Goal: Task Accomplishment & Management: Use online tool/utility

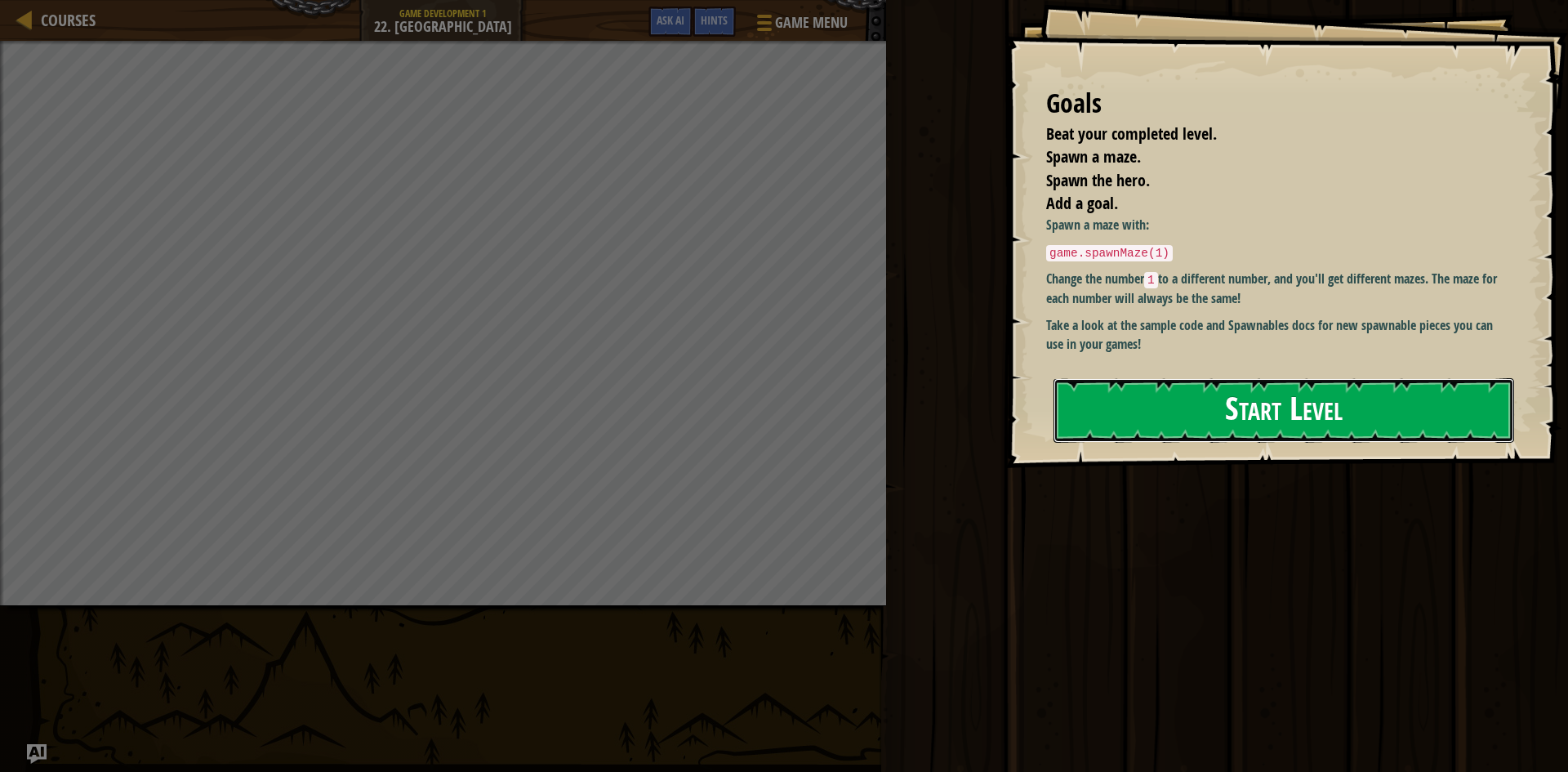
click at [1209, 417] on button "Start Level" at bounding box center [1284, 410] width 460 height 65
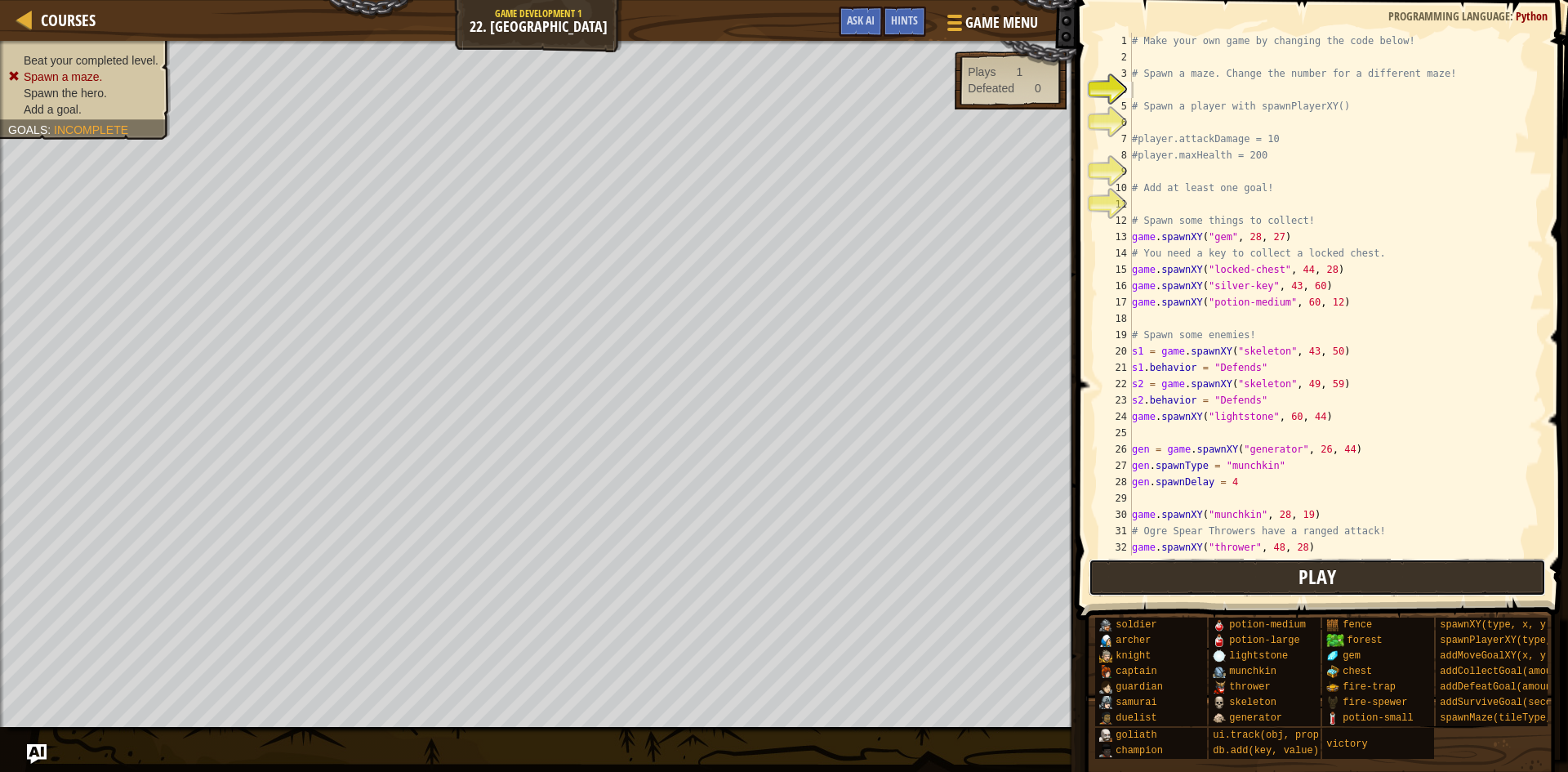
click at [1289, 572] on button "Play" at bounding box center [1317, 577] width 458 height 37
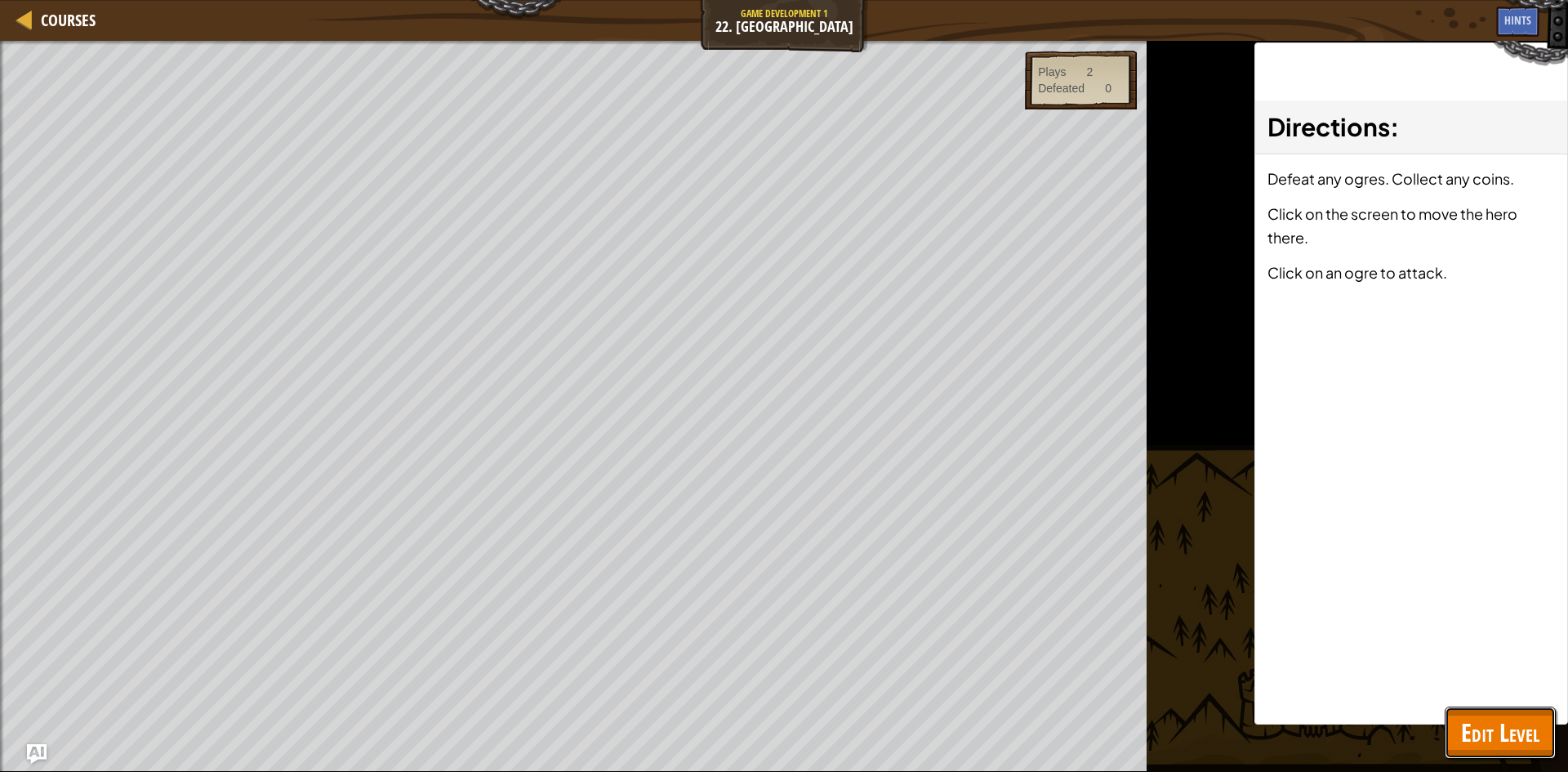
click at [1464, 713] on button "Edit Level" at bounding box center [1500, 732] width 111 height 52
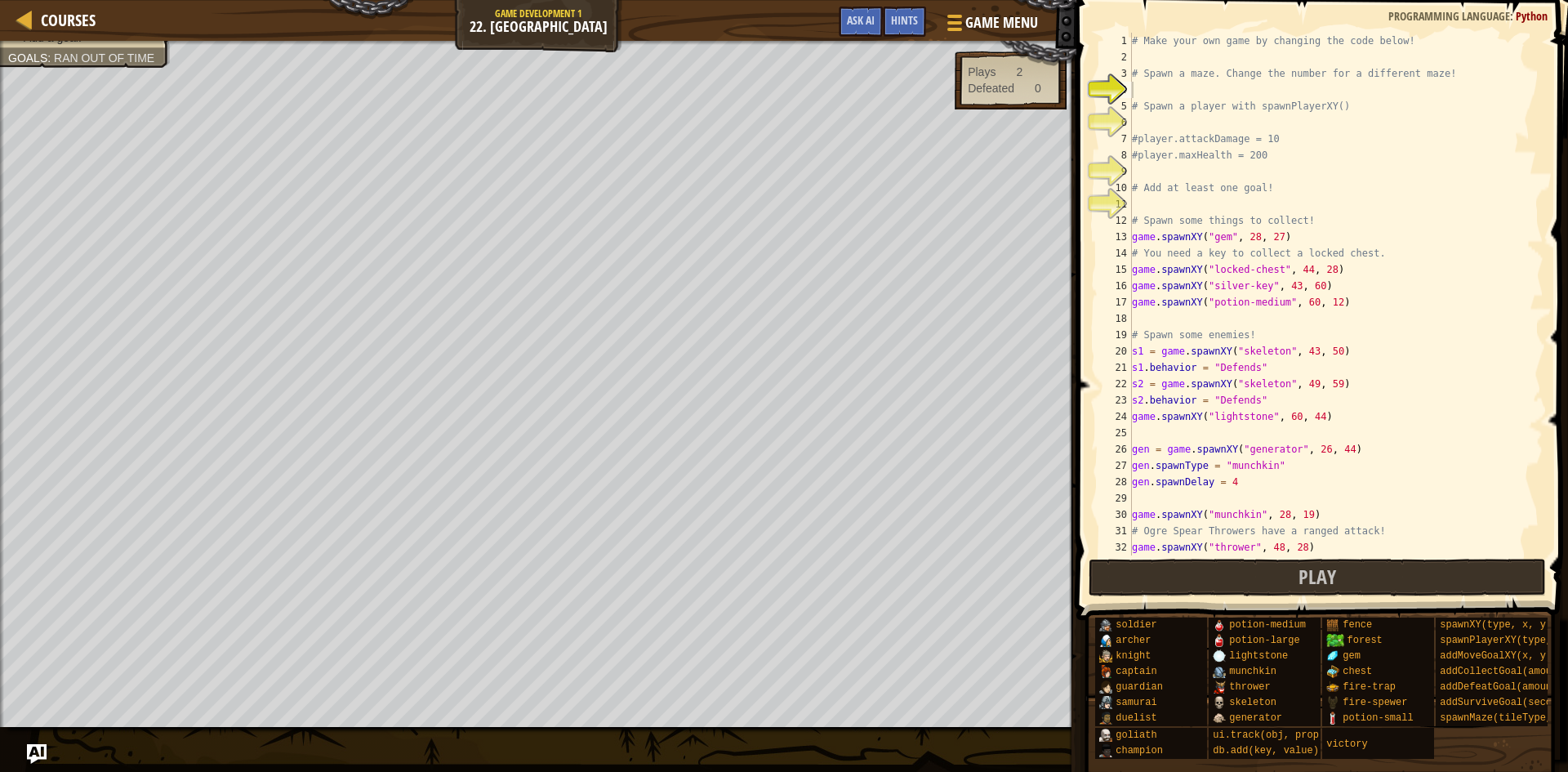
click at [1148, 204] on div "# Make your own game by changing the code below! # Spawn a maze. Change the num…" at bounding box center [1336, 310] width 415 height 555
type textarea "g"
click at [1426, 582] on button "Play" at bounding box center [1317, 577] width 458 height 37
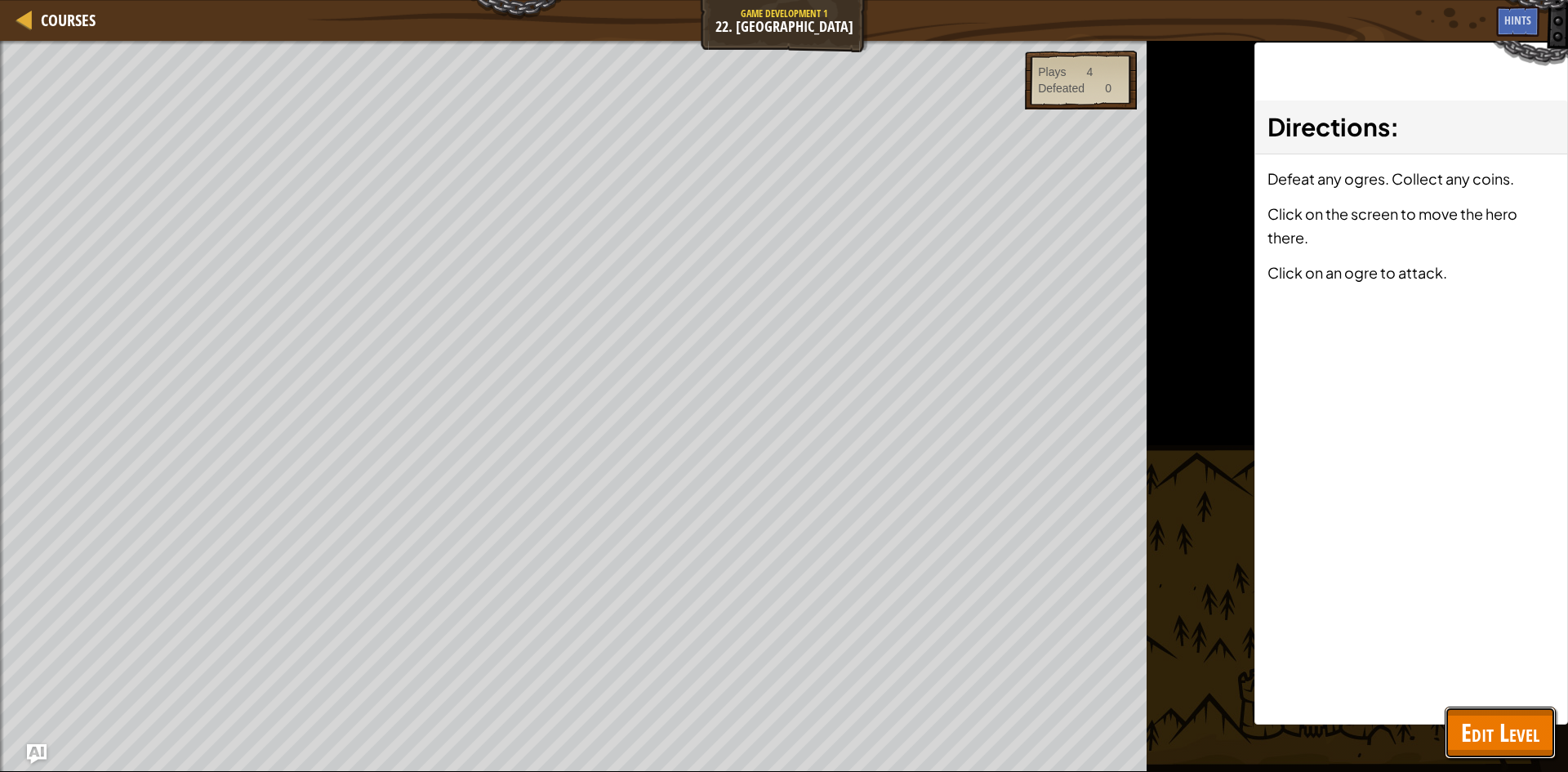
click at [1493, 733] on span "Edit Level" at bounding box center [1500, 732] width 78 height 34
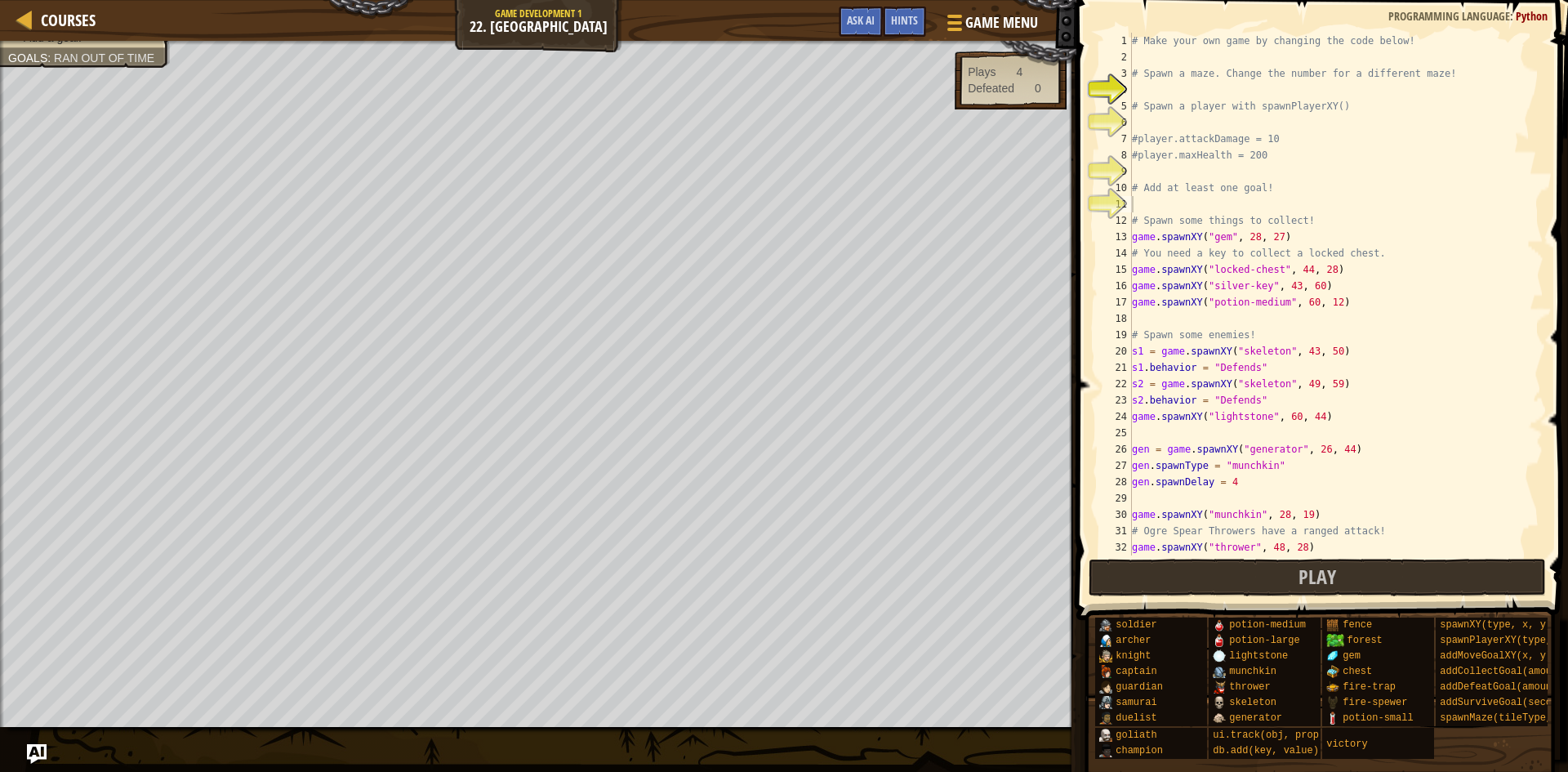
type textarea "# Spawn some things to collect!"
click at [1134, 216] on div "# Make your own game by changing the code below! # Spawn a maze. Change the num…" at bounding box center [1336, 310] width 415 height 555
click at [1137, 207] on div "# Make your own game by changing the code below! # Spawn a maze. Change the num…" at bounding box center [1336, 310] width 415 height 555
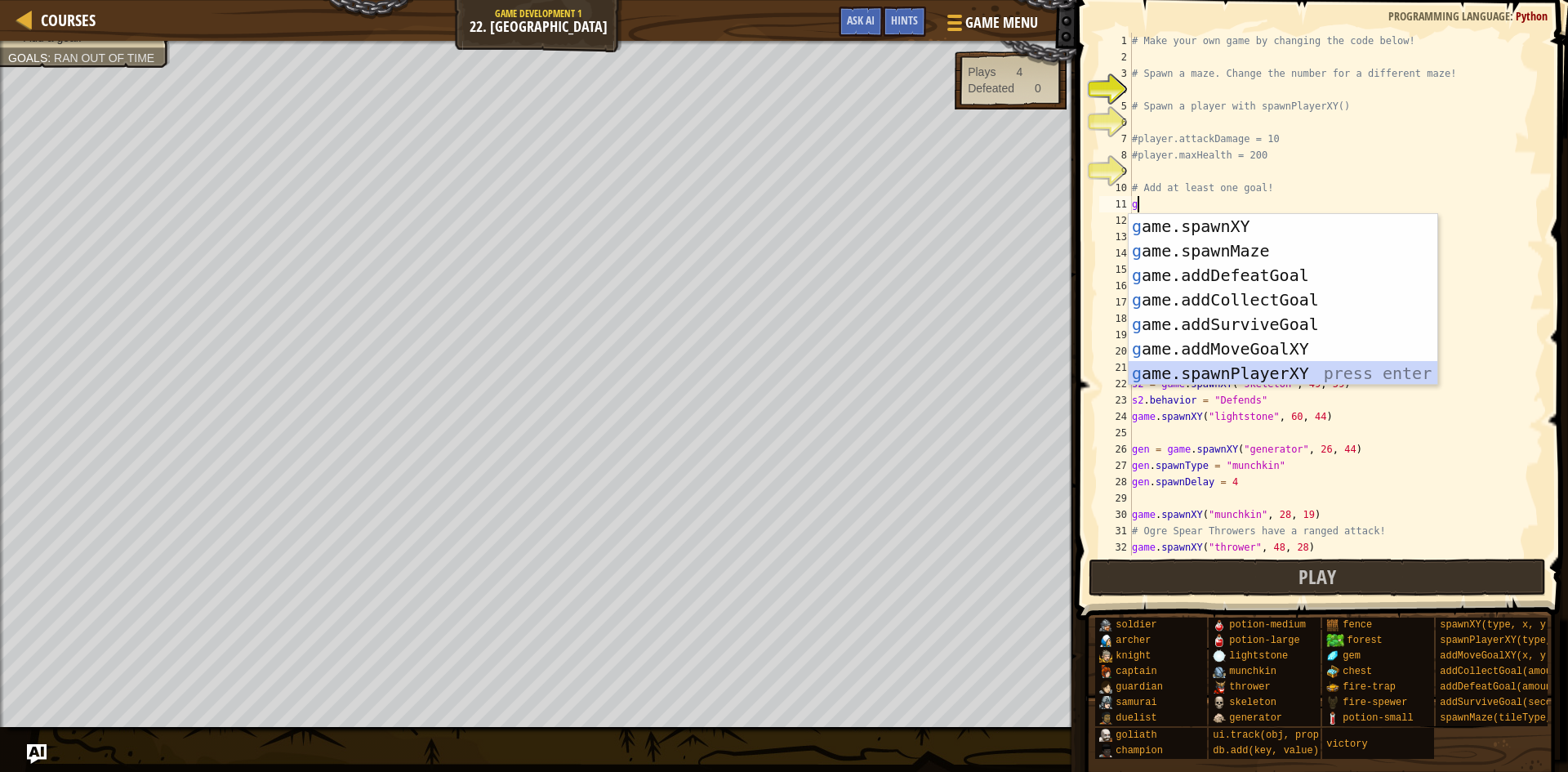
click at [1250, 366] on div "g ame.spawnXY press enter g ame.spawnMaze press enter g ame.addDefeatGoal press…" at bounding box center [1284, 324] width 309 height 220
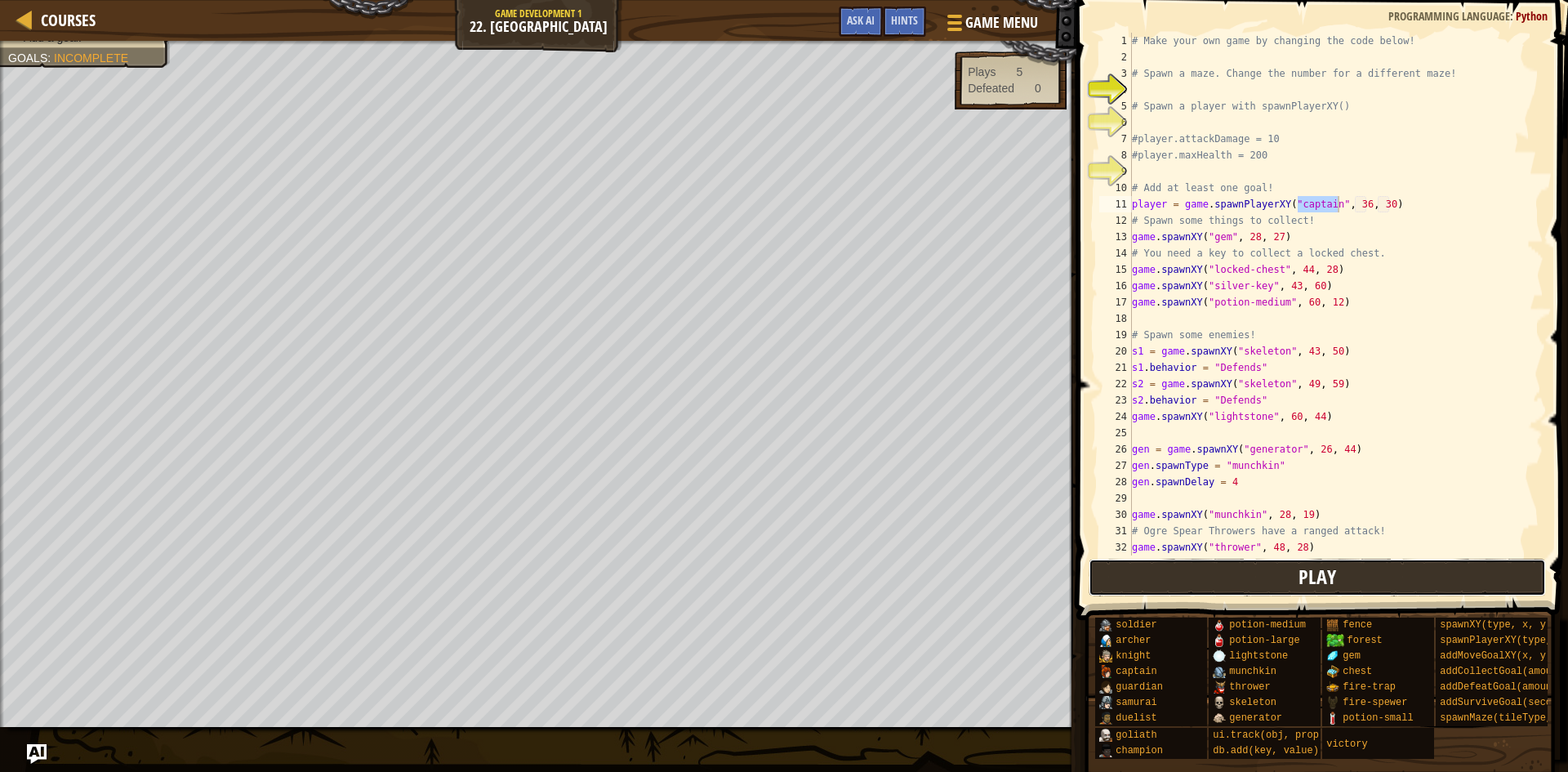
click at [1217, 572] on button "Play" at bounding box center [1317, 577] width 458 height 37
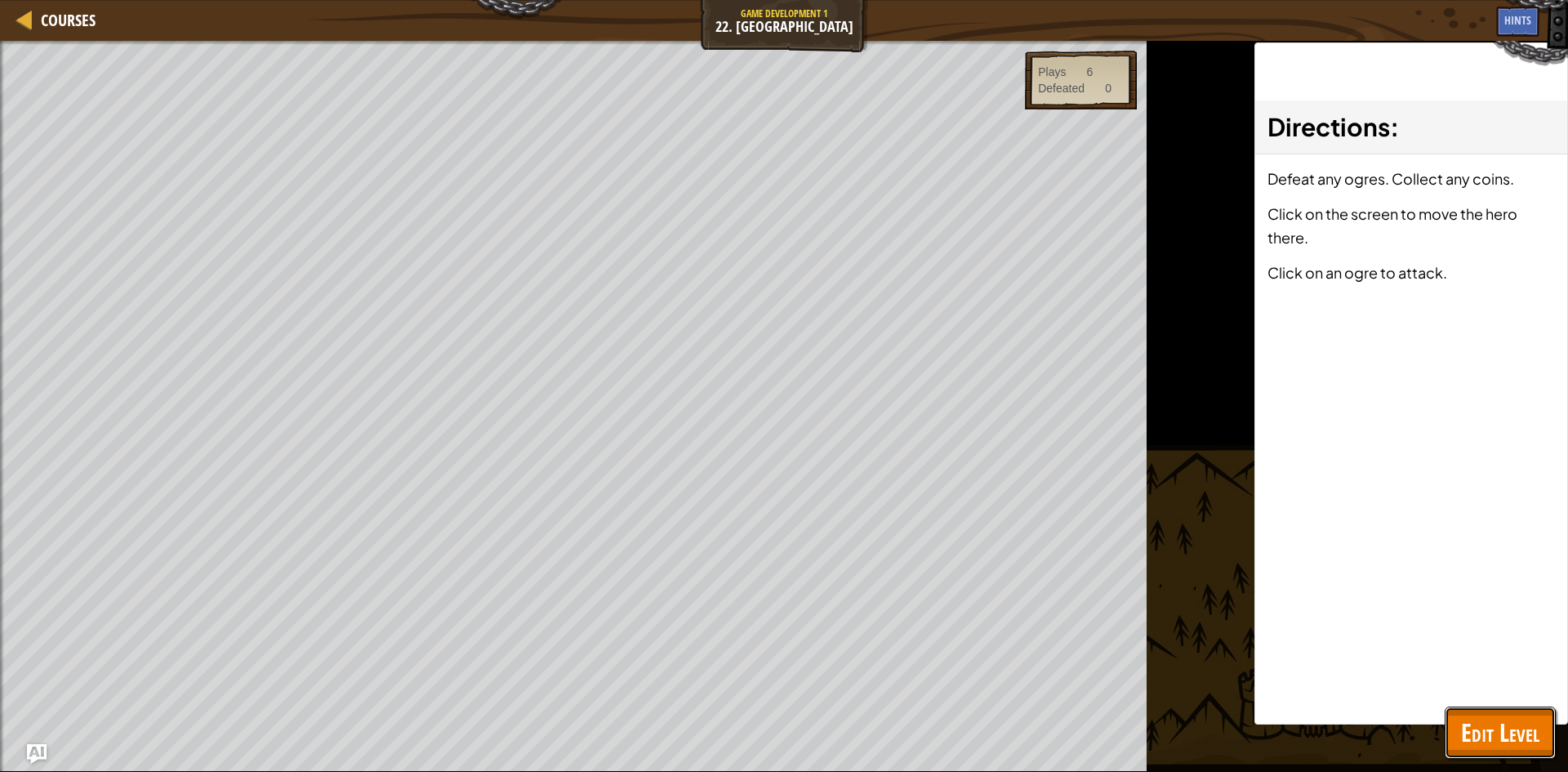
click at [1485, 727] on span "Edit Level" at bounding box center [1500, 732] width 78 height 34
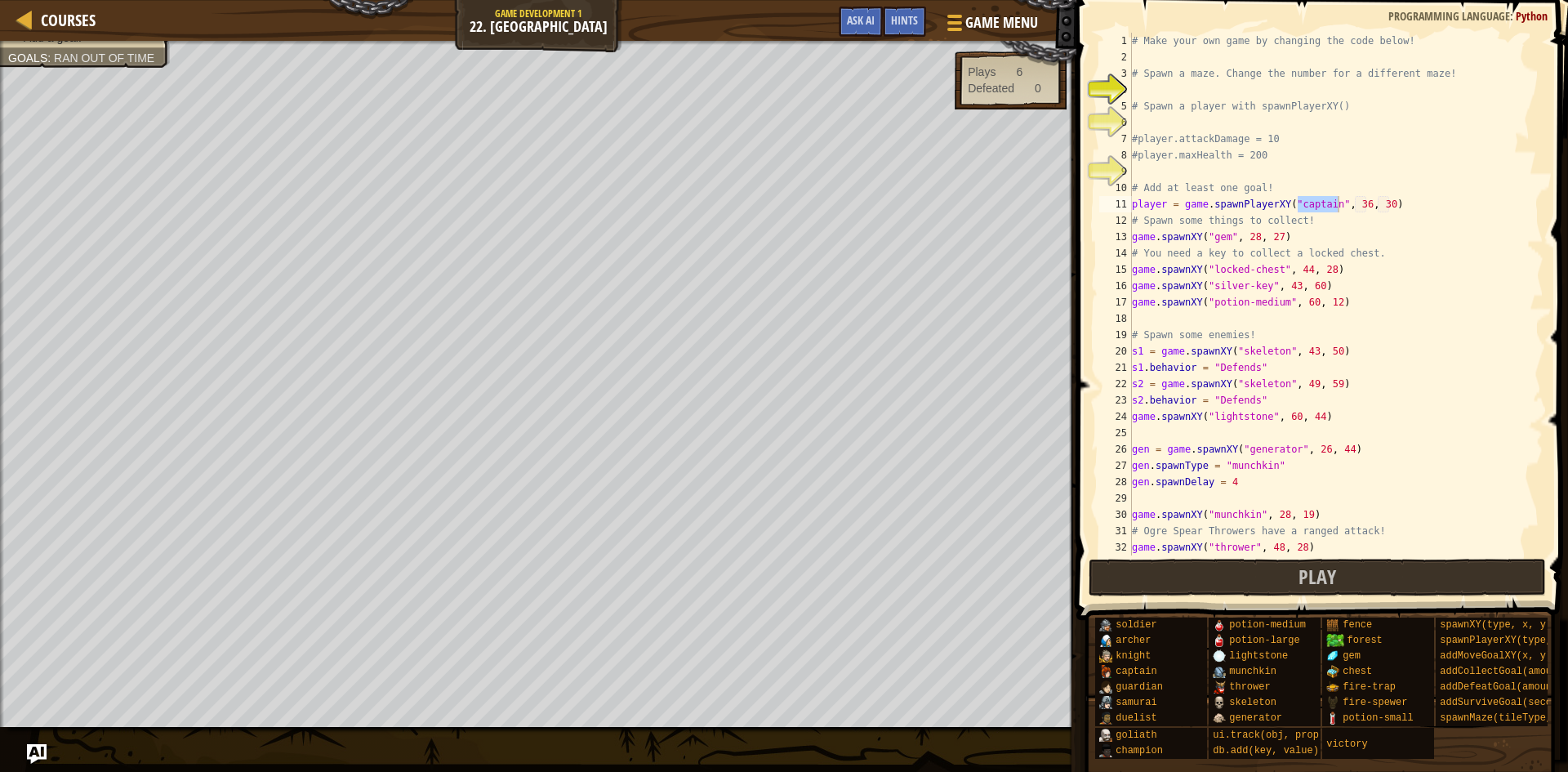
click at [1398, 211] on div "# Make your own game by changing the code below! # Spawn a maze. Change the num…" at bounding box center [1336, 310] width 415 height 555
type textarea "p"
click at [22, 24] on div at bounding box center [25, 19] width 20 height 20
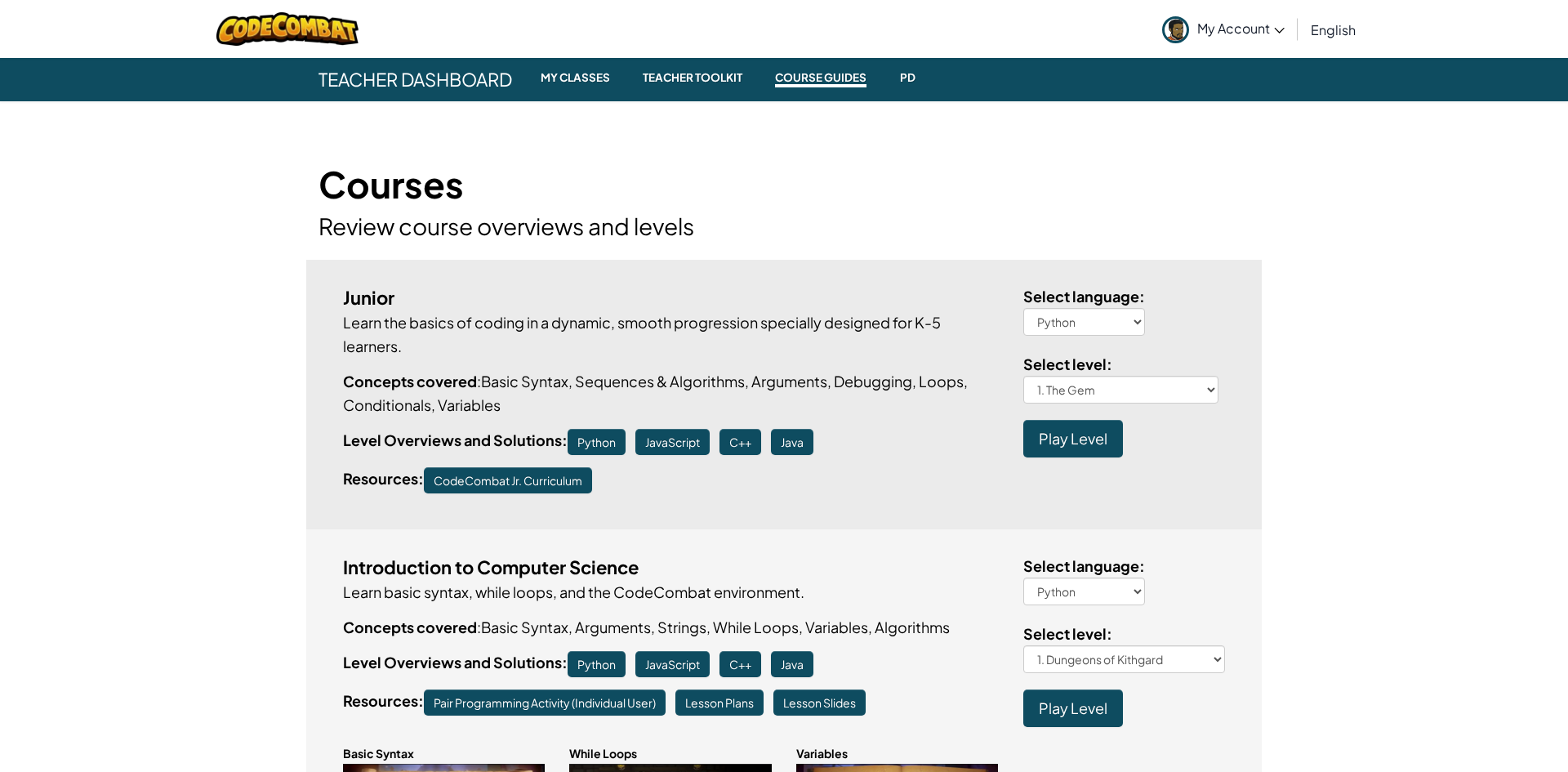
click at [1217, 619] on div "Select language : Python JavaScript C++ Java Select level : 1. Dungeons of Kith…" at bounding box center [1125, 640] width 203 height 173
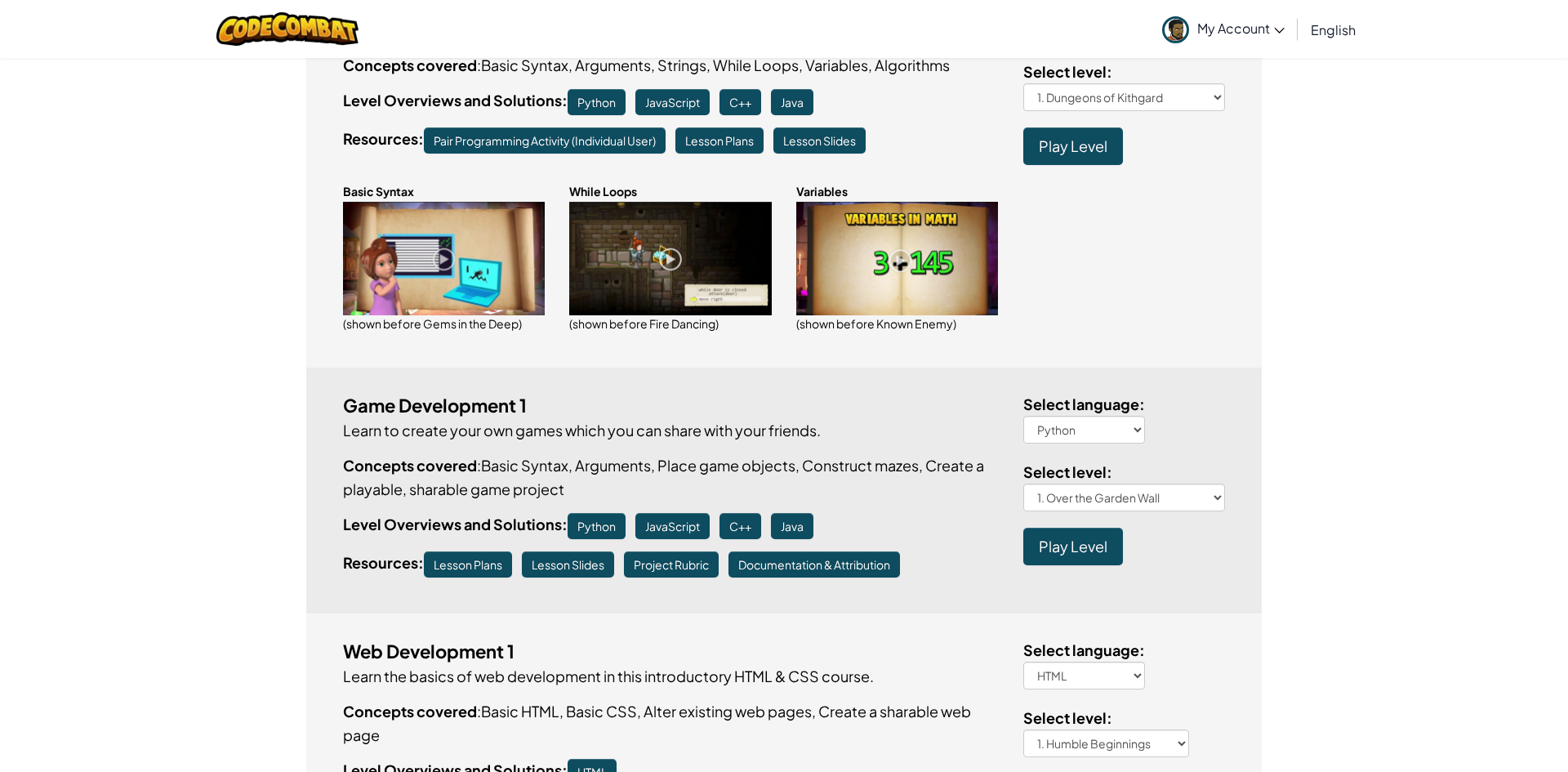
scroll to position [559, 0]
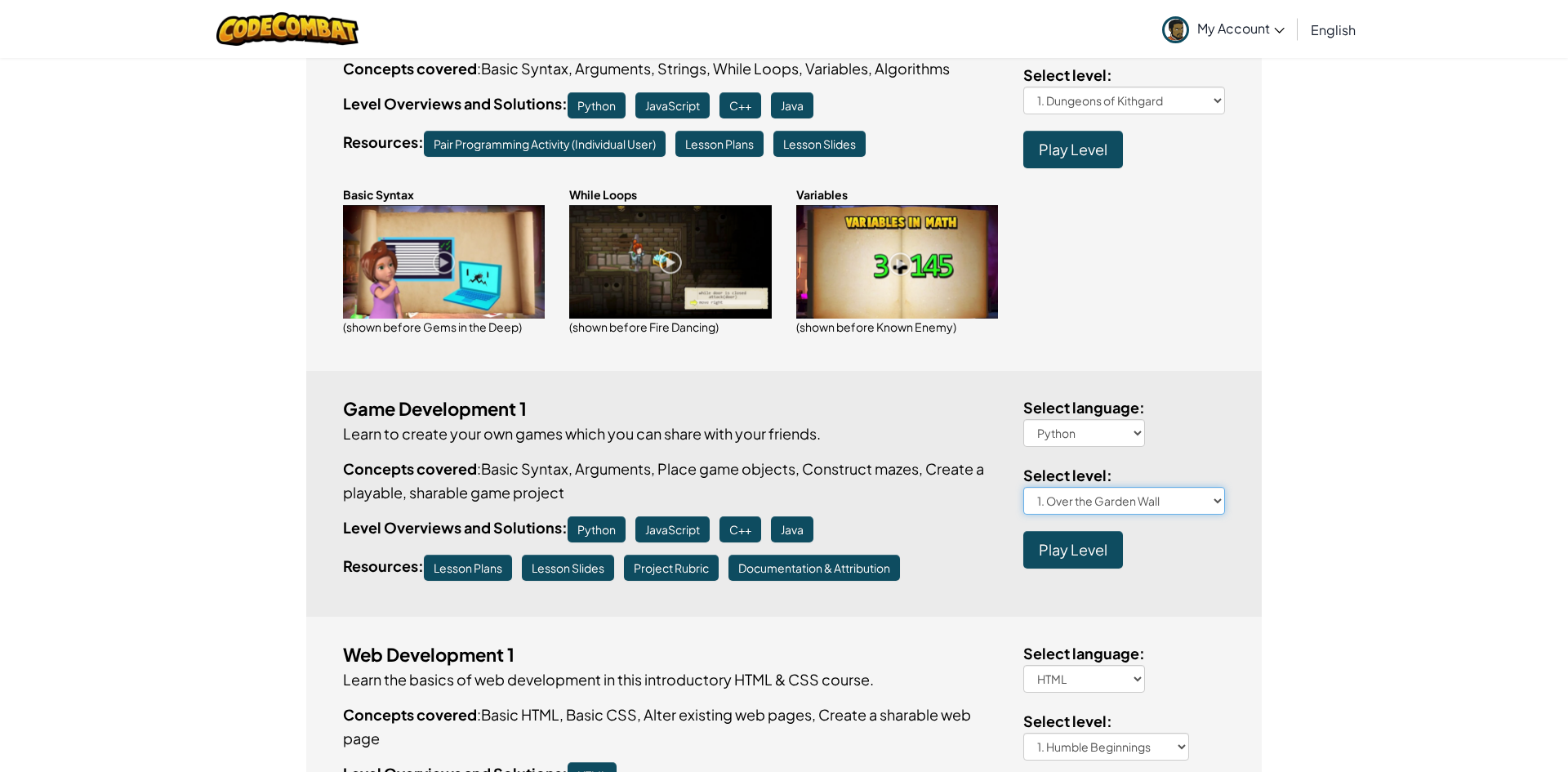
click at [1217, 502] on select "1. Over the Garden Wall 2. Click Gait 3. Hero's Journey 4. A-maze-ing 5. Gemtac…" at bounding box center [1125, 500] width 203 height 28
select select "seeing-is-believing"
click at [1023, 487] on select "1. Over the Garden Wall 2. Click Gait 3. Hero's Journey 4. A-maze-ing 5. Gemtac…" at bounding box center [1125, 500] width 203 height 28
click at [1078, 542] on span "Play Level" at bounding box center [1072, 549] width 68 height 19
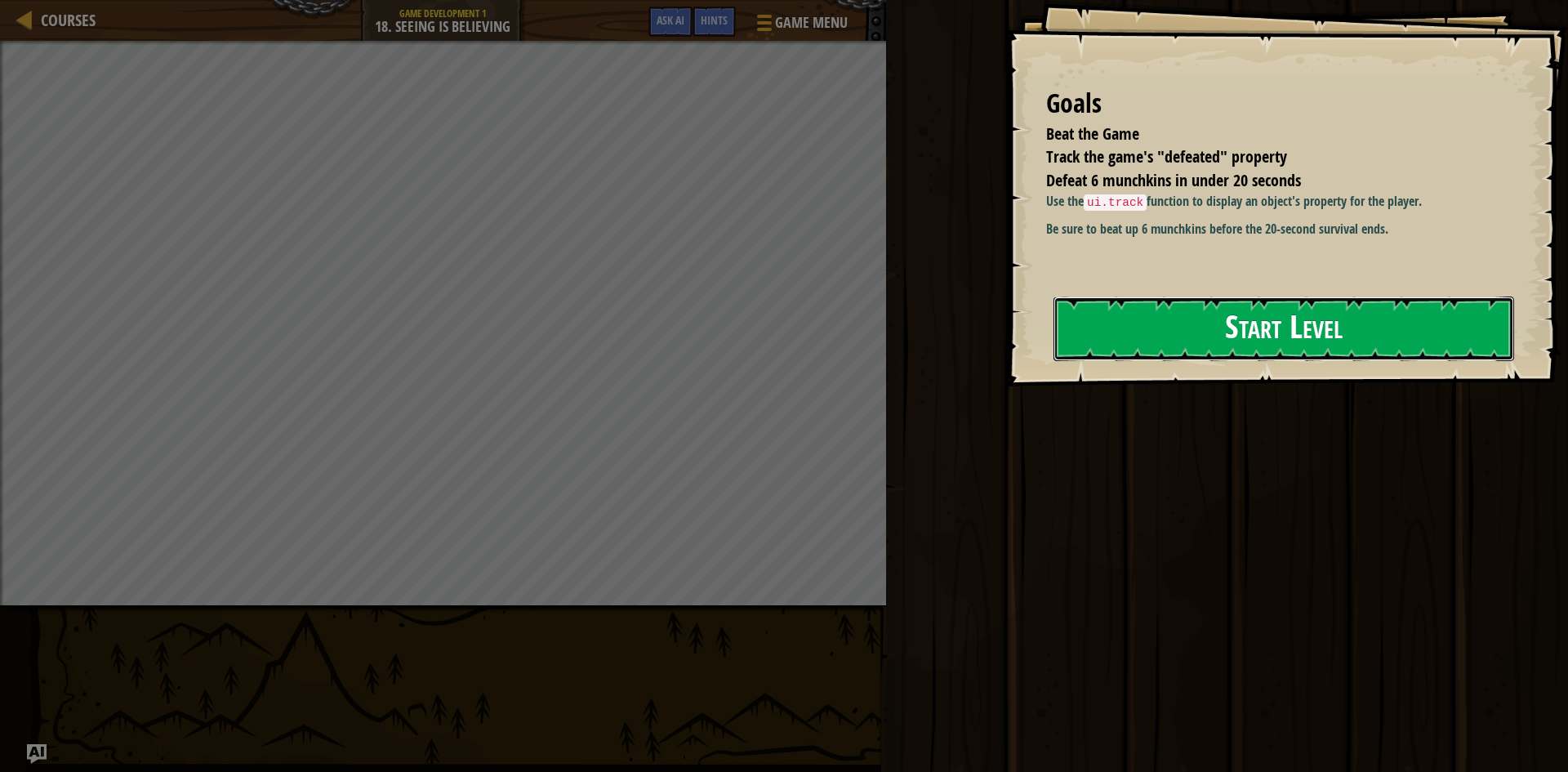
click at [1179, 329] on button "Start Level" at bounding box center [1284, 329] width 460 height 65
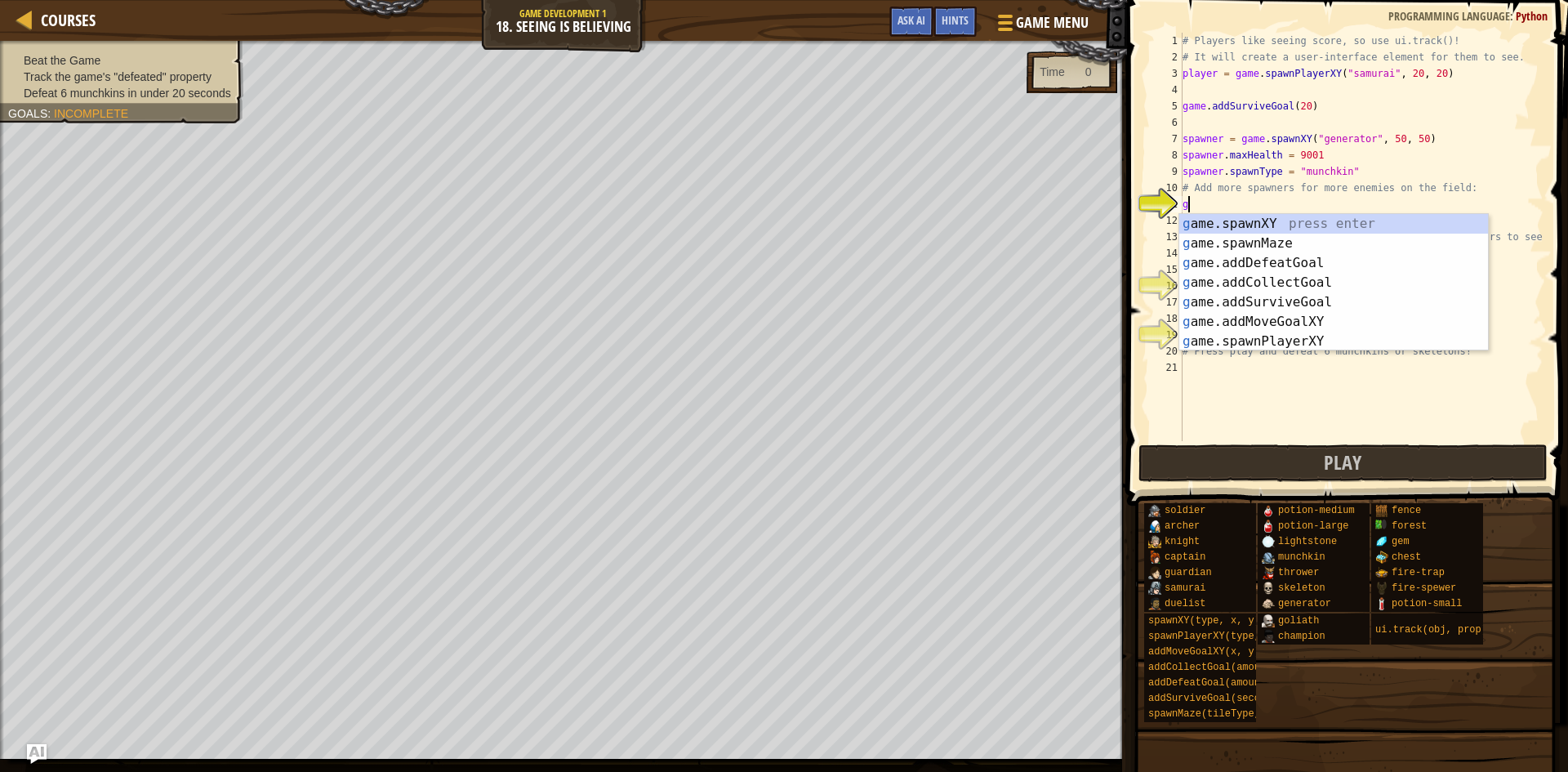
scroll to position [7, 0]
click at [1252, 336] on div "g ame.spawnXY press enter g ame.spawnMaze press enter g ame.addDefeatGoal press…" at bounding box center [1333, 302] width 309 height 177
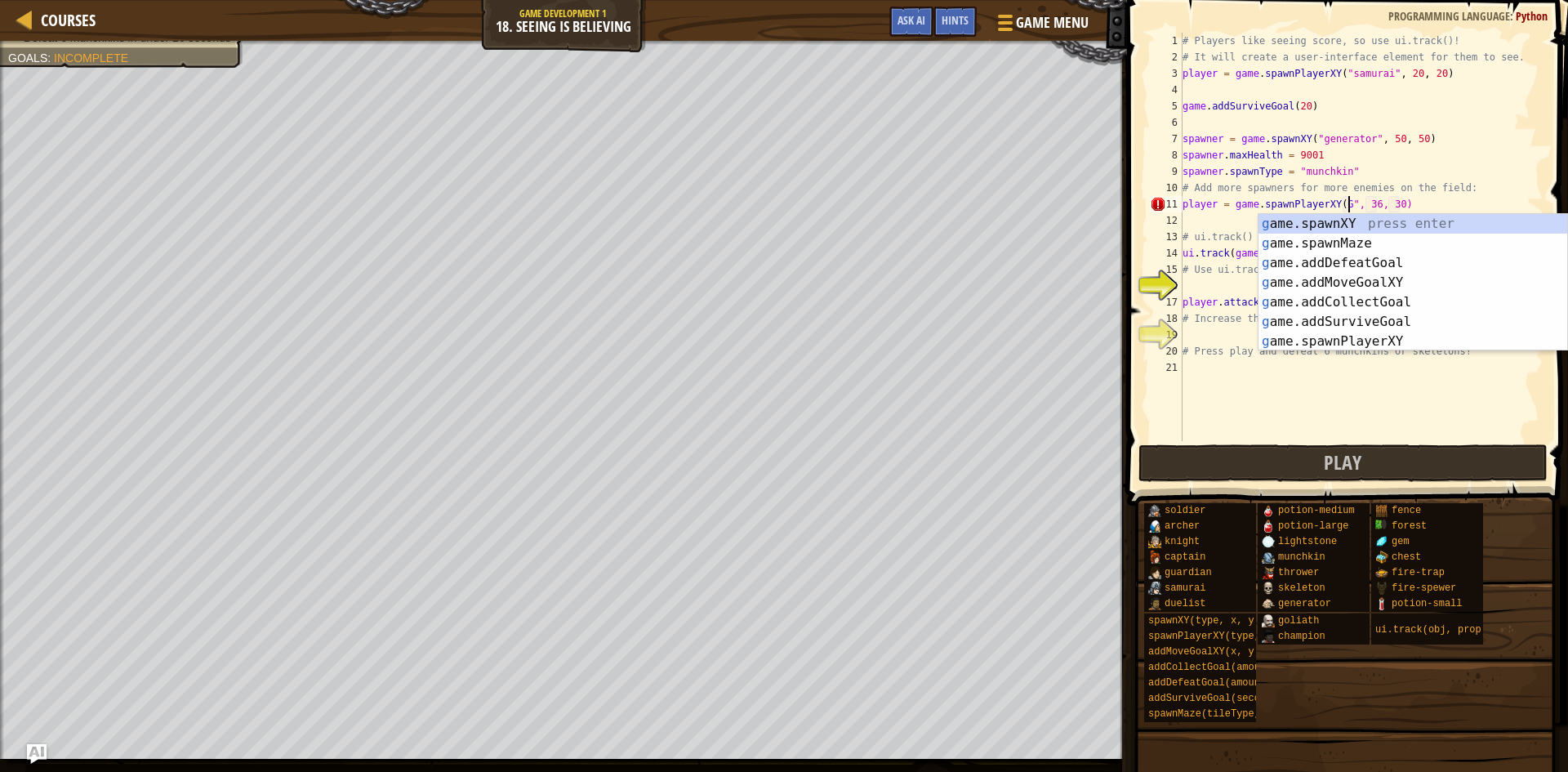
scroll to position [7, 25]
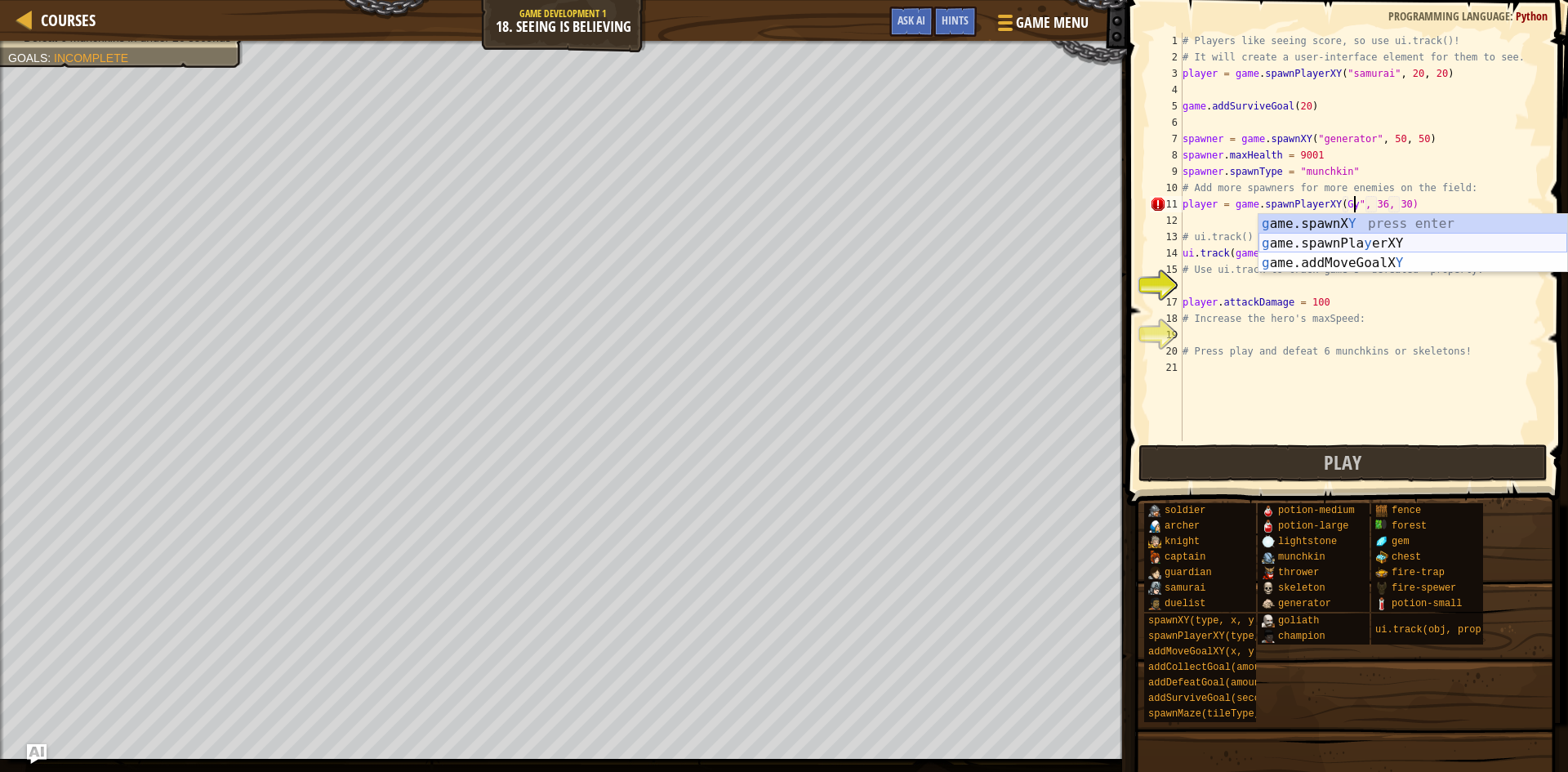
click at [1412, 238] on div "g ame.spawnX Y press enter g ame.spawnPla y erXY press enter g ame.addMoveGoalX…" at bounding box center [1413, 263] width 309 height 98
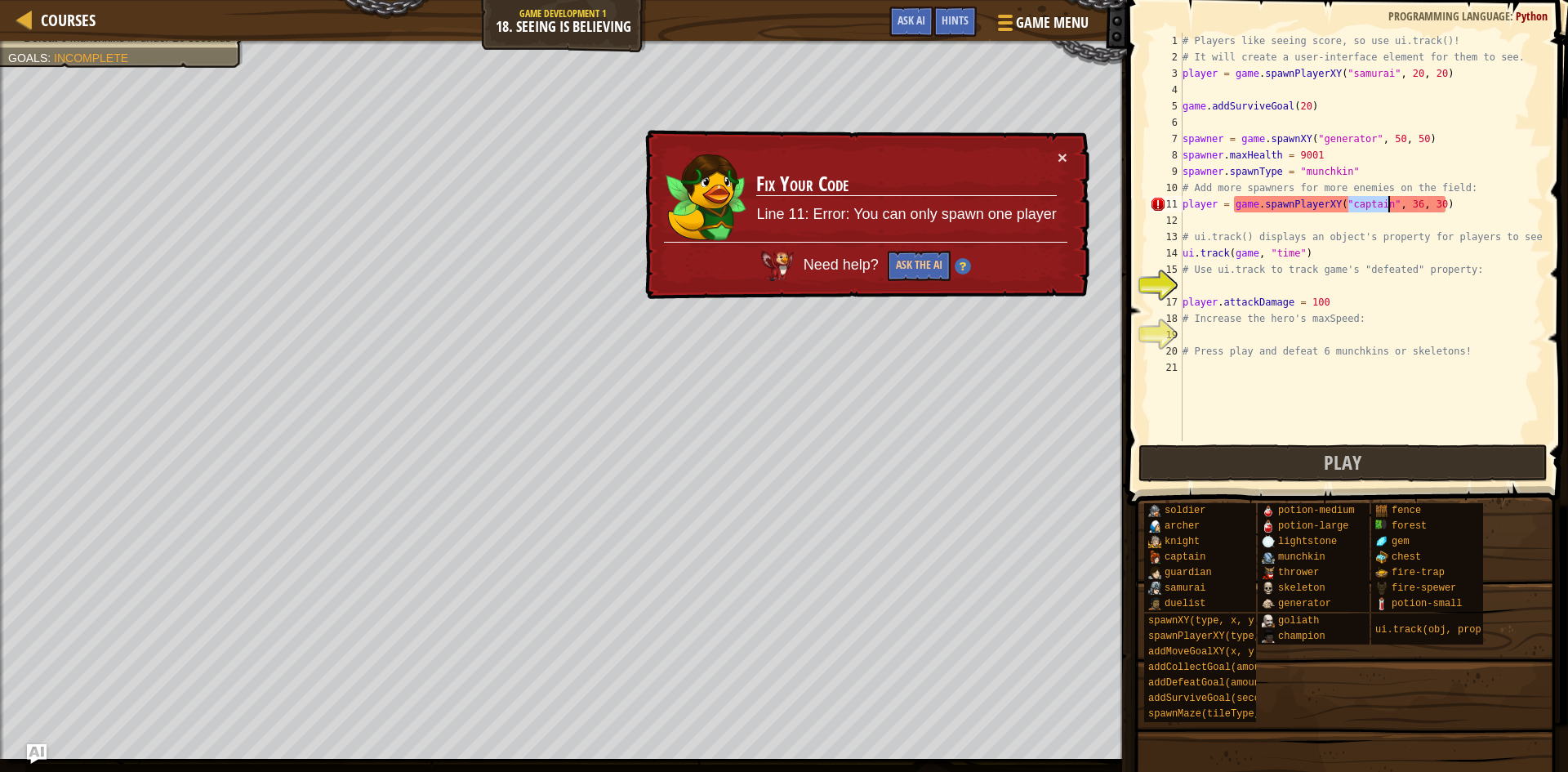
click at [1457, 202] on div "# Players like seeing score, so use ui.track()! # It will create a user-interfa…" at bounding box center [1361, 253] width 364 height 441
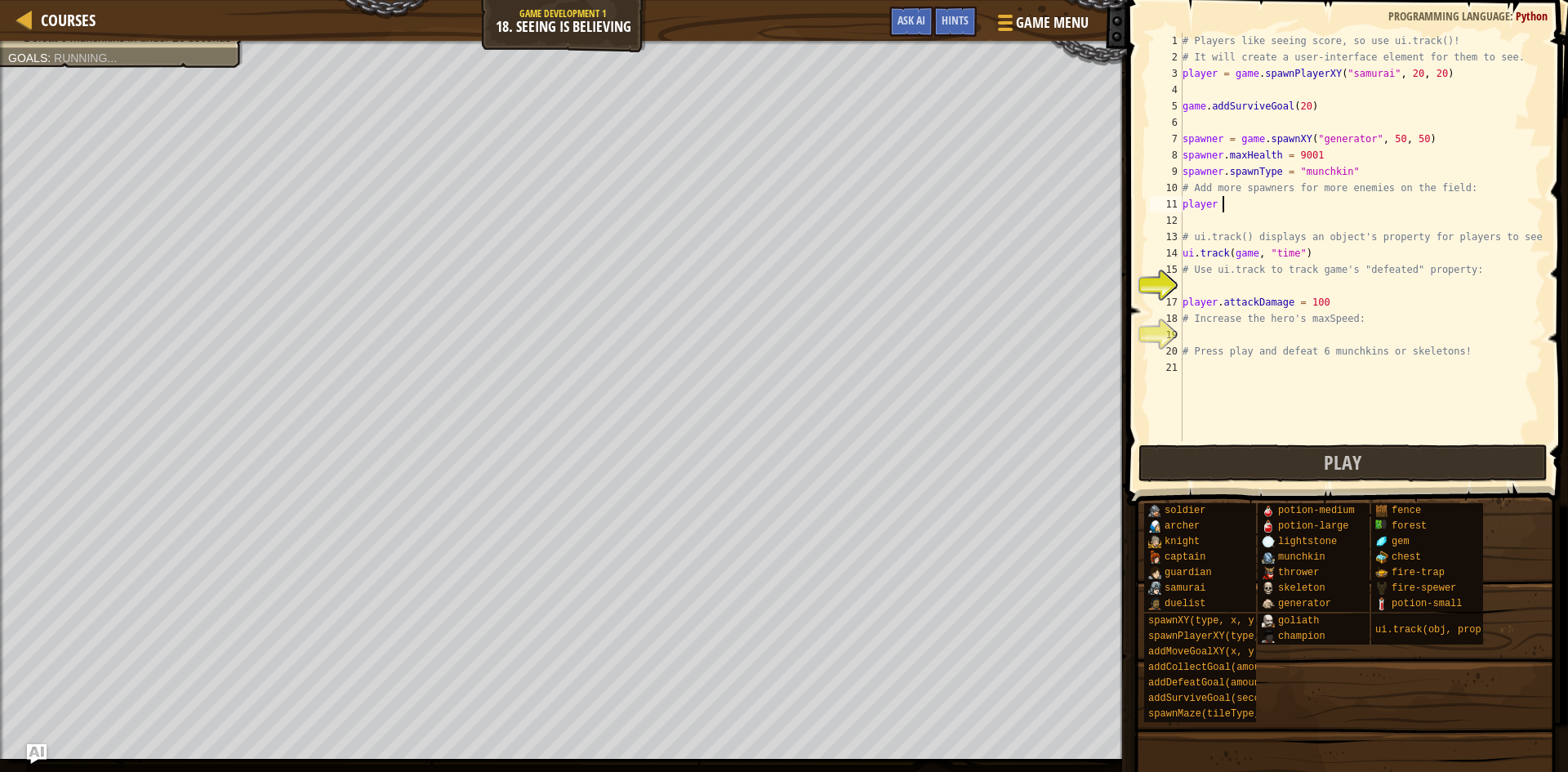
scroll to position [7, 3]
type textarea "p"
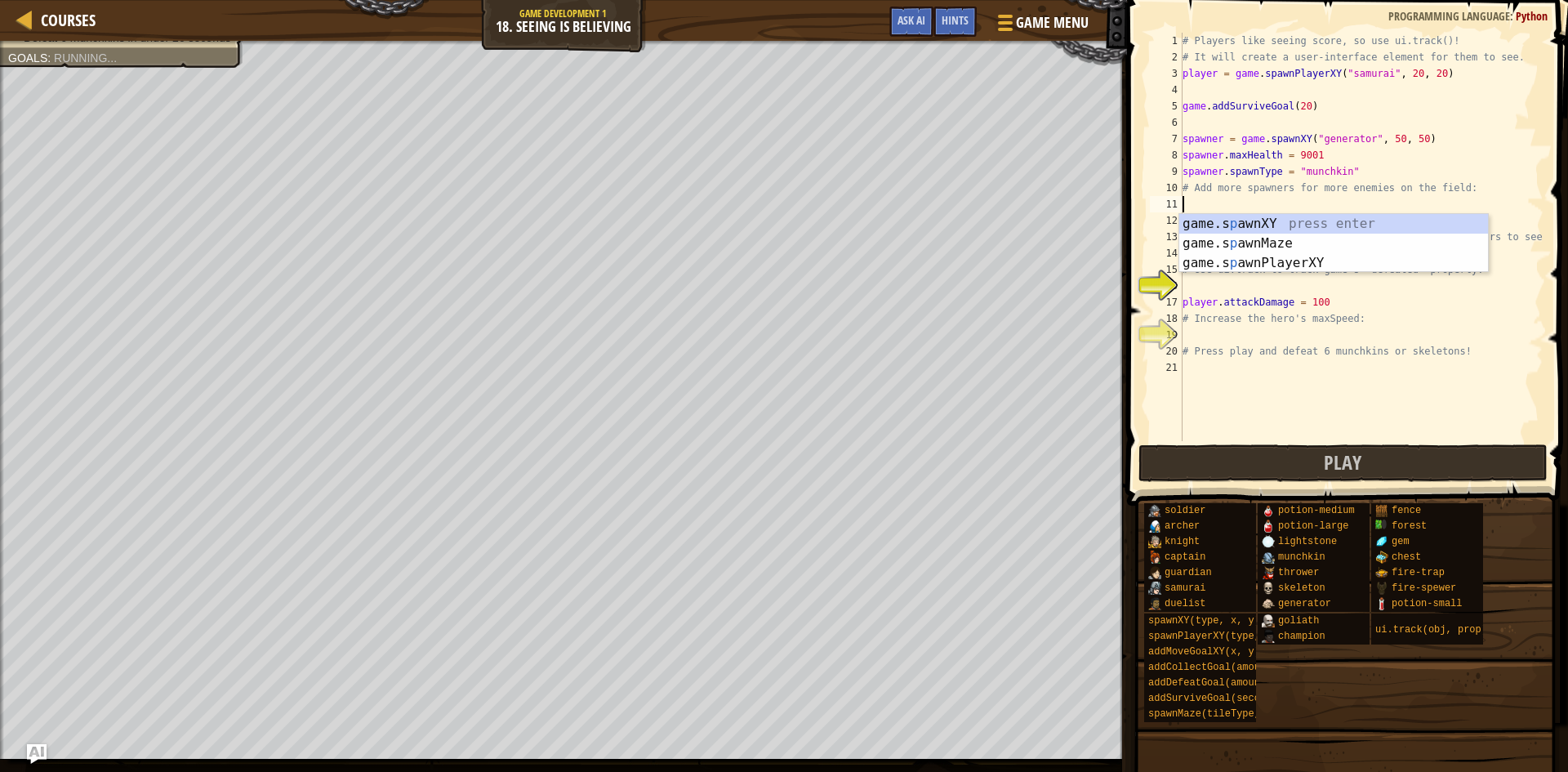
scroll to position [7, 0]
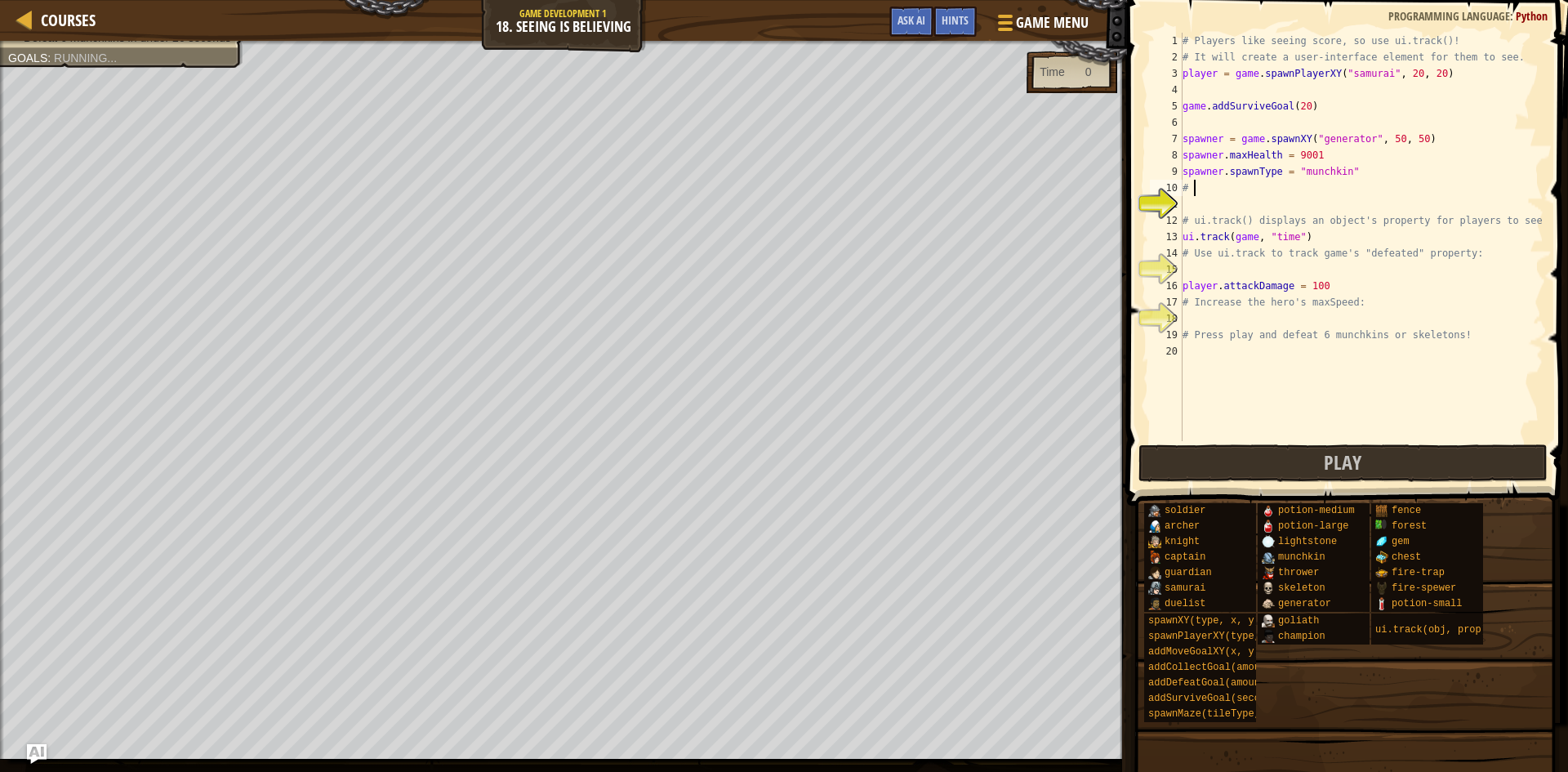
type textarea "#"
click at [1383, 81] on div "# Players like seeing score, so use ui.track()! # It will create a user-interfa…" at bounding box center [1361, 253] width 364 height 441
click at [1387, 76] on div "# Players like seeing score, so use ui.track()! # It will create a user-interfa…" at bounding box center [1361, 253] width 364 height 441
type textarea "player = game.spawnPlayerXY("goliath", 20, 20)"
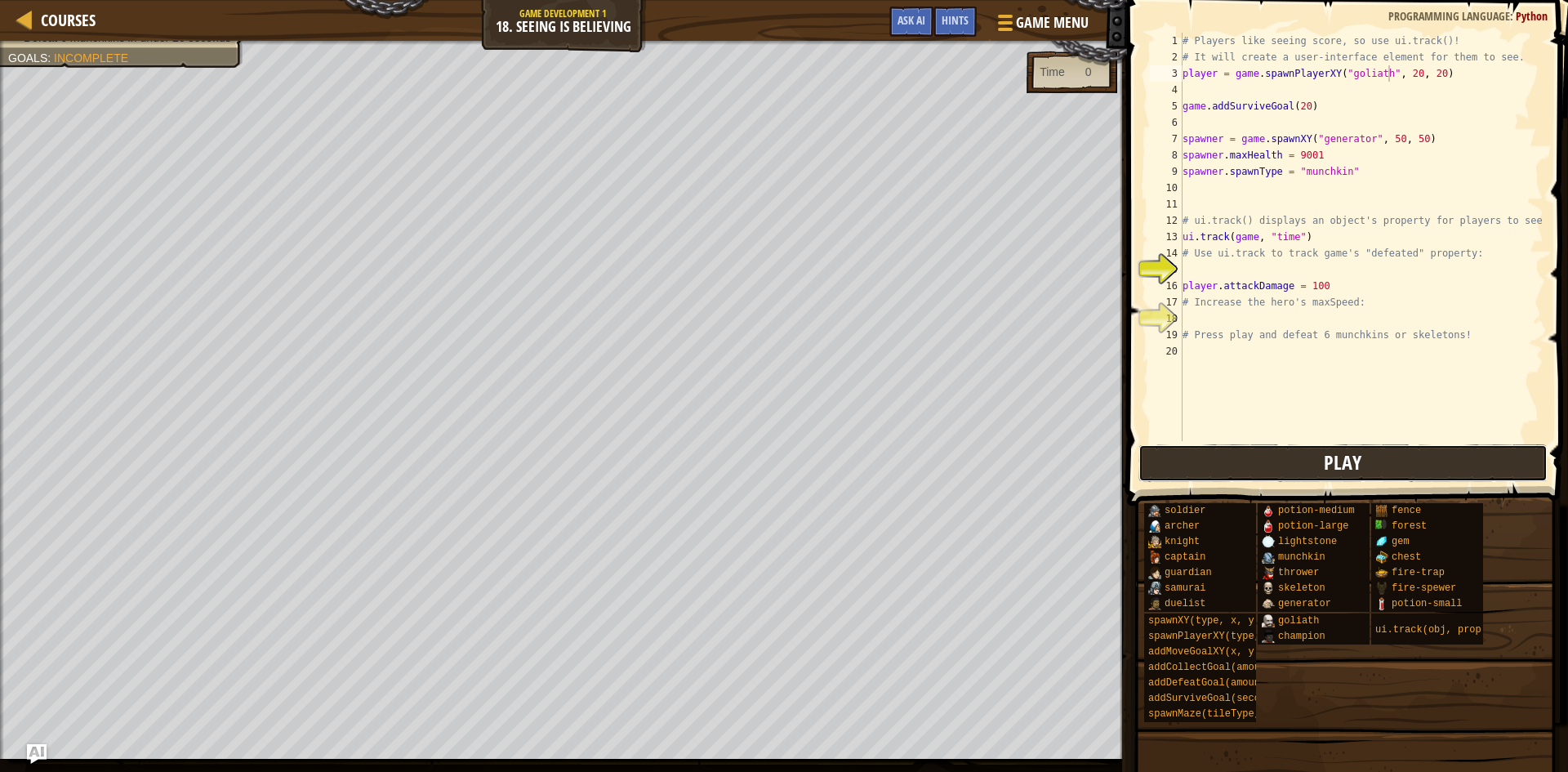
click at [1226, 456] on button "Play" at bounding box center [1343, 463] width 410 height 37
click at [1199, 268] on div "# Players like seeing score, so use ui.track()! # It will create a user-interfa…" at bounding box center [1361, 253] width 364 height 441
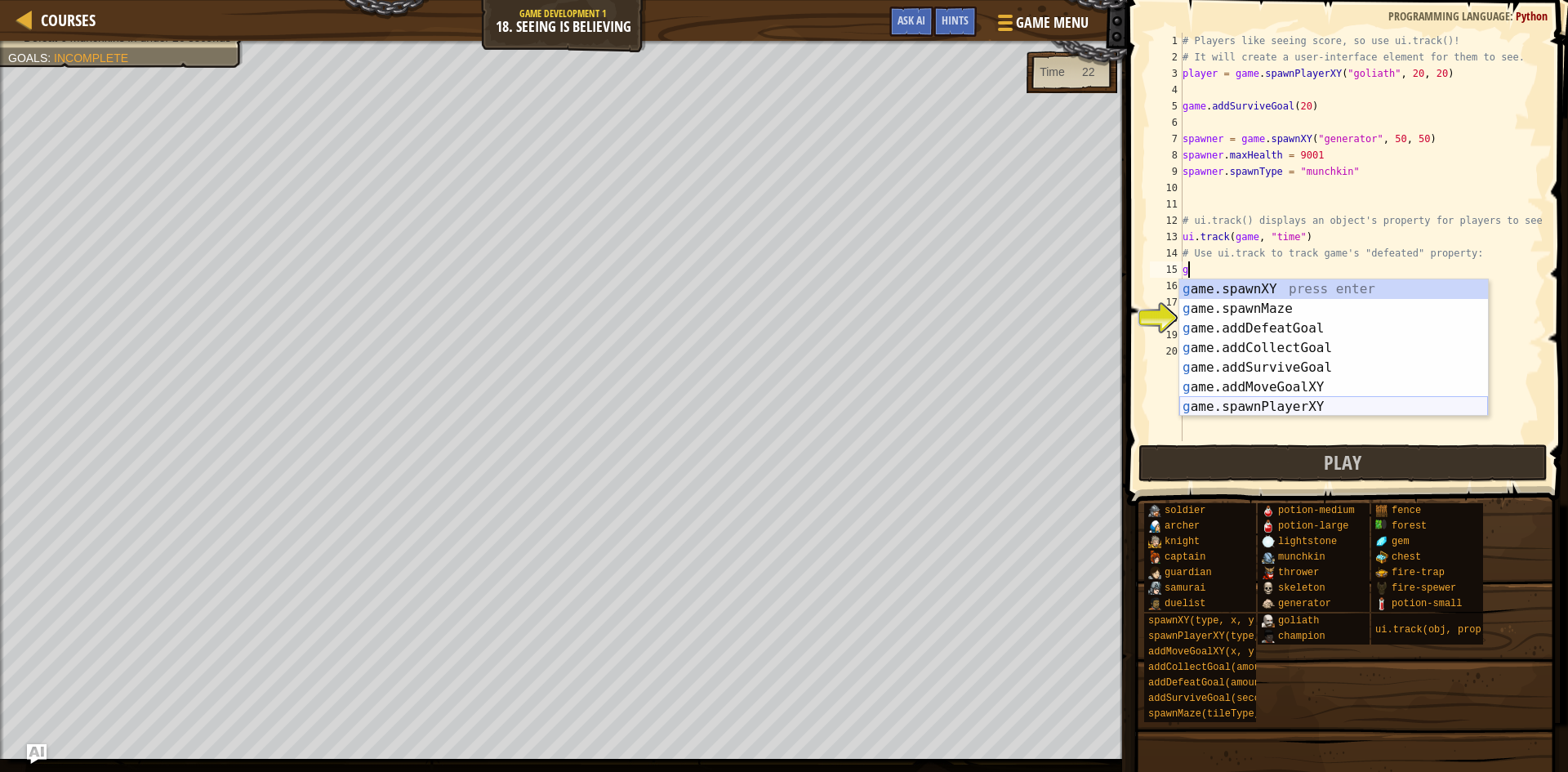
click at [1330, 403] on div "g ame.spawnXY press enter g ame.spawnMaze press enter g ame.addDefeatGoal press…" at bounding box center [1333, 367] width 309 height 177
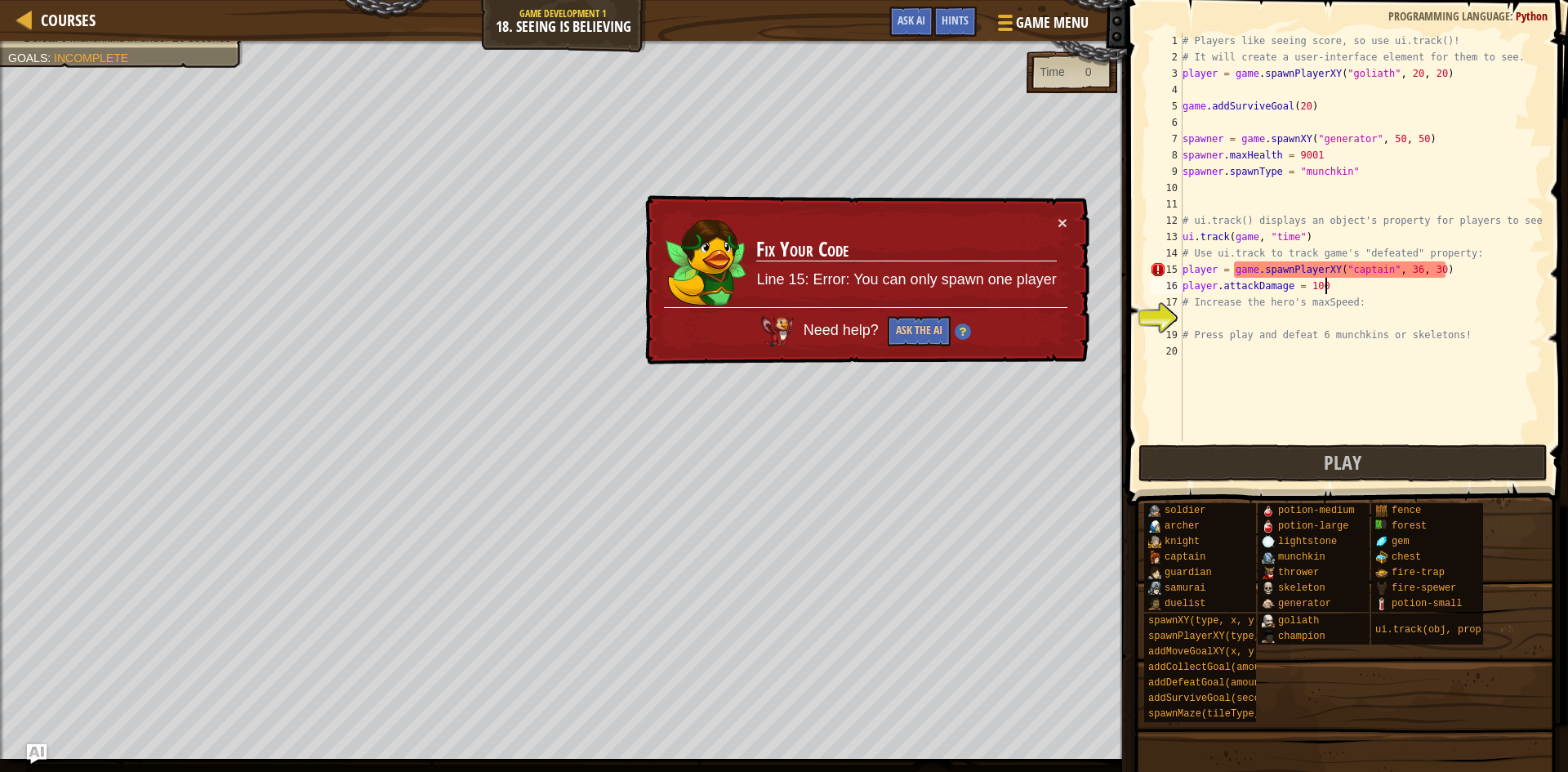
click at [1478, 279] on div "# Players like seeing score, so use ui.track()! # It will create a user-interfa…" at bounding box center [1361, 253] width 364 height 441
click at [1474, 267] on div "# Players like seeing score, so use ui.track()! # It will create a user-interfa…" at bounding box center [1361, 253] width 364 height 441
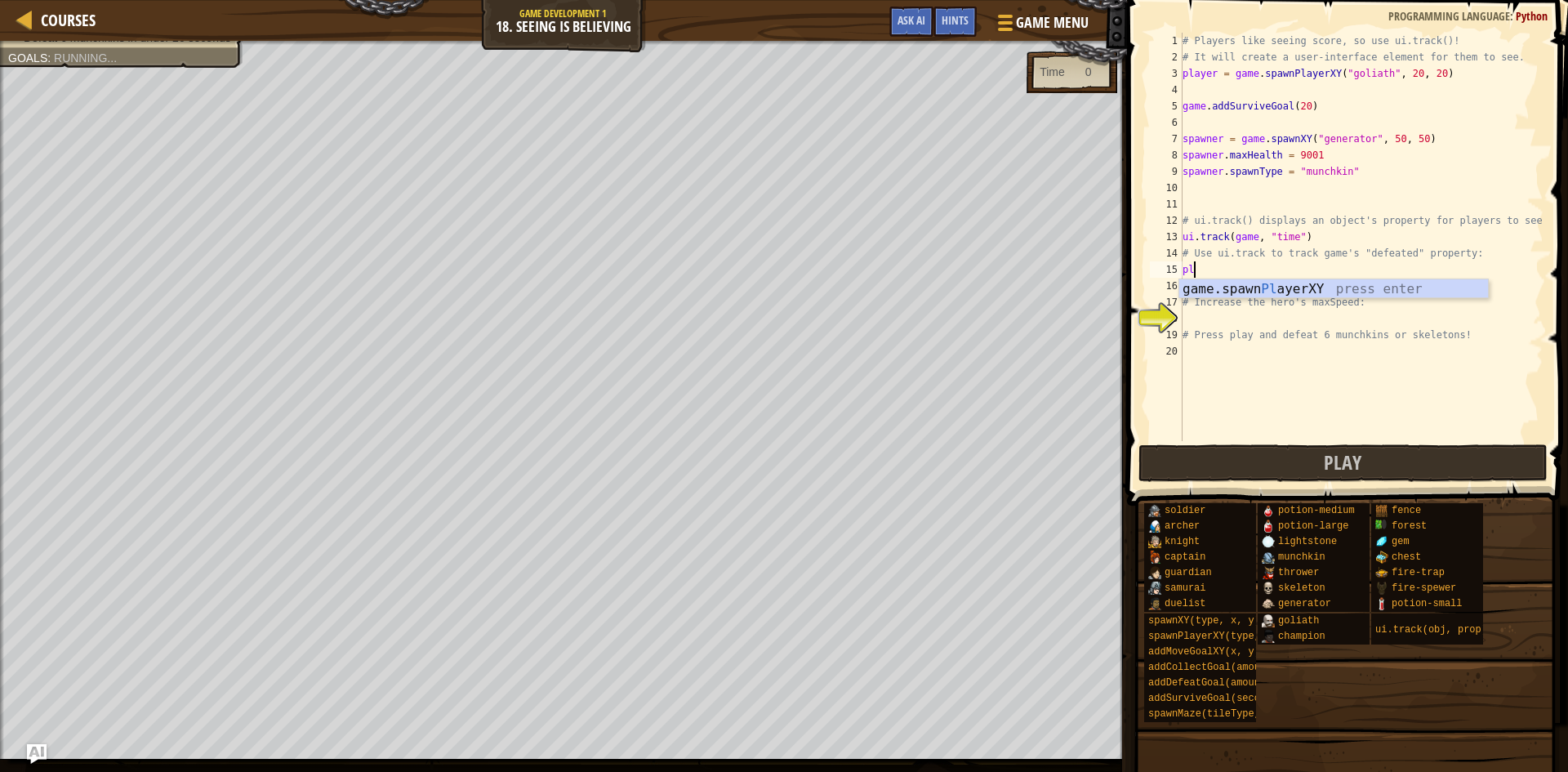
type textarea "p"
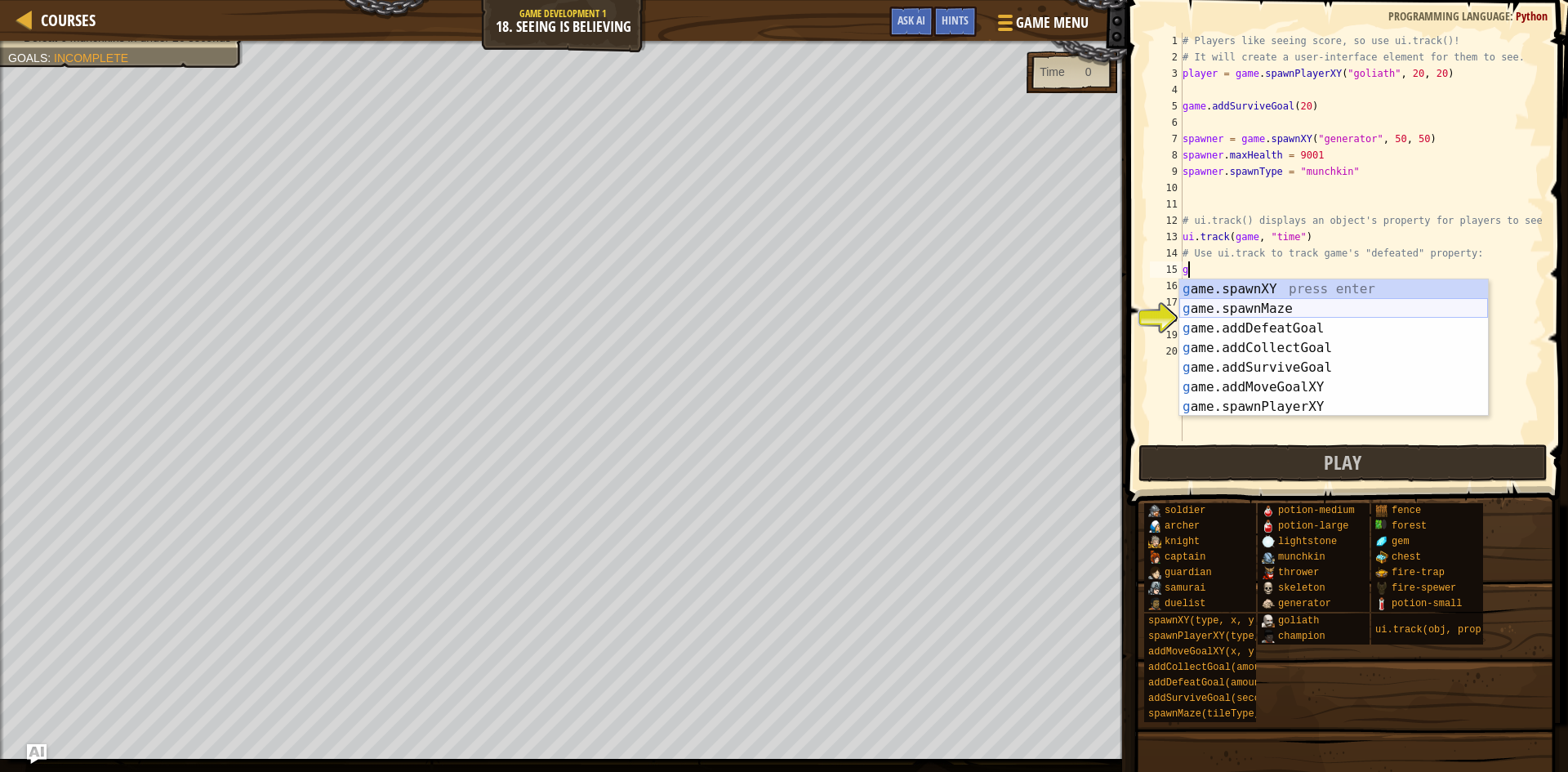
click at [1294, 304] on div "g ame.spawnXY press enter g ame.spawnMaze press enter g ame.addDefeatGoal press…" at bounding box center [1333, 367] width 309 height 177
type textarea "game.spawnMaze("forest", 1)"
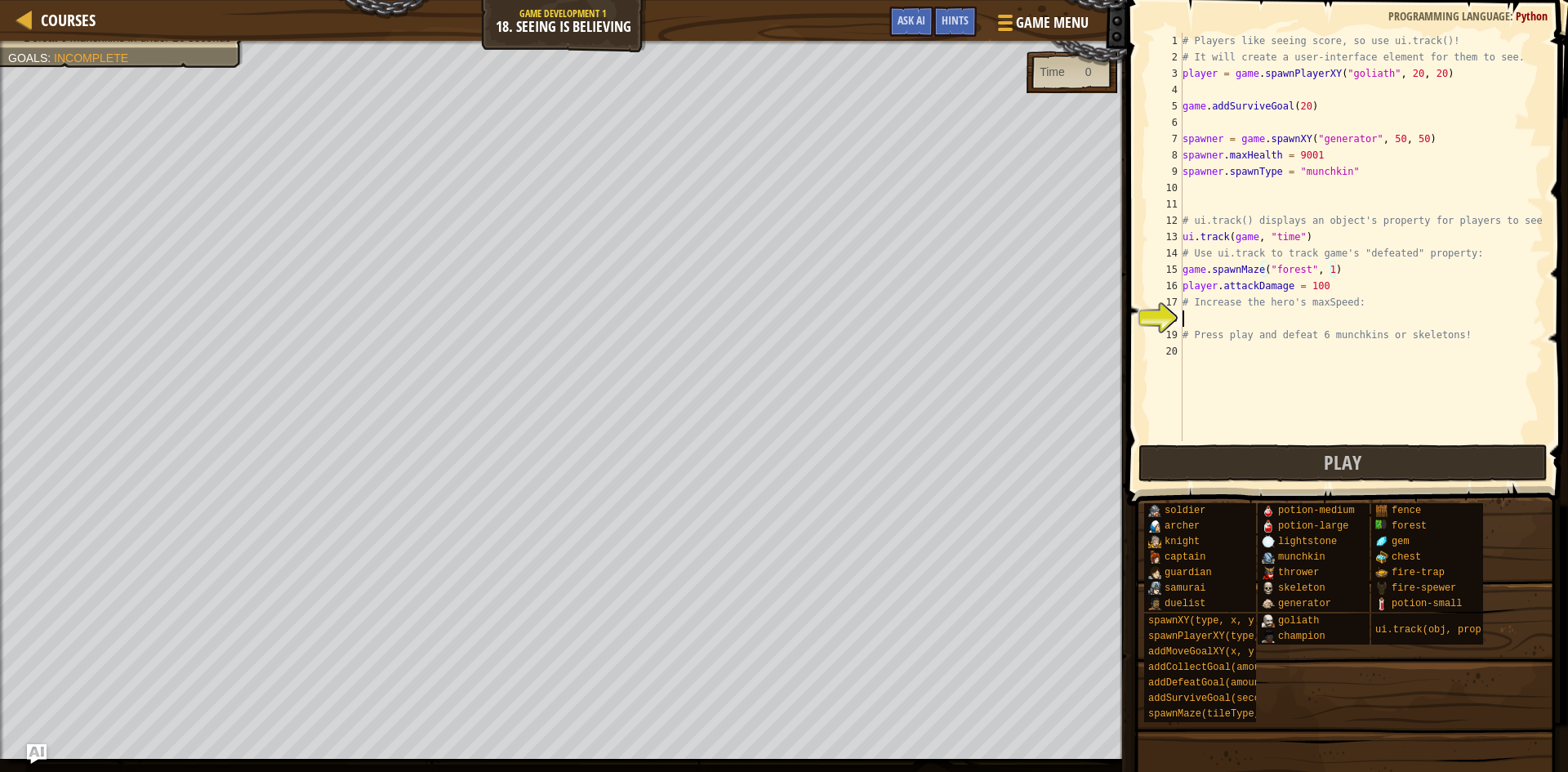
click at [1198, 319] on div "# Players like seeing score, so use ui.track()! # It will create a user-interfa…" at bounding box center [1361, 253] width 364 height 441
type textarea "g"
type textarea "h"
type textarea "g"
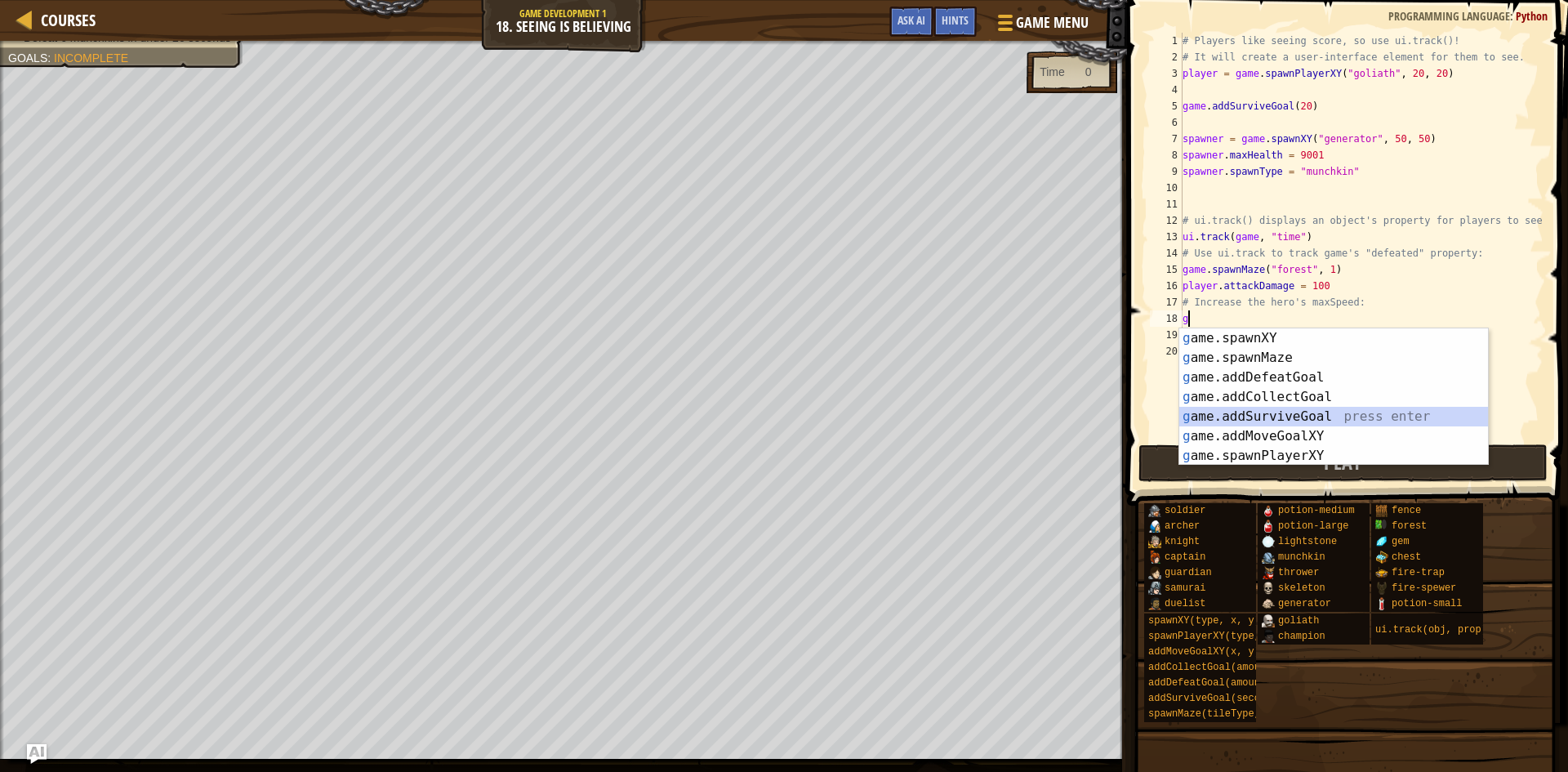
click at [1282, 410] on div "g ame.spawnXY press enter g ame.spawnMaze press enter g ame.addDefeatGoal press…" at bounding box center [1333, 417] width 309 height 177
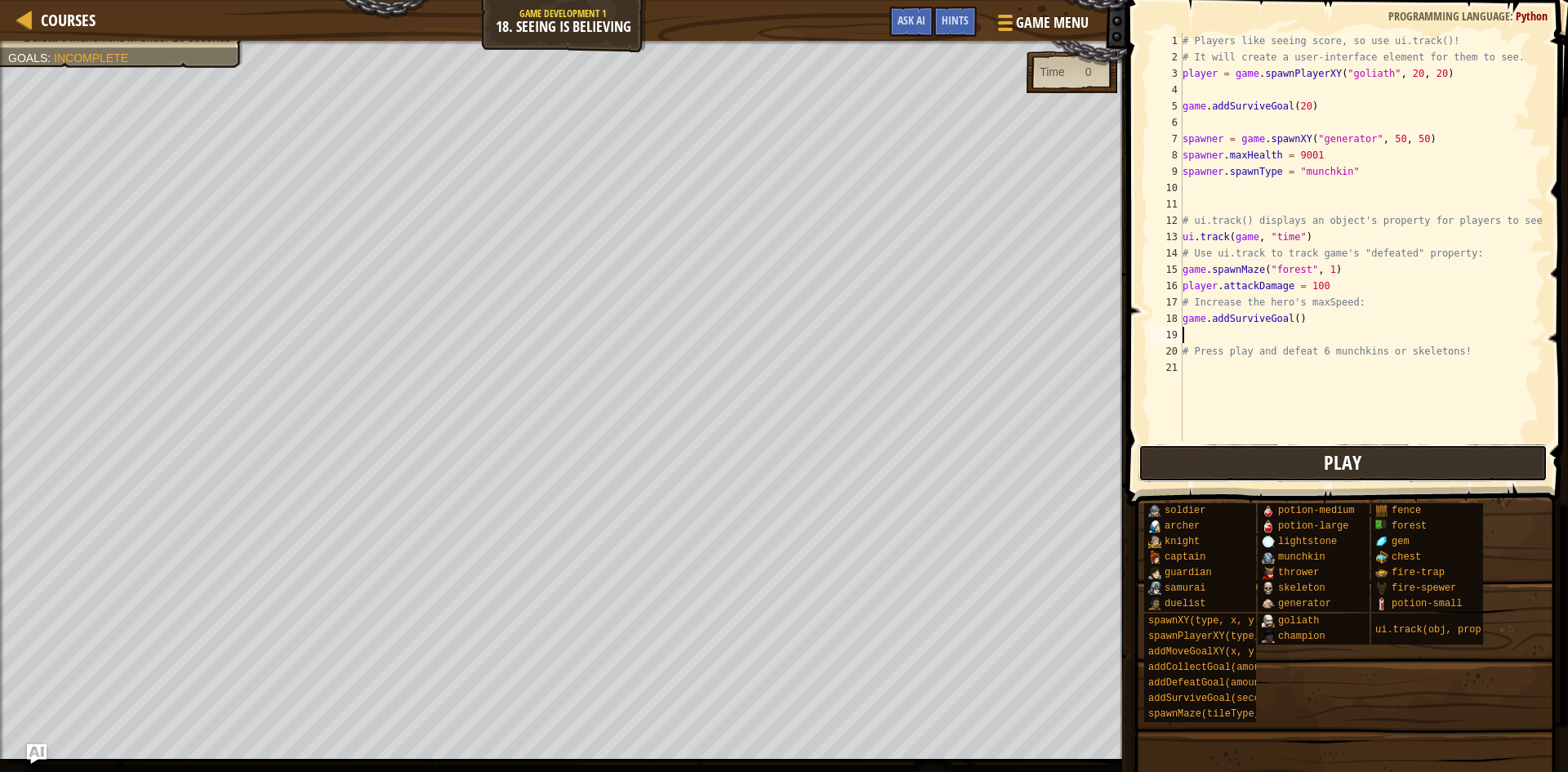
click at [1273, 460] on button "Play" at bounding box center [1343, 463] width 410 height 37
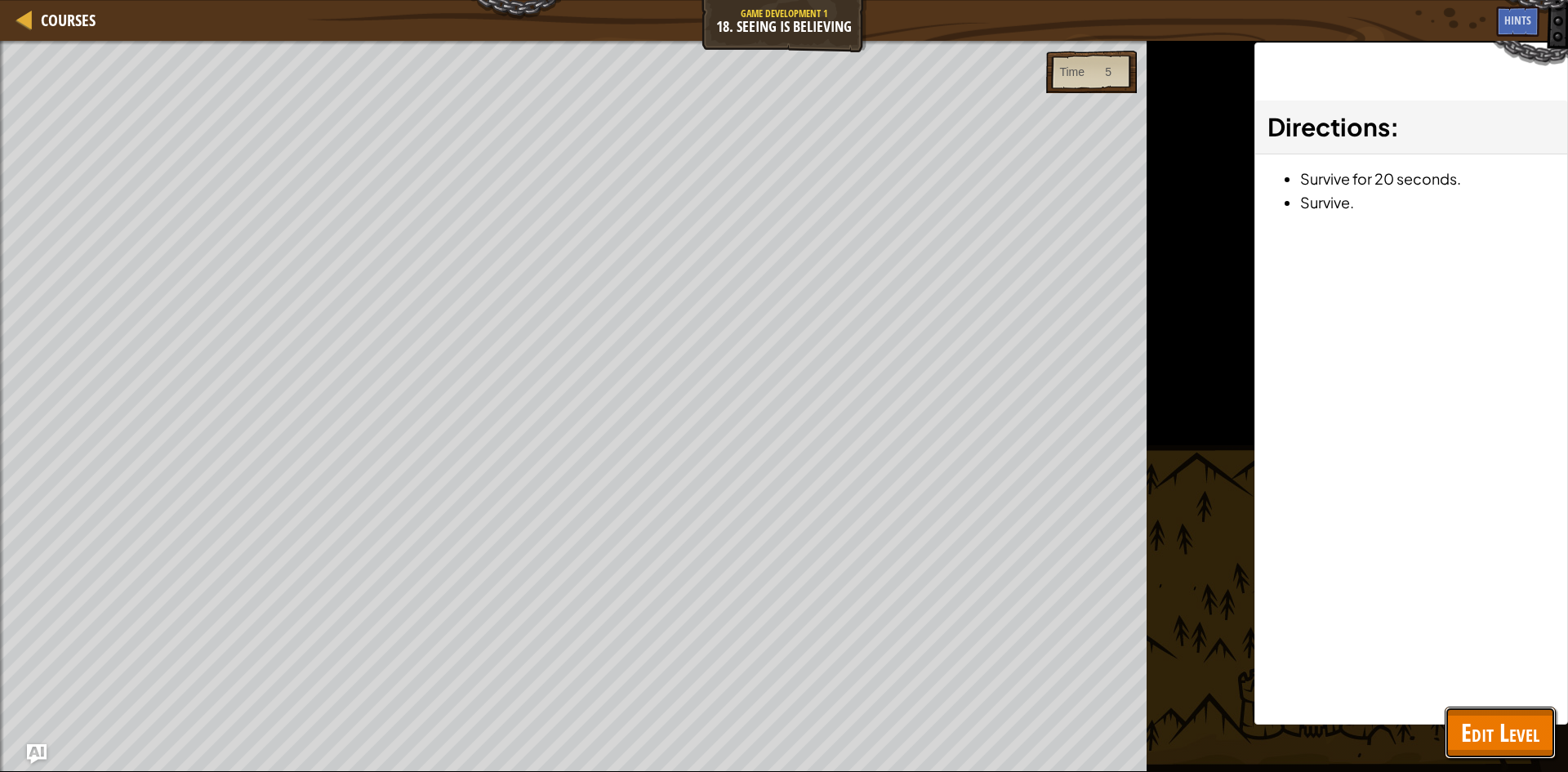
click at [1488, 734] on span "Edit Level" at bounding box center [1500, 732] width 78 height 34
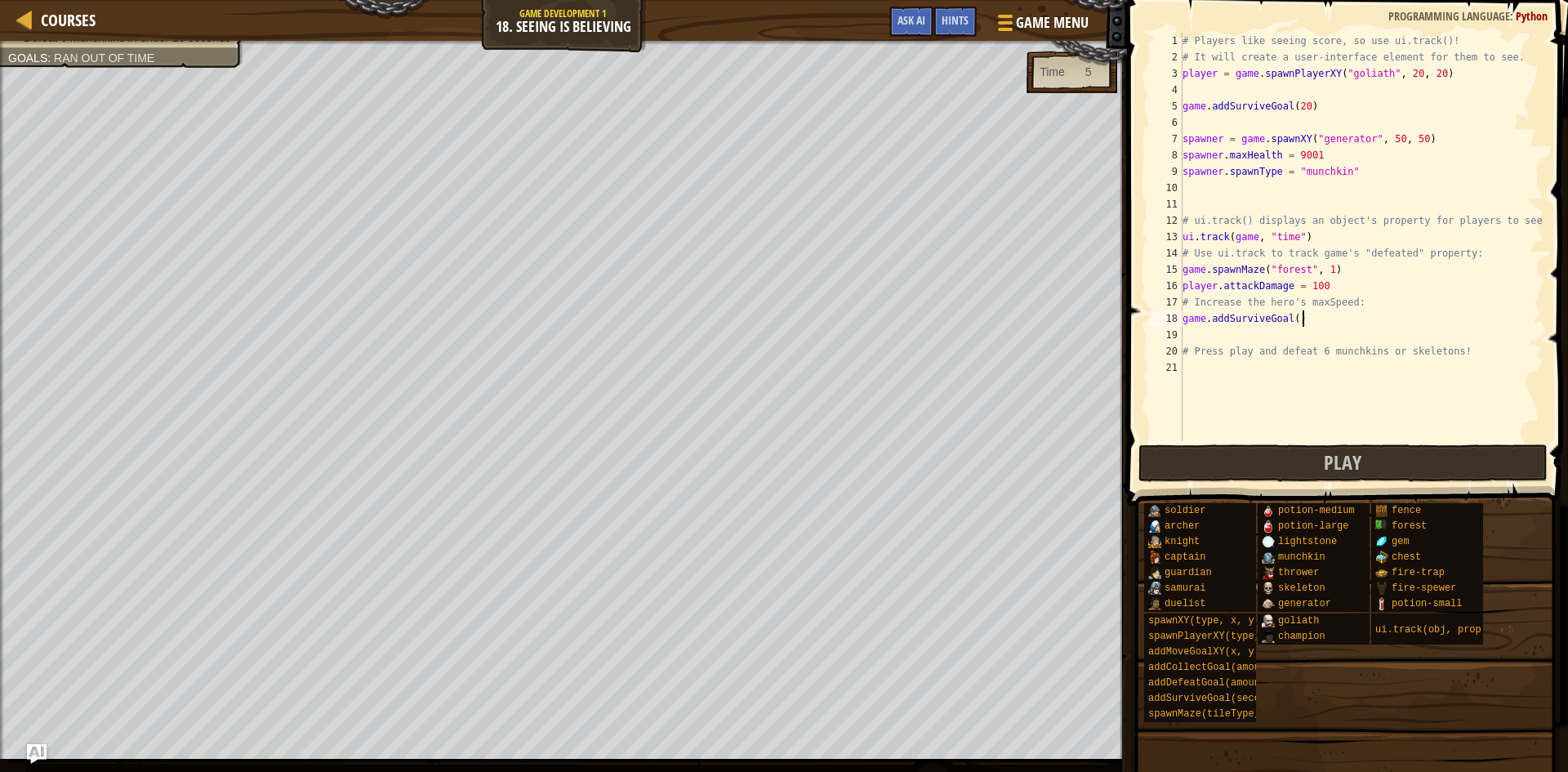
click at [1315, 320] on div "# Players like seeing score, so use ui.track()! # It will create a user-interfa…" at bounding box center [1361, 253] width 364 height 441
click at [1300, 322] on div "# Players like seeing score, so use ui.track()! # It will create a user-interfa…" at bounding box center [1361, 253] width 364 height 441
click at [1408, 458] on button "Play" at bounding box center [1343, 463] width 410 height 37
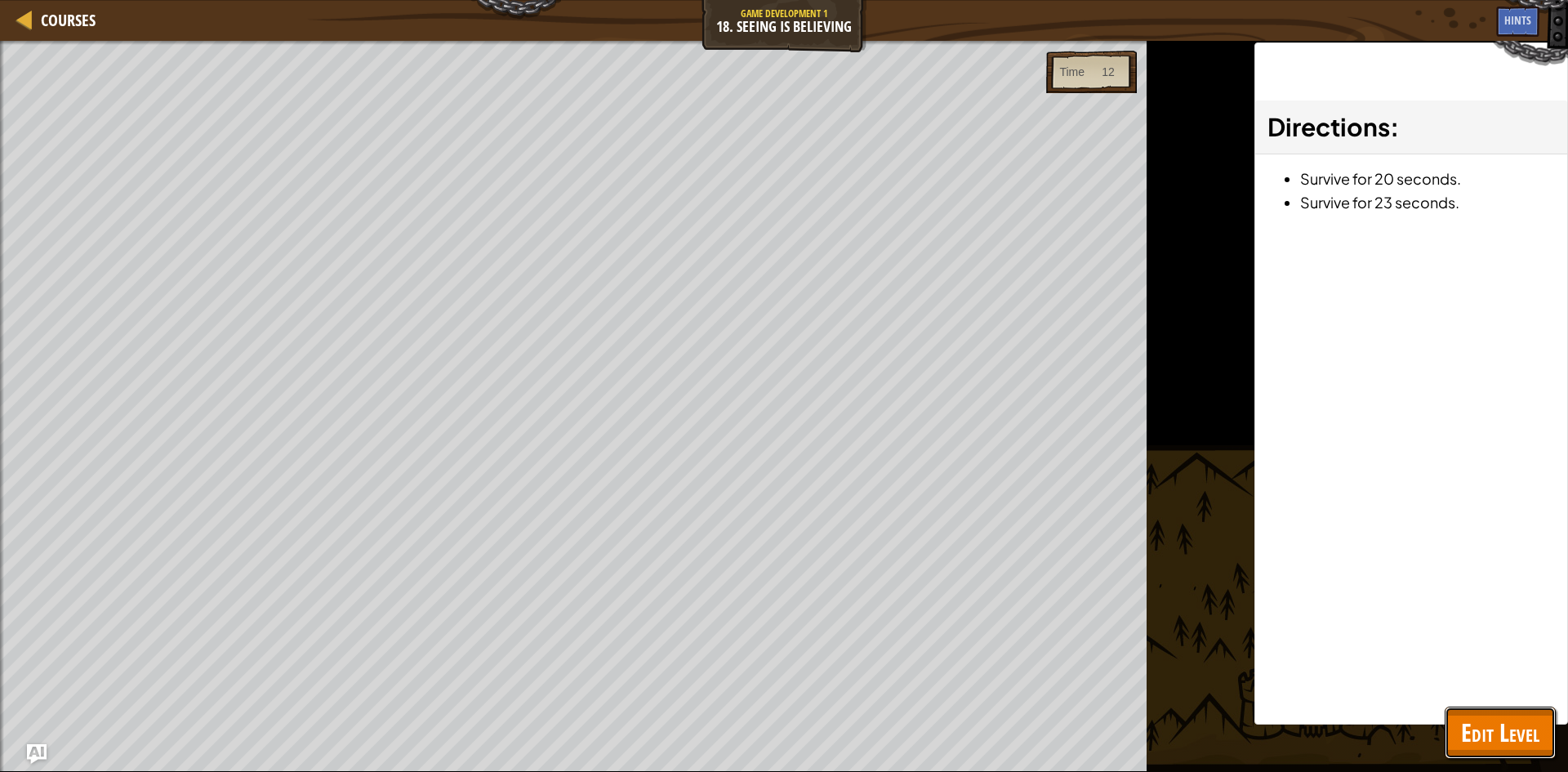
click at [1530, 749] on button "Edit Level" at bounding box center [1500, 732] width 111 height 52
click at [0, 0] on span at bounding box center [0, 0] width 0 height 0
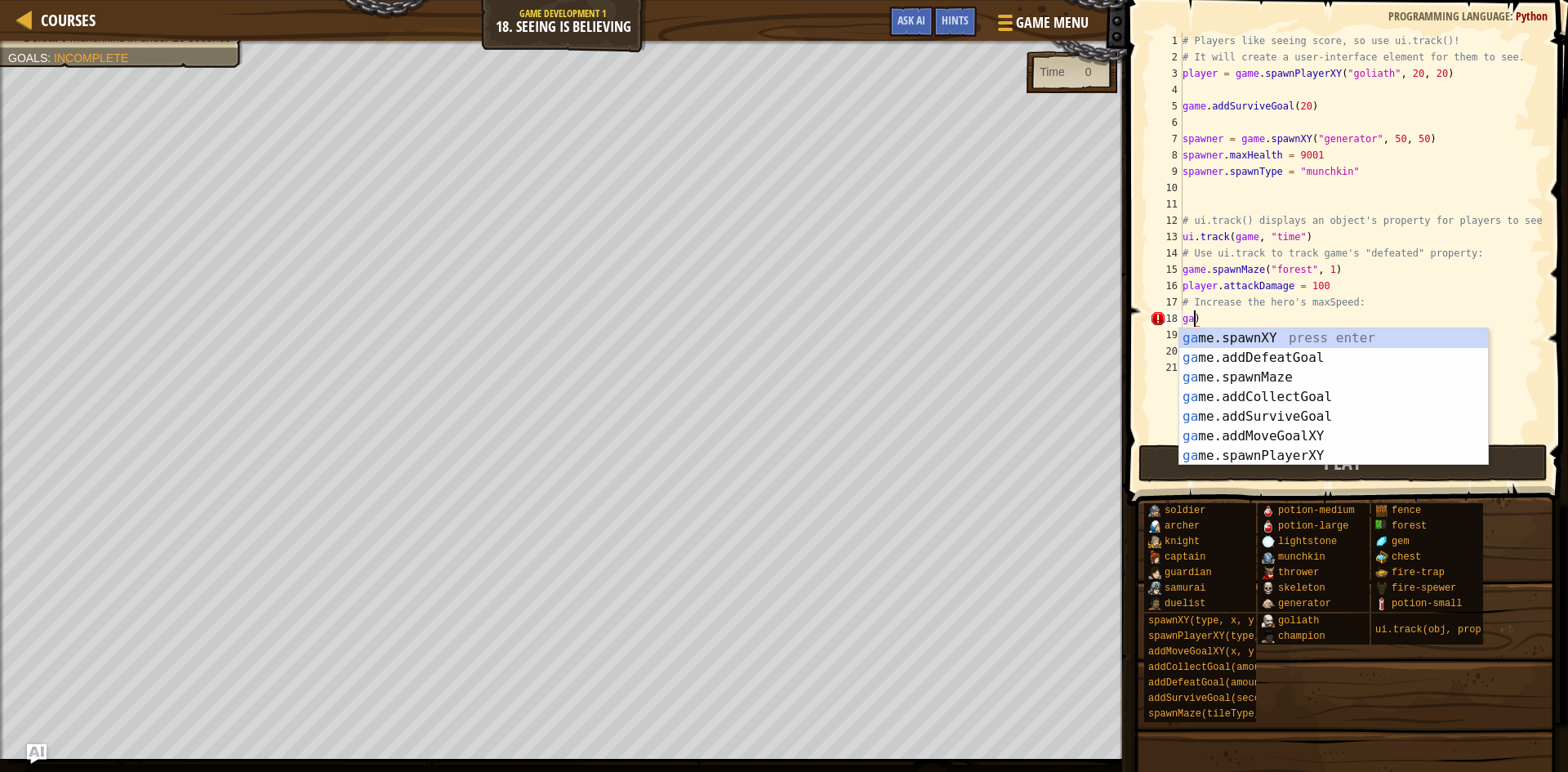
scroll to position [7, 1]
type textarea ")"
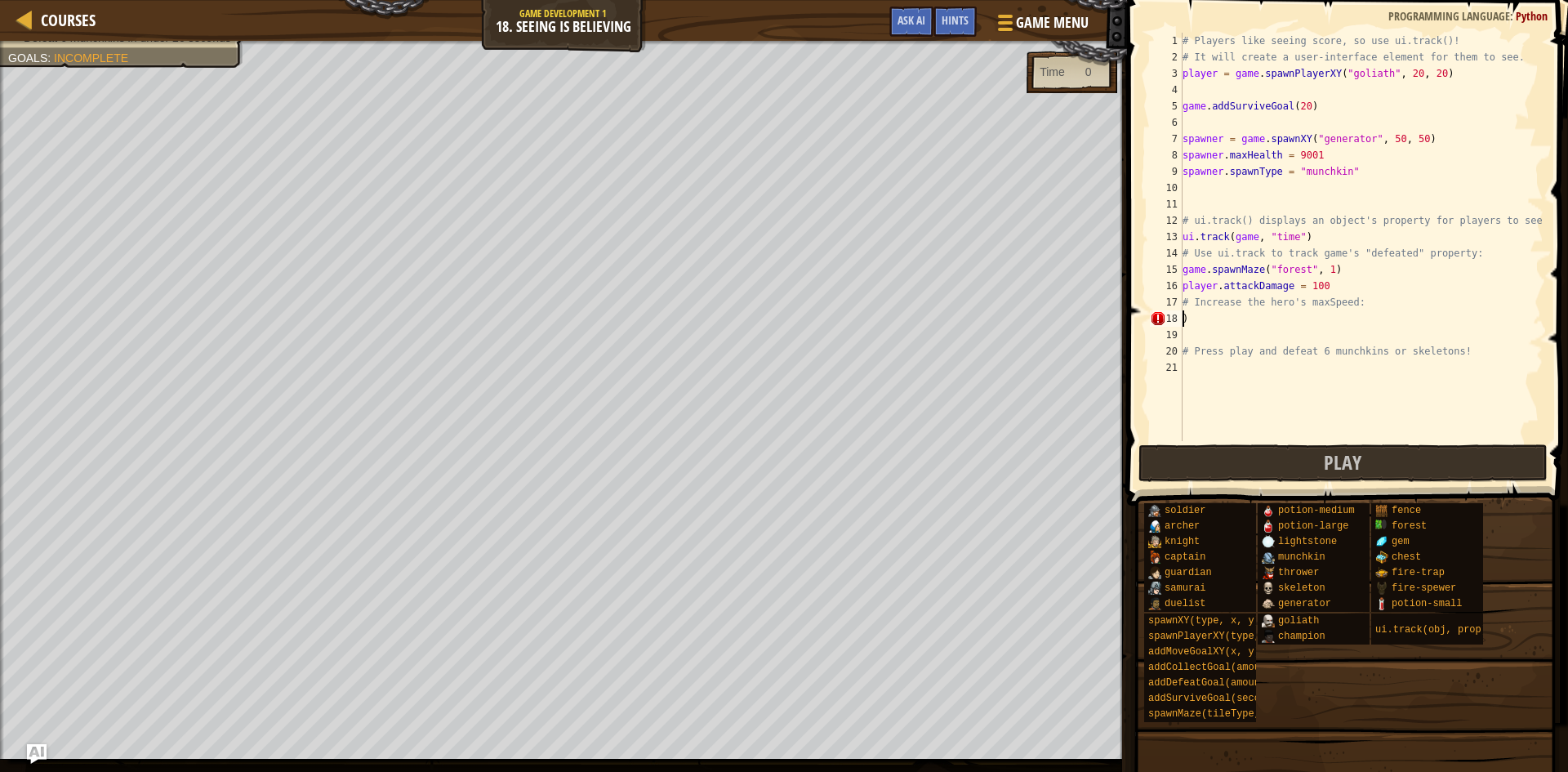
scroll to position [7, 0]
click at [1194, 323] on div "# Players like seeing score, so use ui.track()! # It will create a user-interfa…" at bounding box center [1361, 253] width 364 height 441
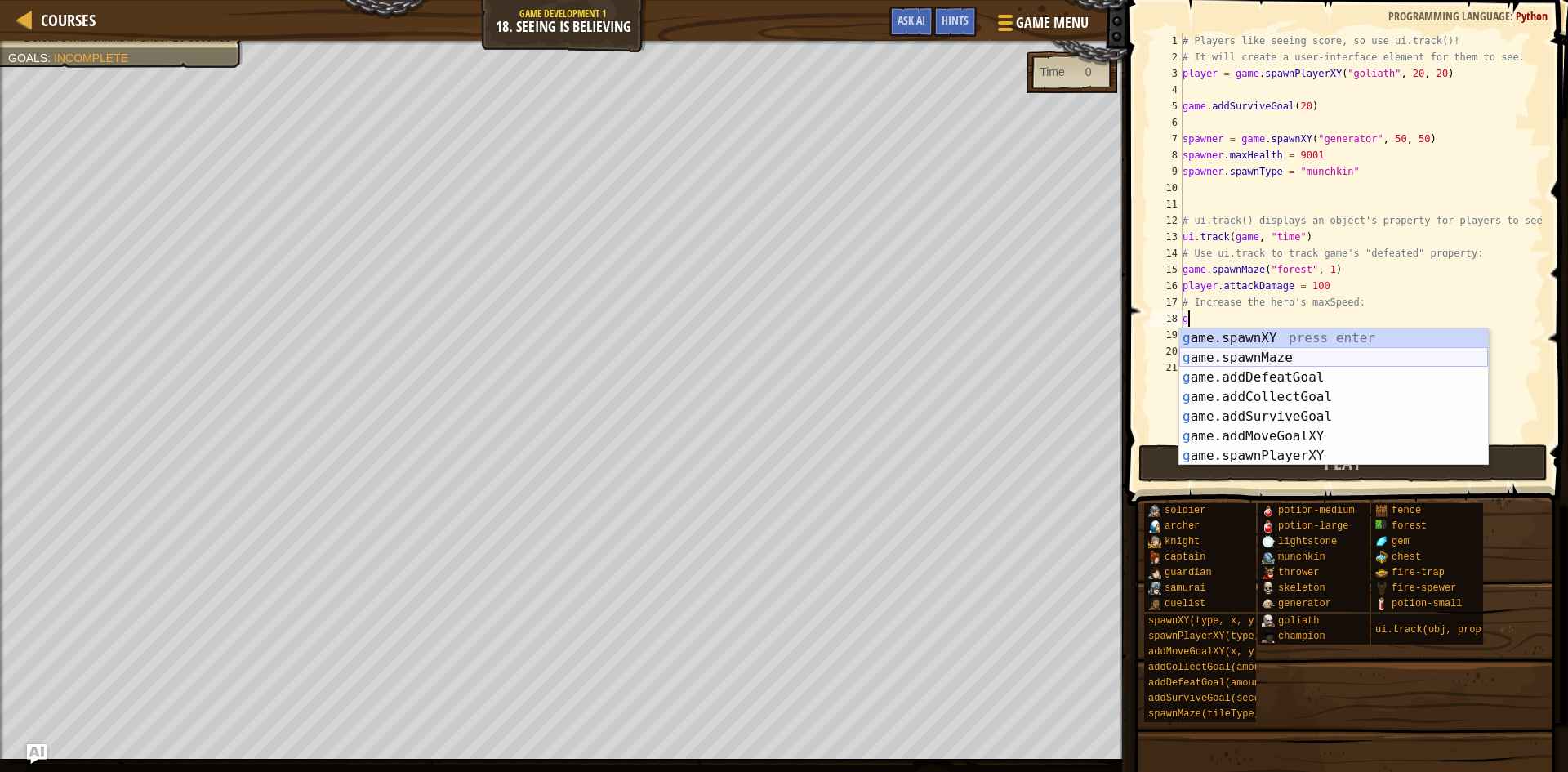
click at [1230, 361] on div "g ame.spawnXY press enter g ame.spawnMaze press enter g ame.addDefeatGoal press…" at bounding box center [1333, 417] width 309 height 177
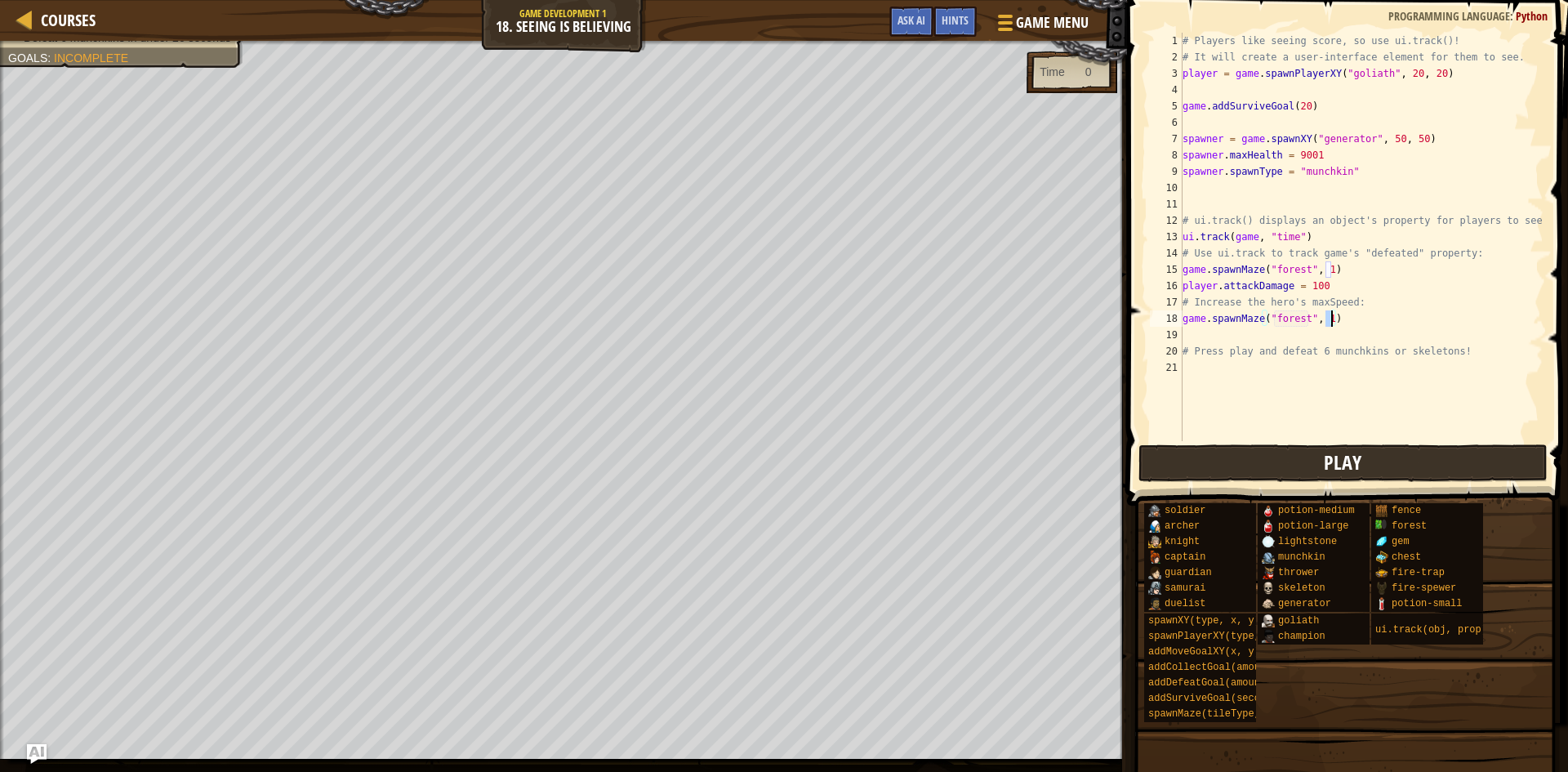
type textarea "game.spawnMaze("forest", 1)"
click at [1349, 454] on span "Play" at bounding box center [1342, 462] width 37 height 26
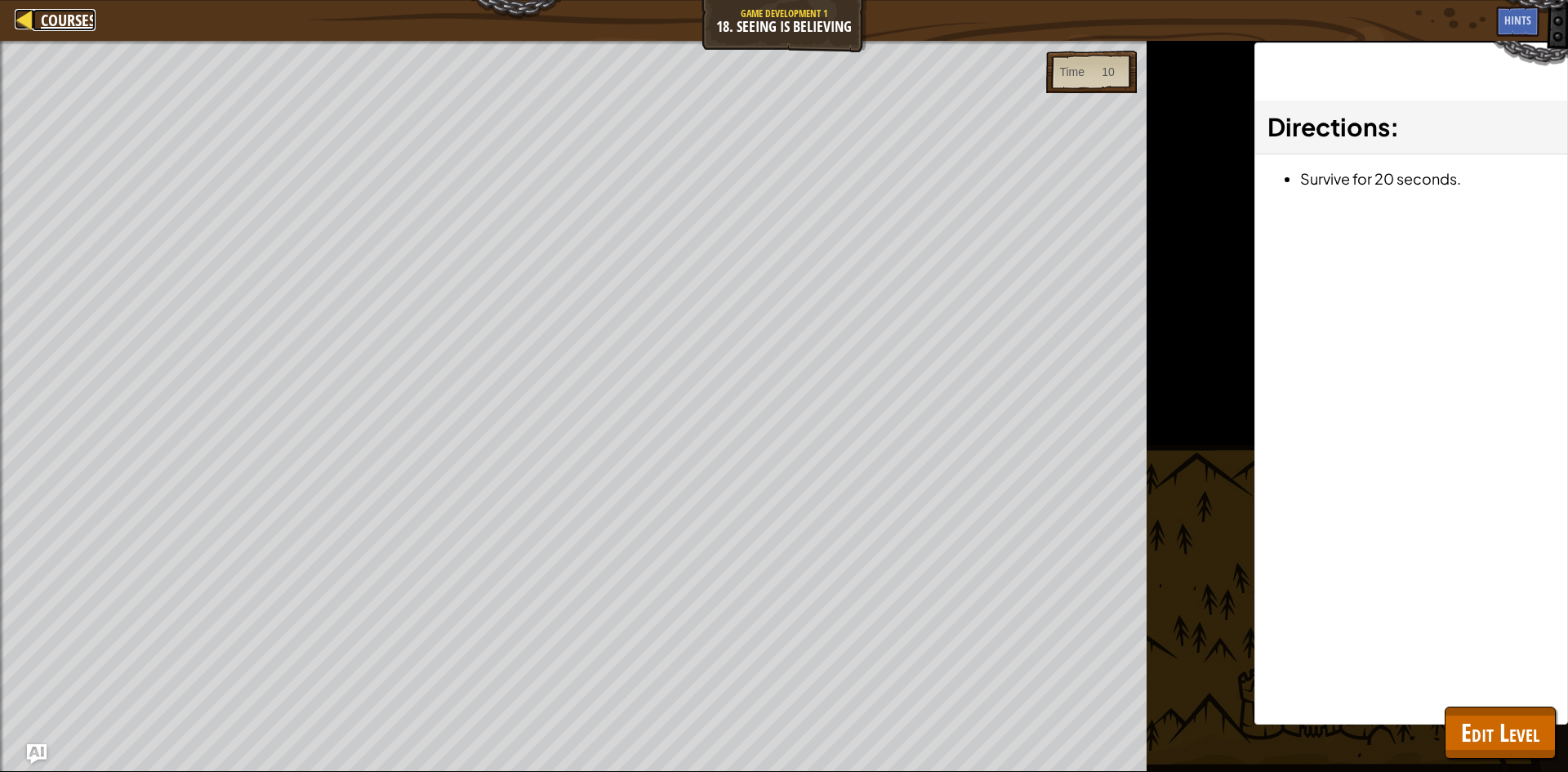
click at [23, 15] on div at bounding box center [25, 19] width 20 height 20
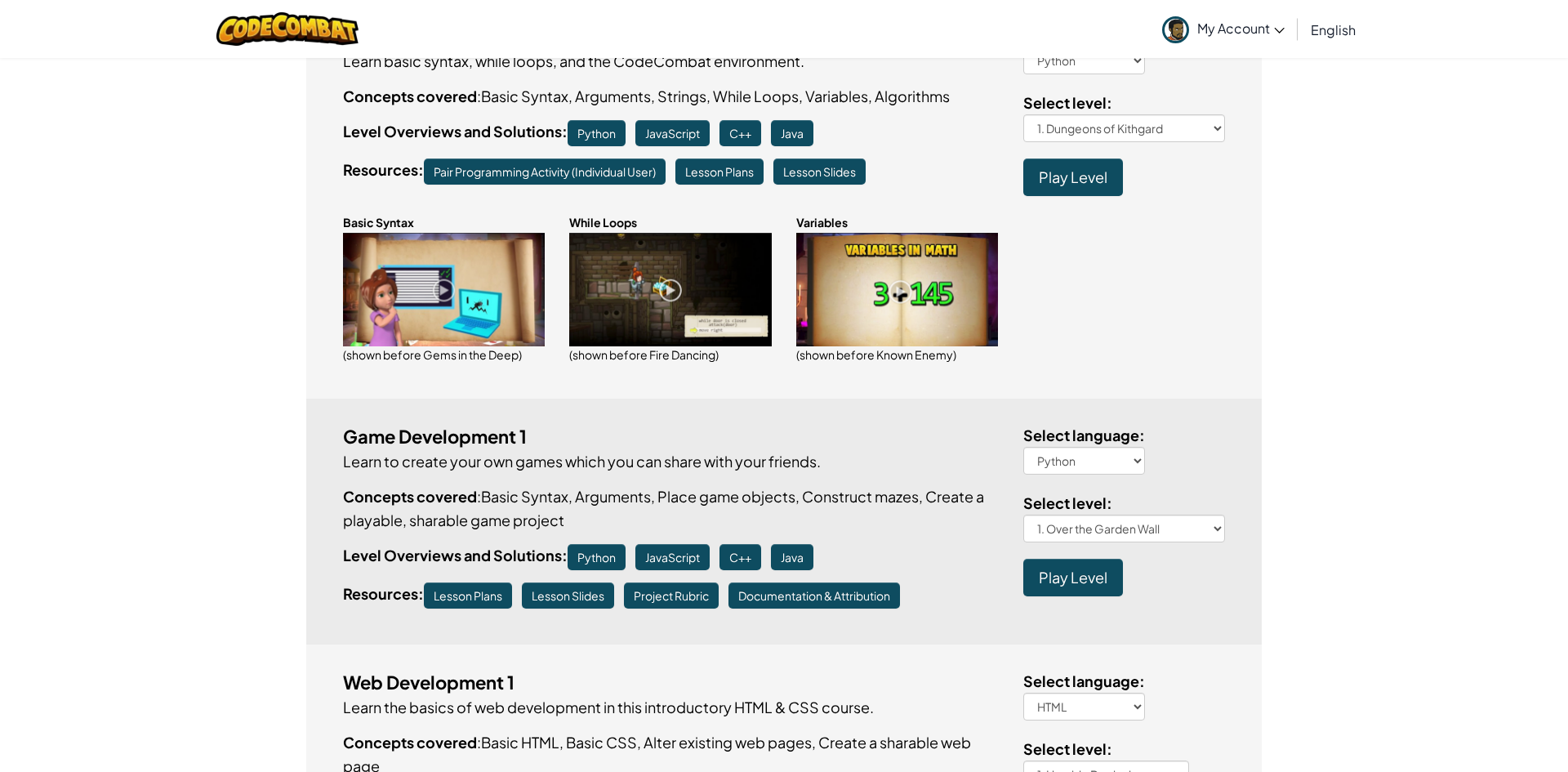
scroll to position [523, 0]
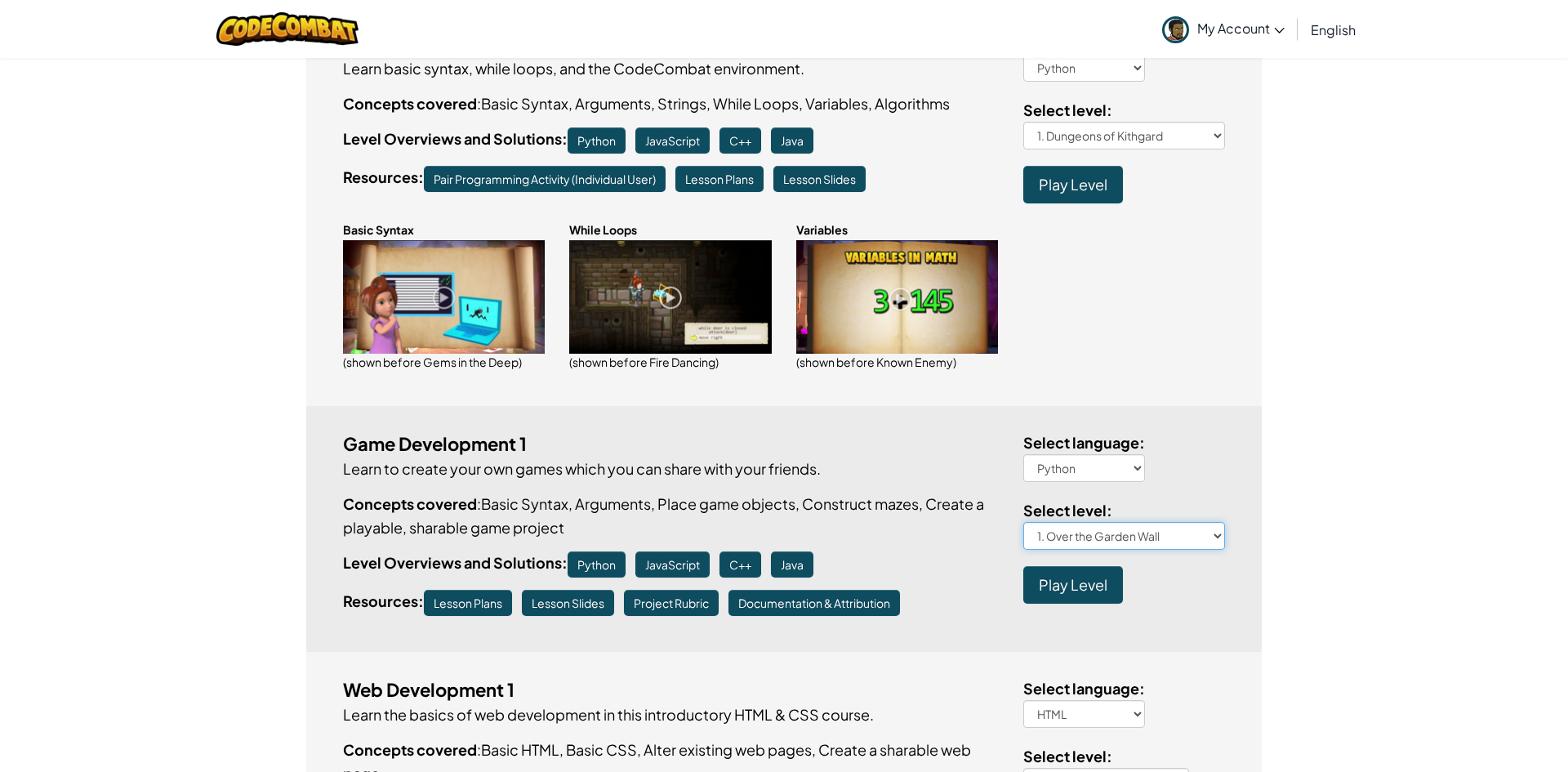
click at [1218, 531] on select "1. Over the Garden Wall 2. Click Gait 3. Hero's Journey 4. A-maze-ing 5. Gemtac…" at bounding box center [1125, 535] width 203 height 28
select select "them-bones"
click at [1023, 521] on select "1. Over the Garden Wall 2. Click Gait 3. Hero's Journey 4. A-maze-ing 5. Gemtac…" at bounding box center [1125, 535] width 203 height 28
click at [1066, 593] on span "Play Level" at bounding box center [1072, 584] width 68 height 19
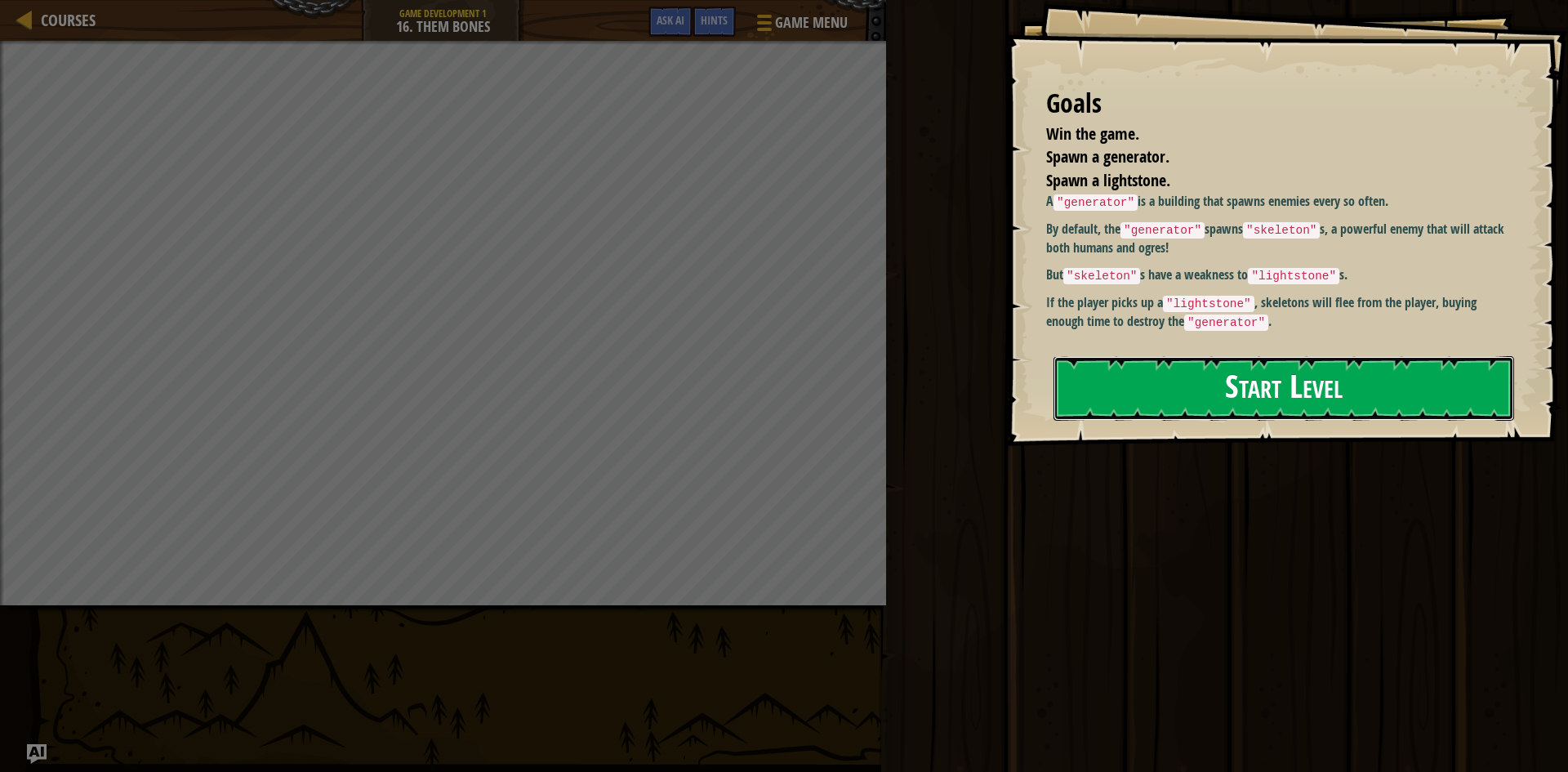
click at [1334, 383] on button "Start Level" at bounding box center [1284, 388] width 460 height 65
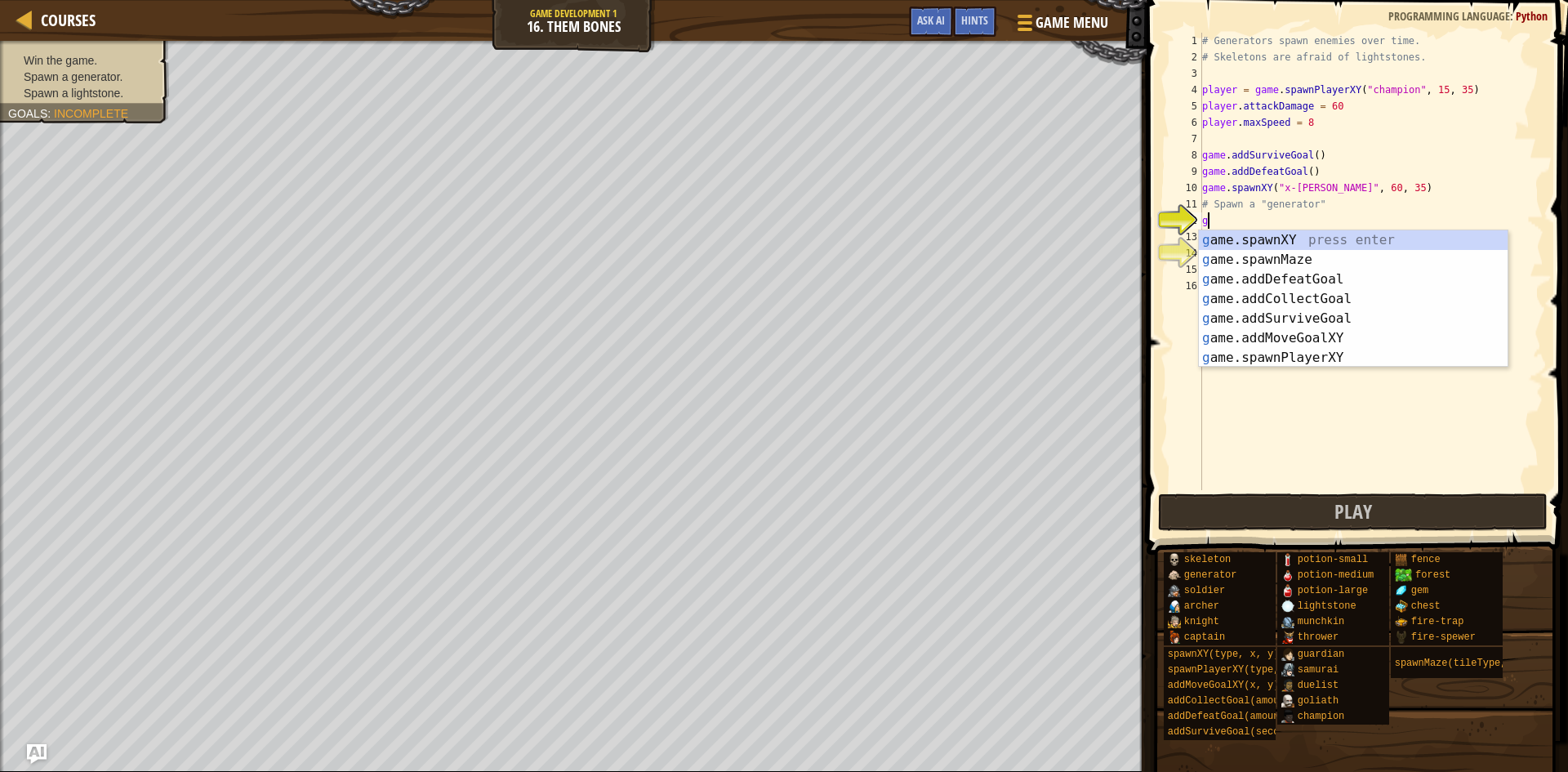
scroll to position [7, 0]
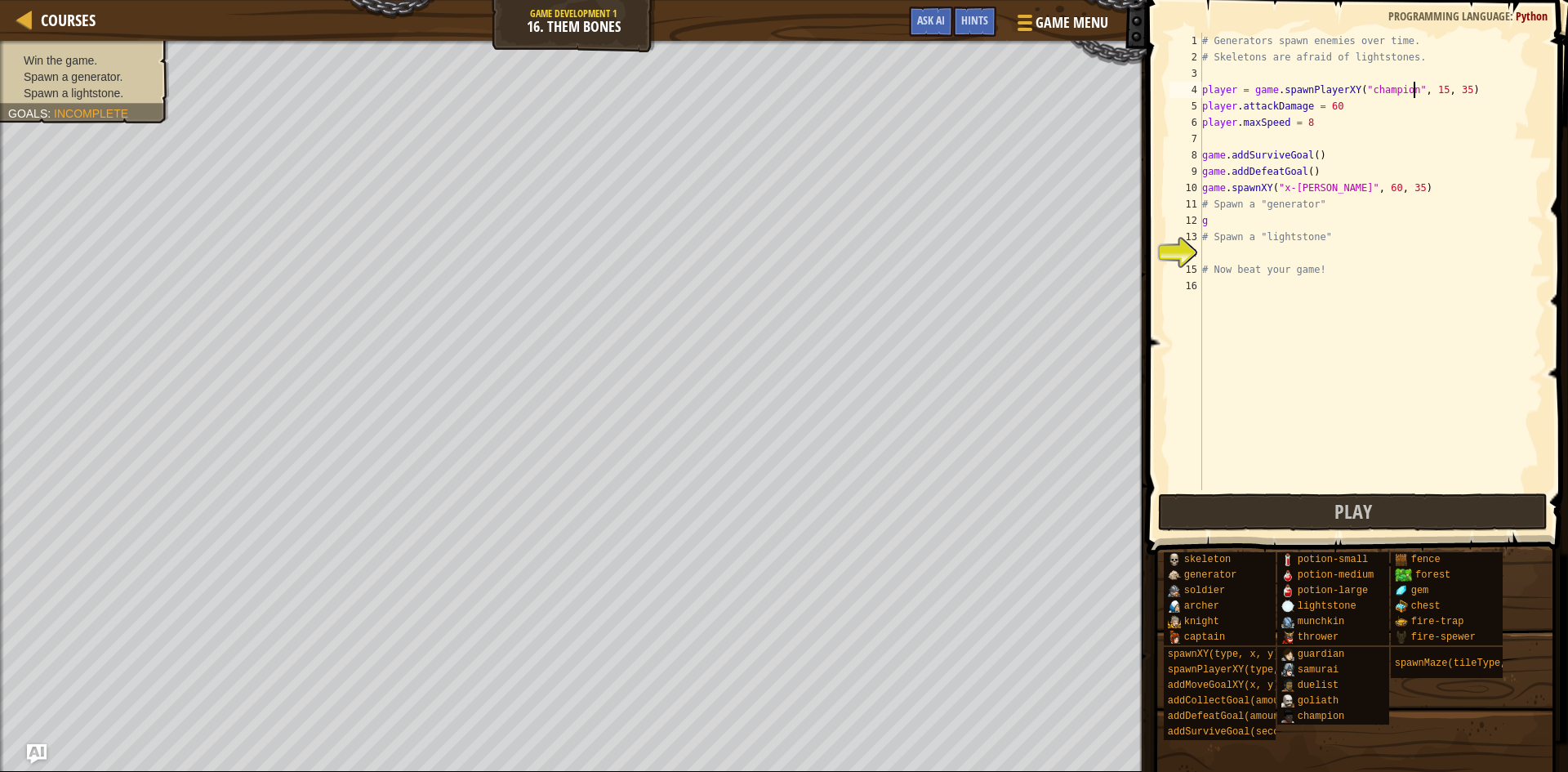
click at [1412, 92] on div "# Generators spawn enemies over time. # Skeletons are afraid of lightstones. pl…" at bounding box center [1372, 278] width 345 height 490
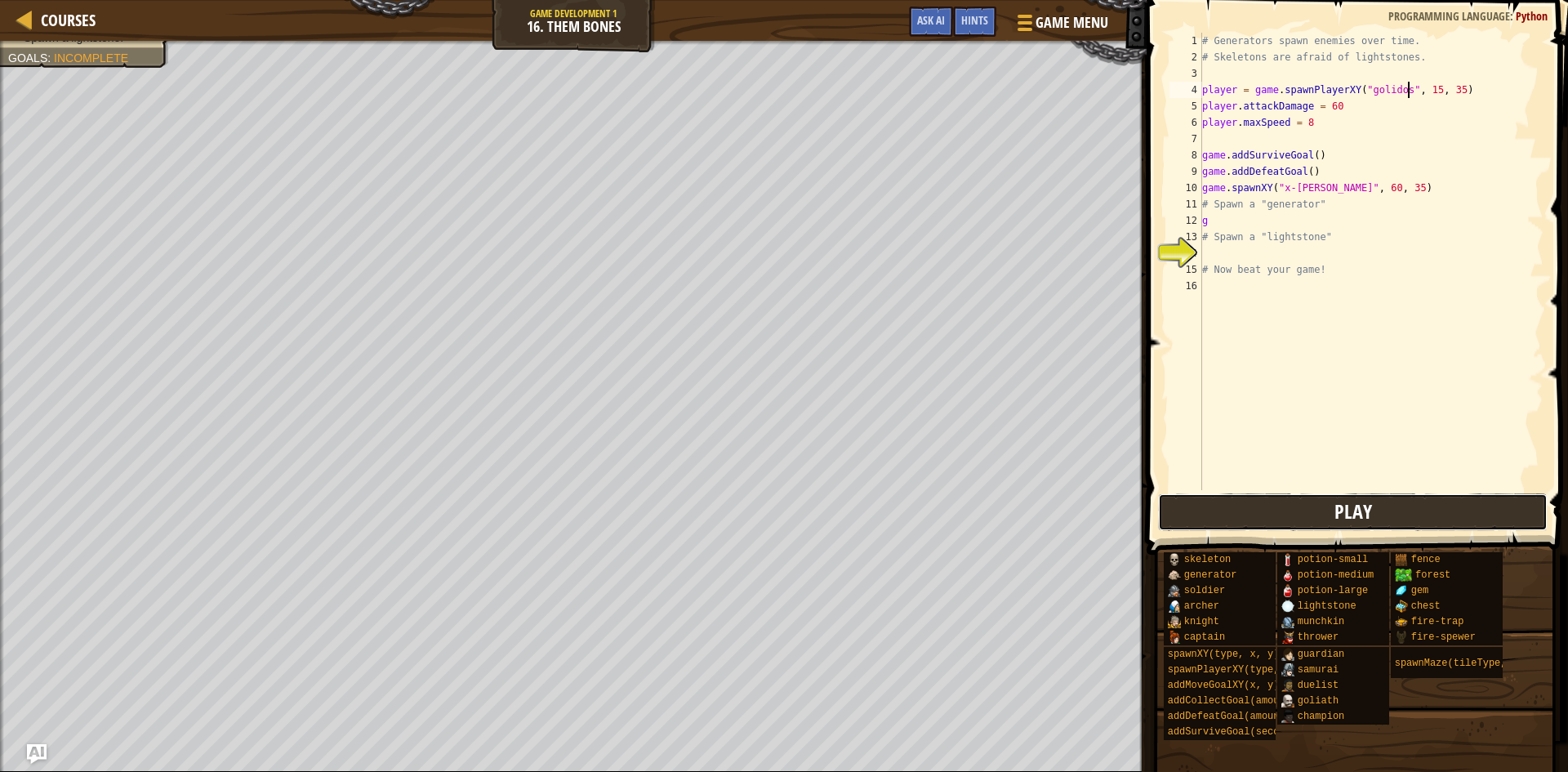
click at [1399, 507] on button "Play" at bounding box center [1353, 512] width 390 height 37
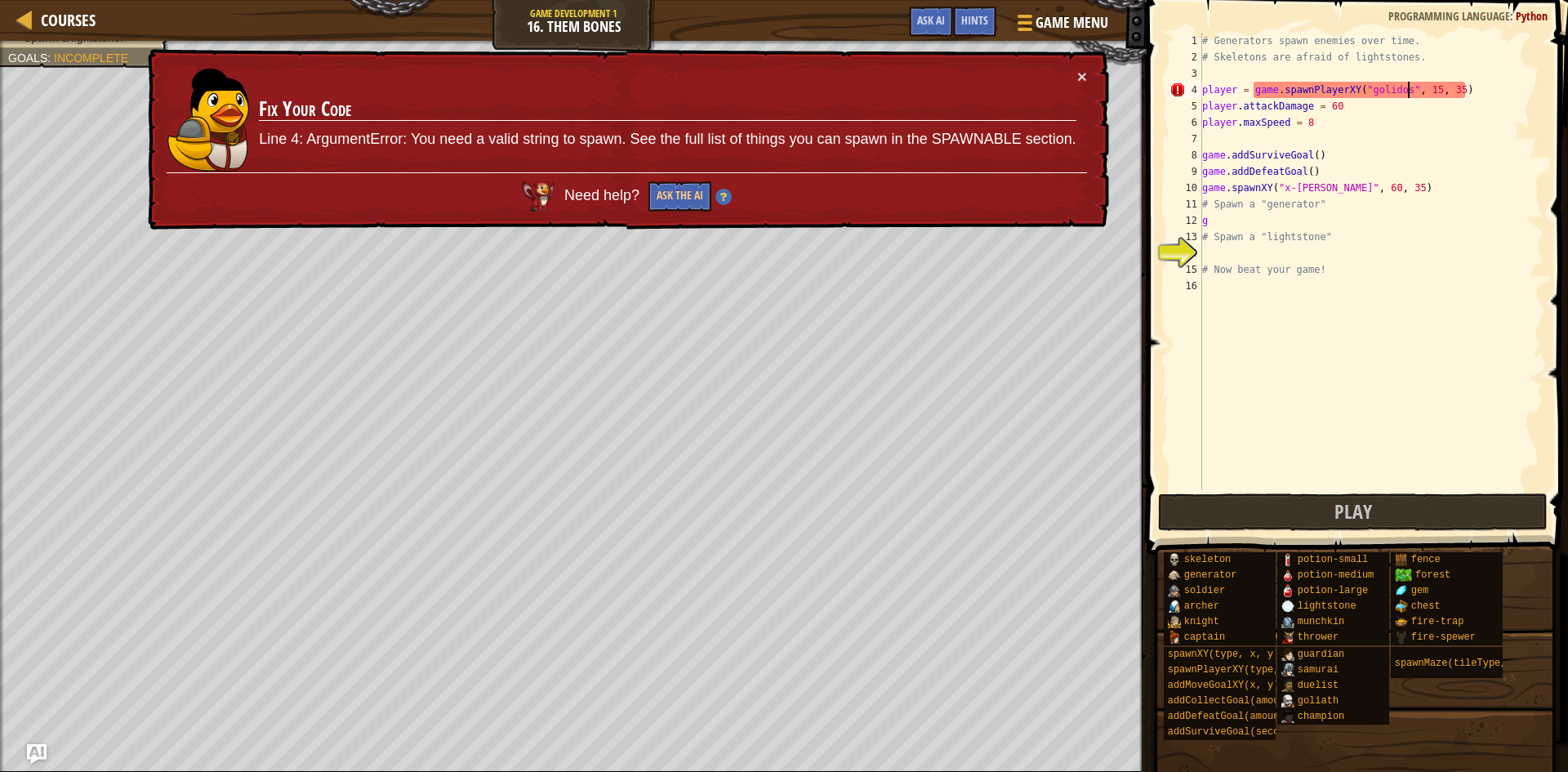
click at [1409, 87] on div "# Generators spawn enemies over time. # Skeletons are afraid of lightstones. pl…" at bounding box center [1372, 278] width 345 height 490
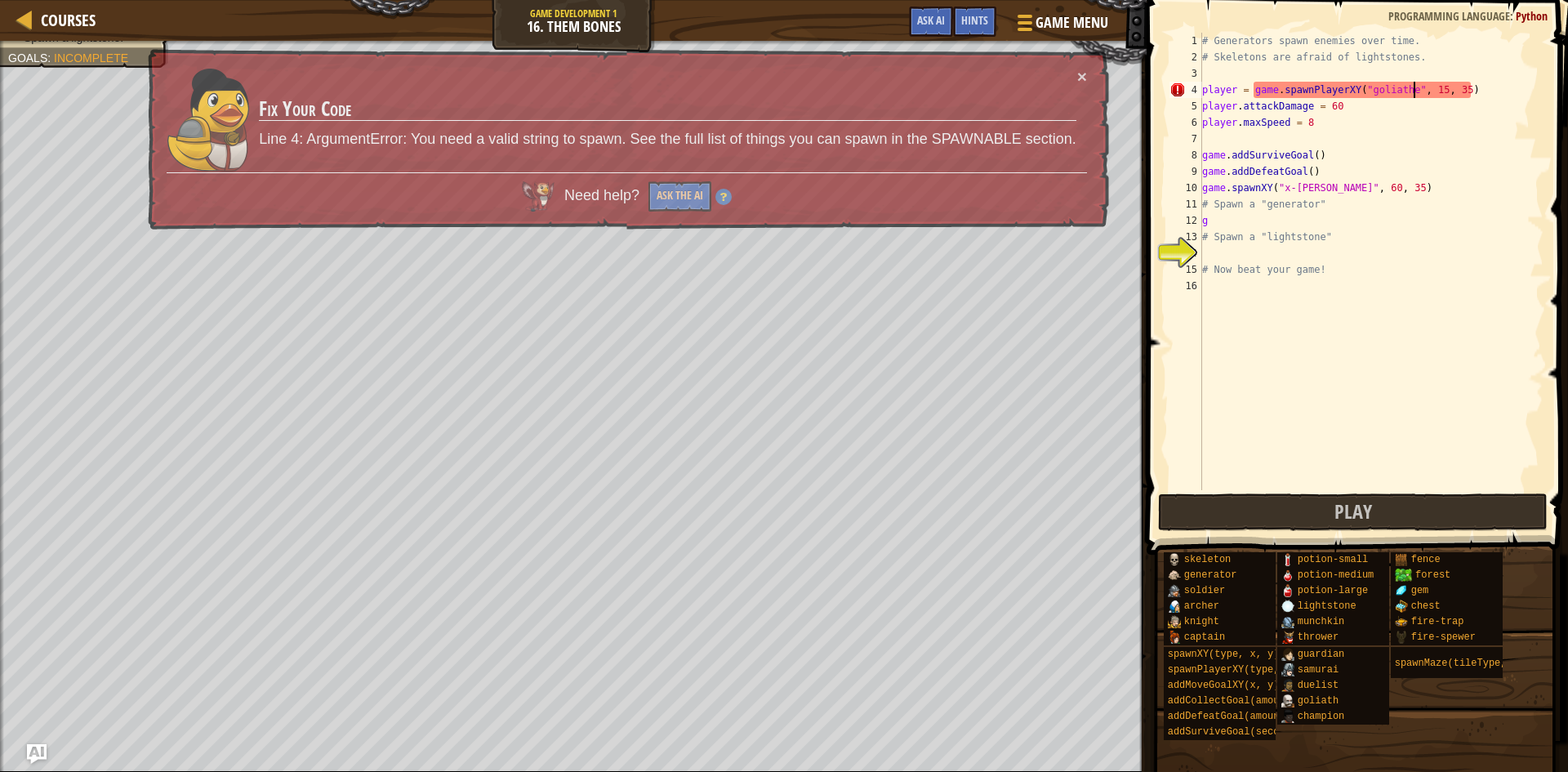
scroll to position [7, 32]
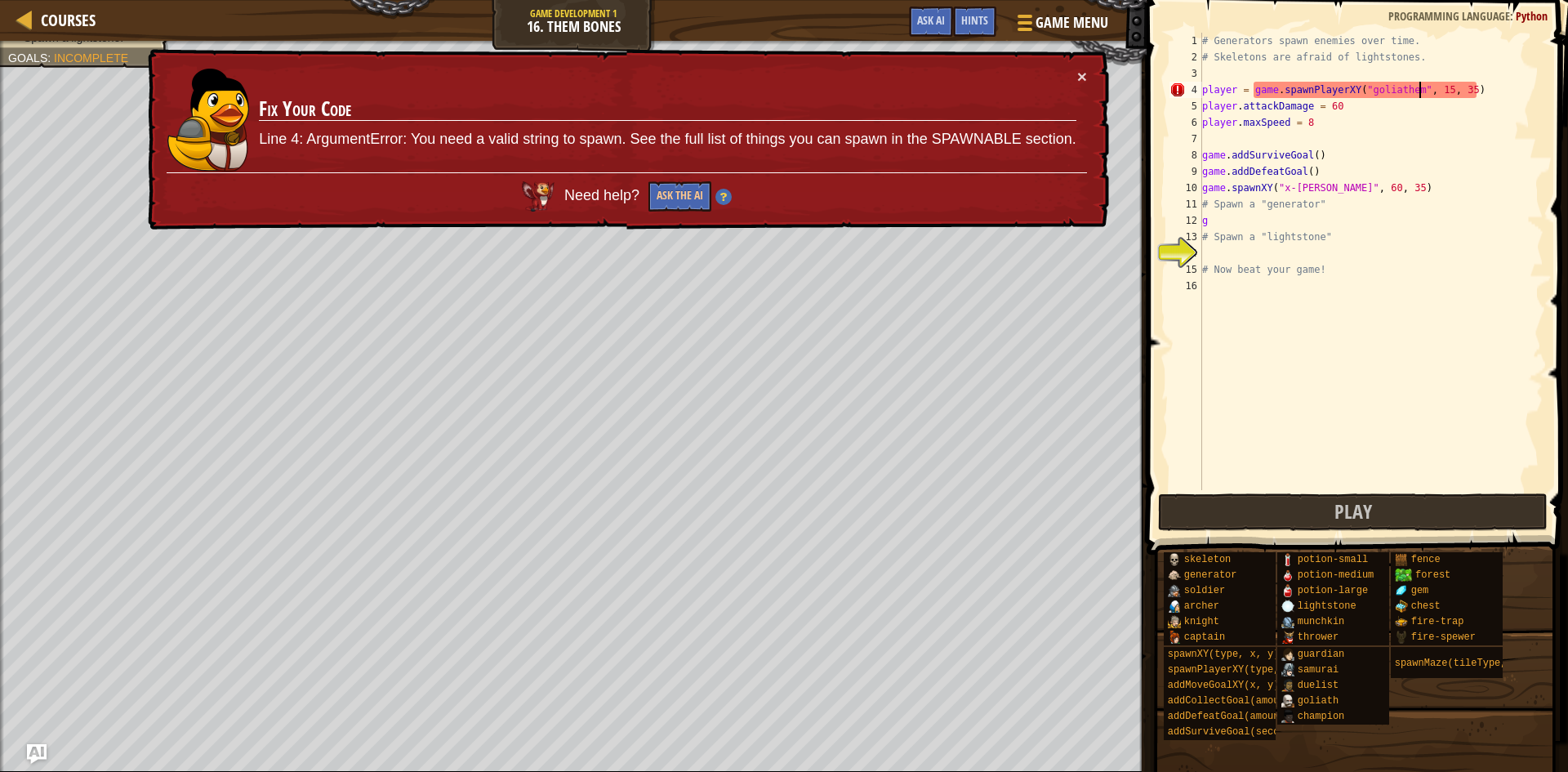
click at [1241, 227] on div "# Generators spawn enemies over time. # Skeletons are afraid of lightstones. pl…" at bounding box center [1372, 278] width 345 height 490
click at [1424, 90] on div "# Generators spawn enemies over time. # Skeletons are afraid of lightstones. pl…" at bounding box center [1372, 278] width 345 height 490
click at [1420, 89] on div "# Generators spawn enemies over time. # Skeletons are afraid of lightstones. pl…" at bounding box center [1372, 278] width 345 height 490
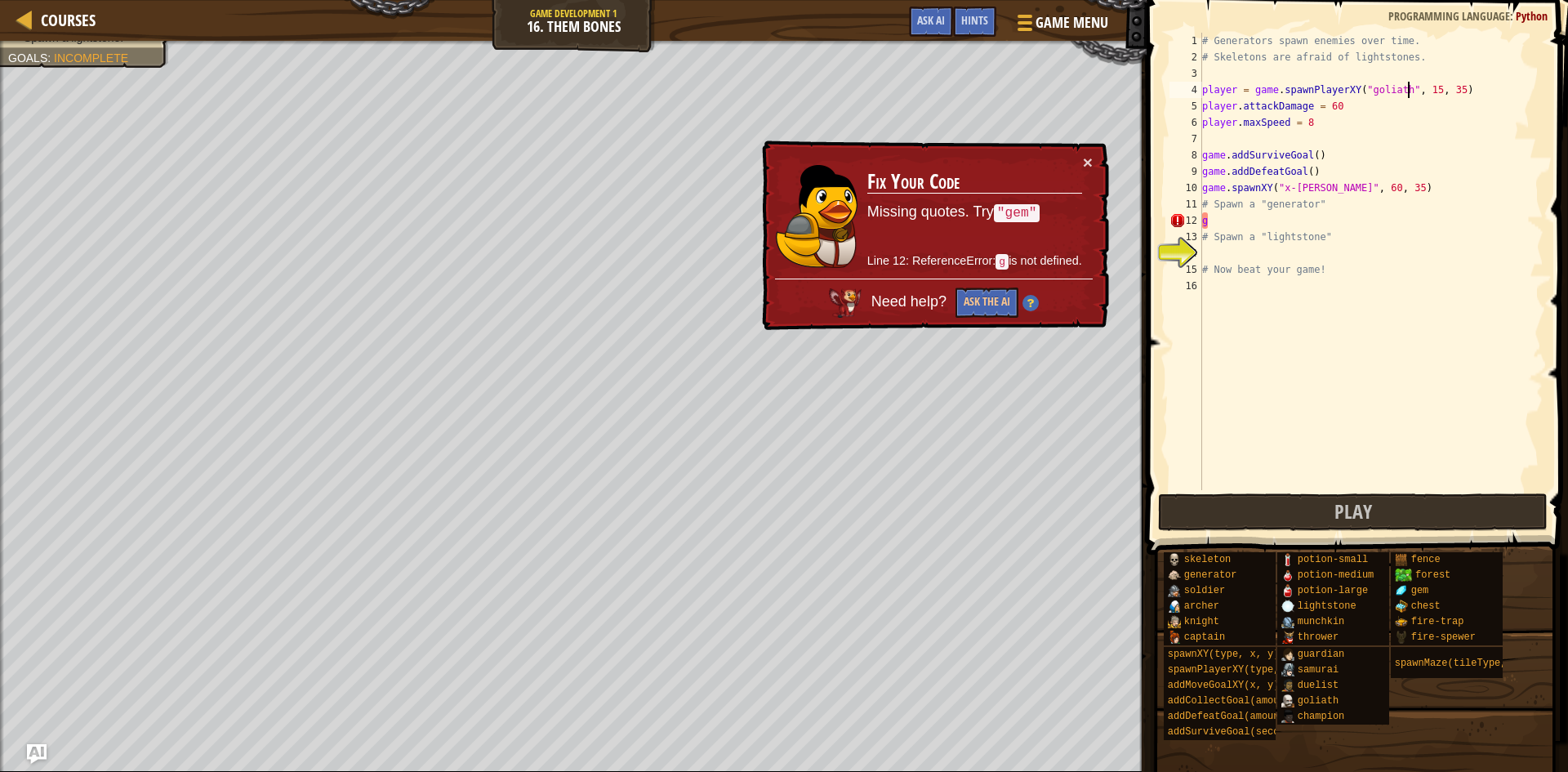
click at [1218, 223] on div "# Generators spawn enemies over time. # Skeletons are afraid of lightstones. pl…" at bounding box center [1372, 278] width 345 height 490
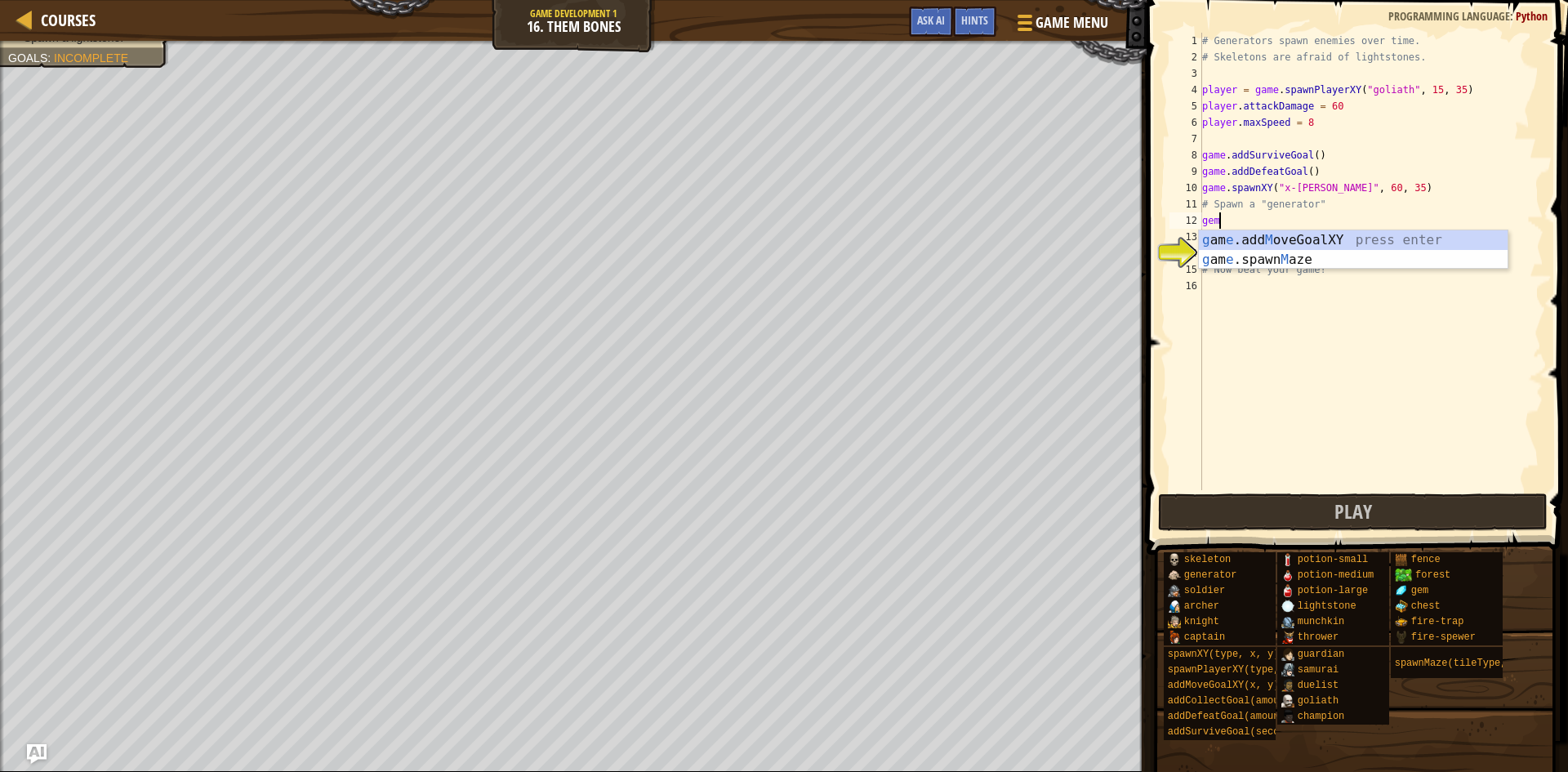
scroll to position [7, 2]
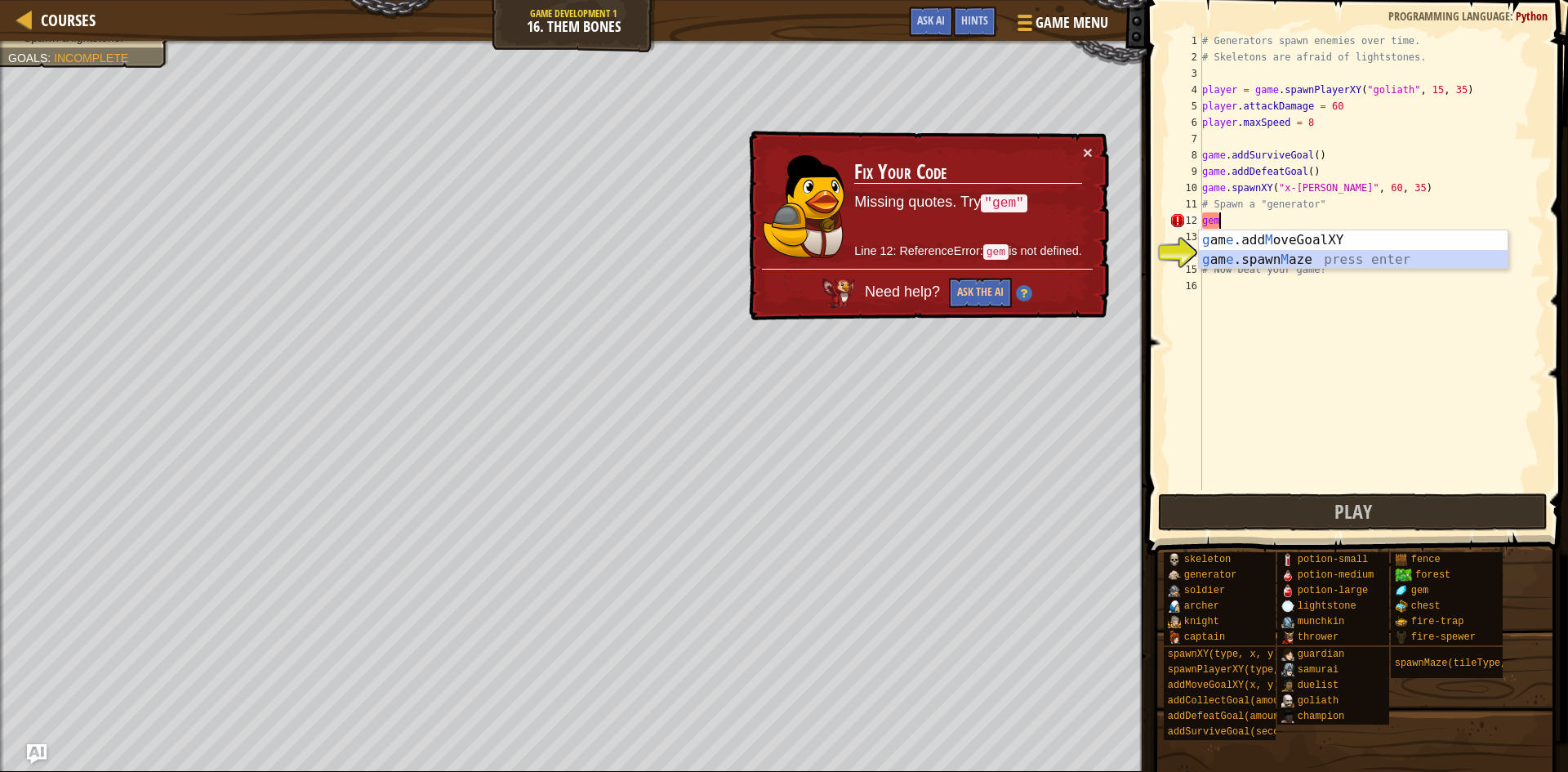
click at [1272, 260] on div "g am e .add M oveGoalXY press enter g am e .spawn M aze press enter" at bounding box center [1354, 269] width 309 height 78
type textarea "game.spawnMaze("forest", 1)"
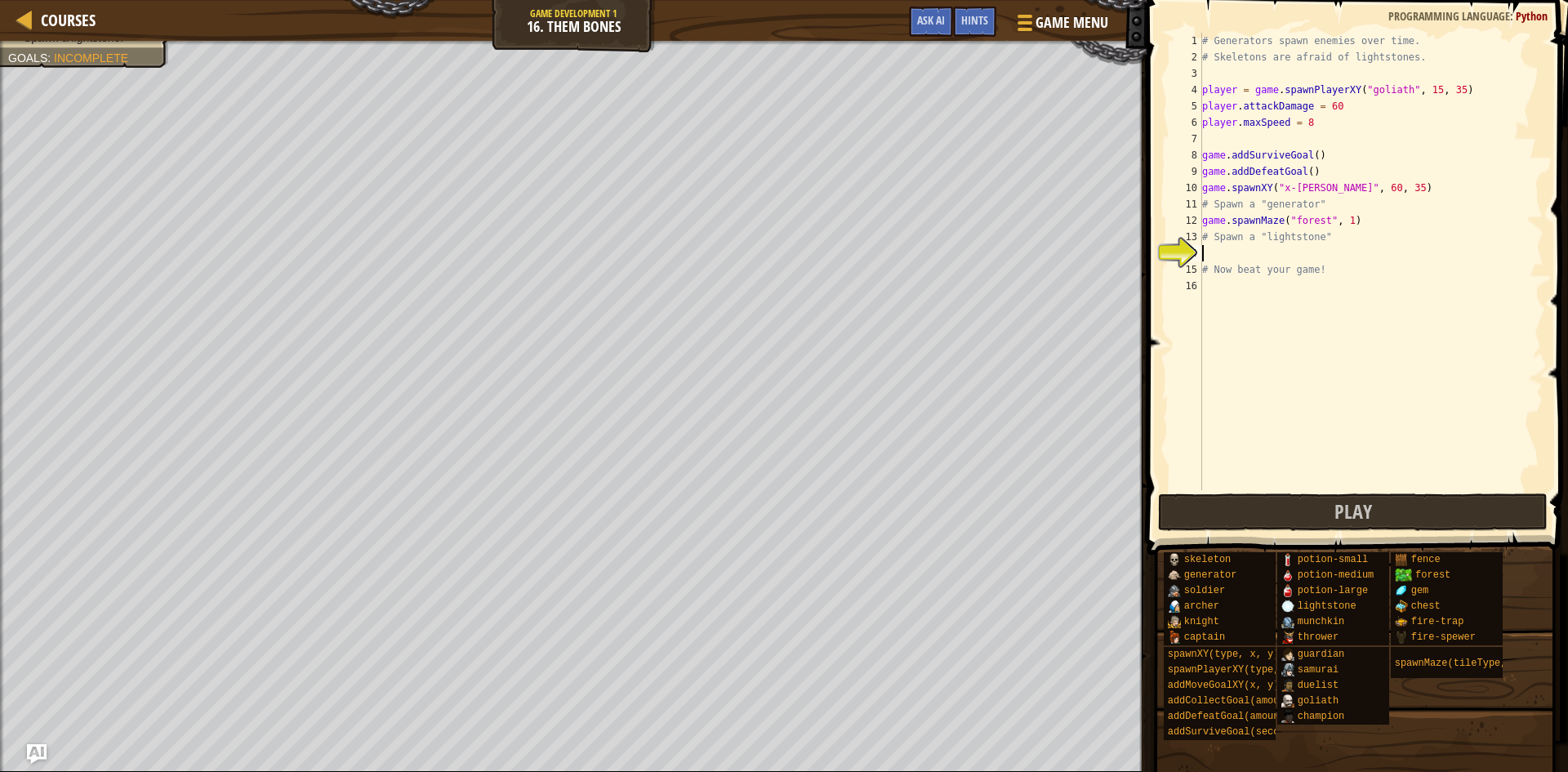
click at [1206, 248] on div "# Generators spawn enemies over time. # Skeletons are afraid of lightstones. pl…" at bounding box center [1372, 278] width 345 height 490
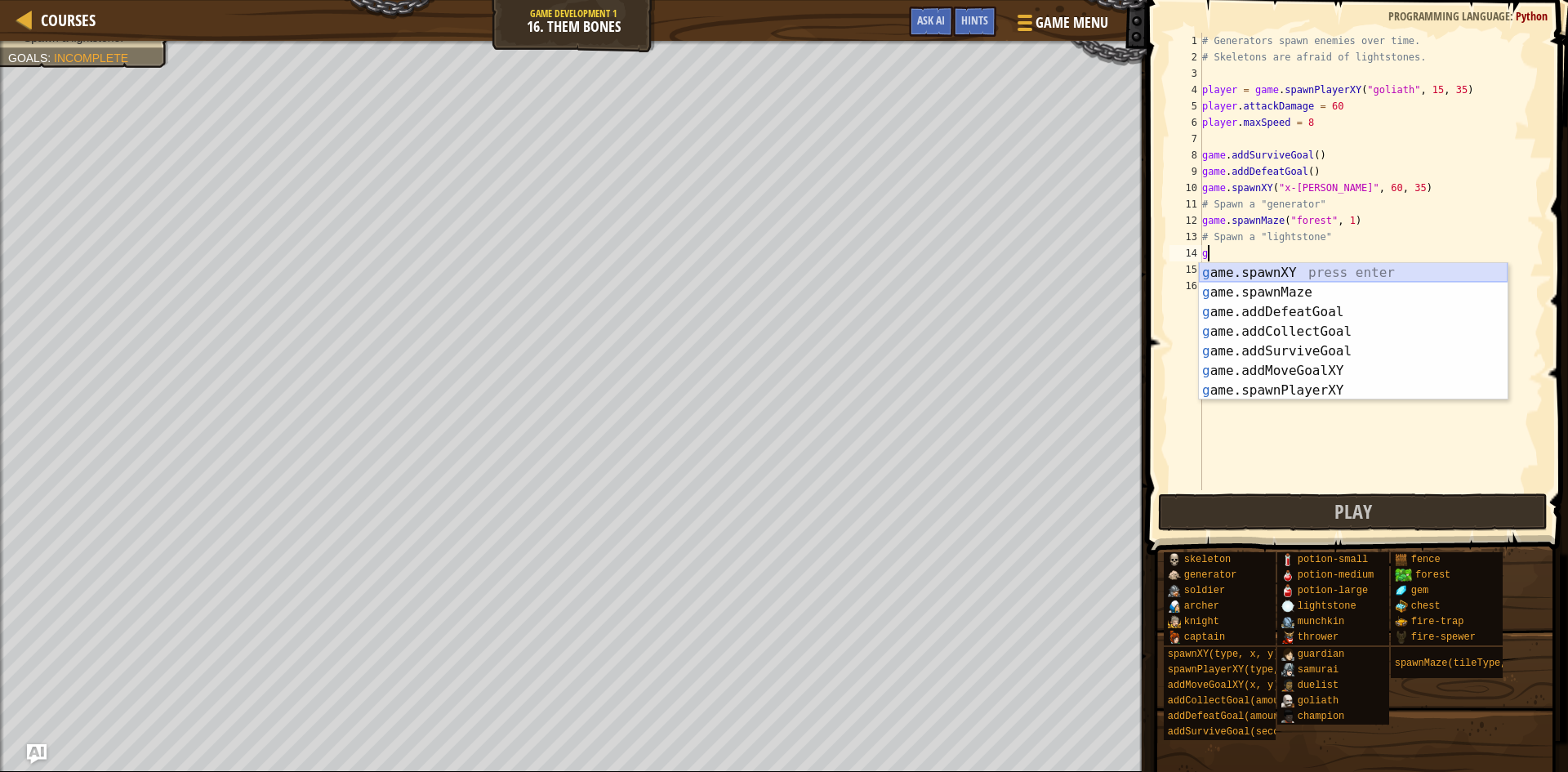
click at [1288, 268] on div "g ame.spawnXY press enter g ame.spawnMaze press enter g ame.addDefeatGoal press…" at bounding box center [1354, 351] width 309 height 177
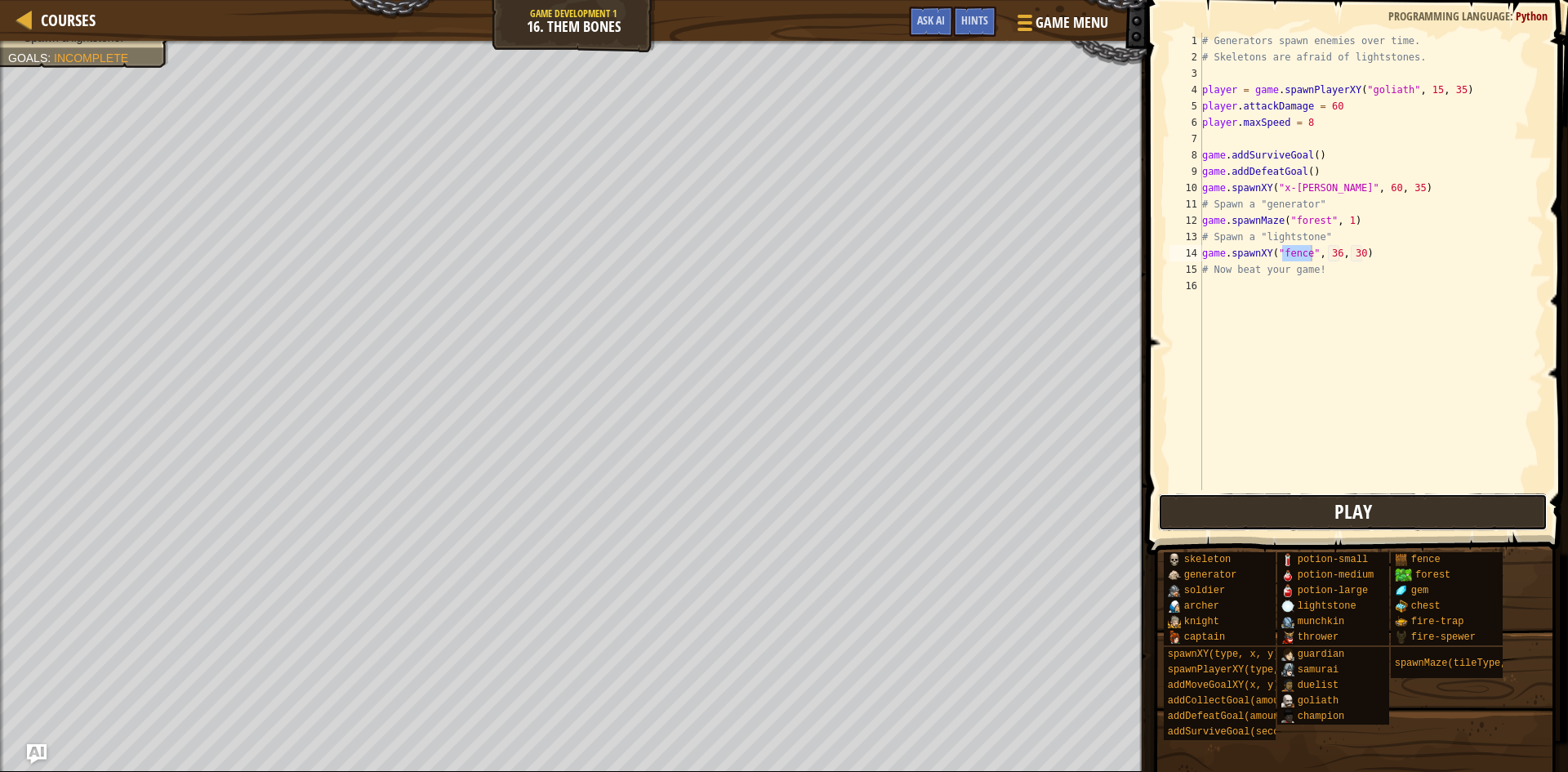
click at [1201, 511] on button "Play" at bounding box center [1353, 512] width 390 height 37
click at [1311, 171] on div "# Generators spawn enemies over time. # Skeletons are afraid of lightstones. pl…" at bounding box center [1372, 278] width 345 height 490
click at [1313, 126] on div "# Generators spawn enemies over time. # Skeletons are afraid of lightstones. pl…" at bounding box center [1372, 278] width 345 height 490
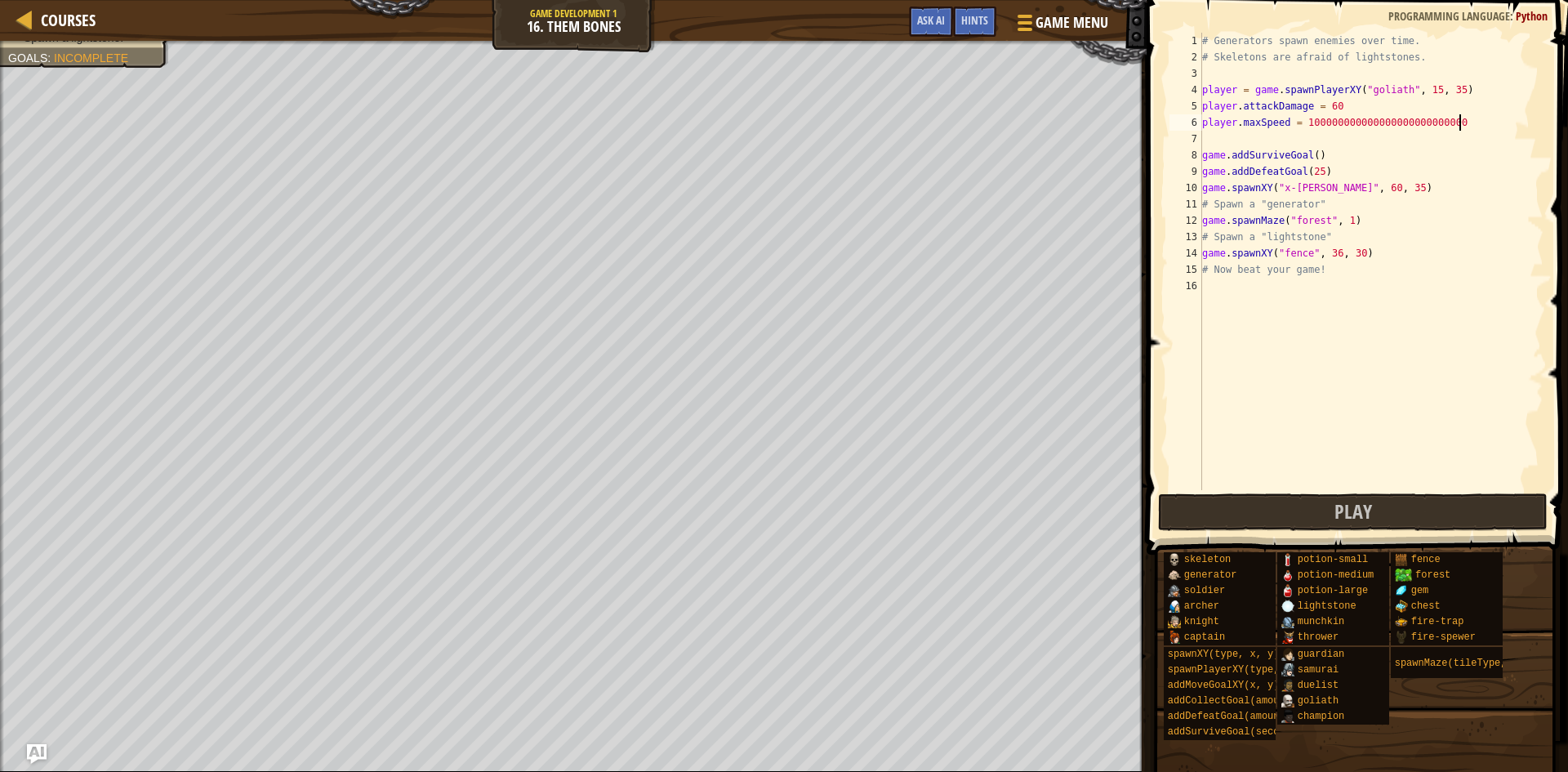
click at [1340, 107] on div "# Generators spawn enemies over time. # Skeletons are afraid of lightstones. pl…" at bounding box center [1372, 278] width 345 height 490
click at [1331, 206] on div "# Generators spawn enemies over time. # Skeletons are afraid of lightstones. pl…" at bounding box center [1372, 278] width 345 height 490
click at [1372, 219] on div "# Generators spawn enemies over time. # Skeletons are afraid of lightstones. pl…" at bounding box center [1372, 278] width 345 height 490
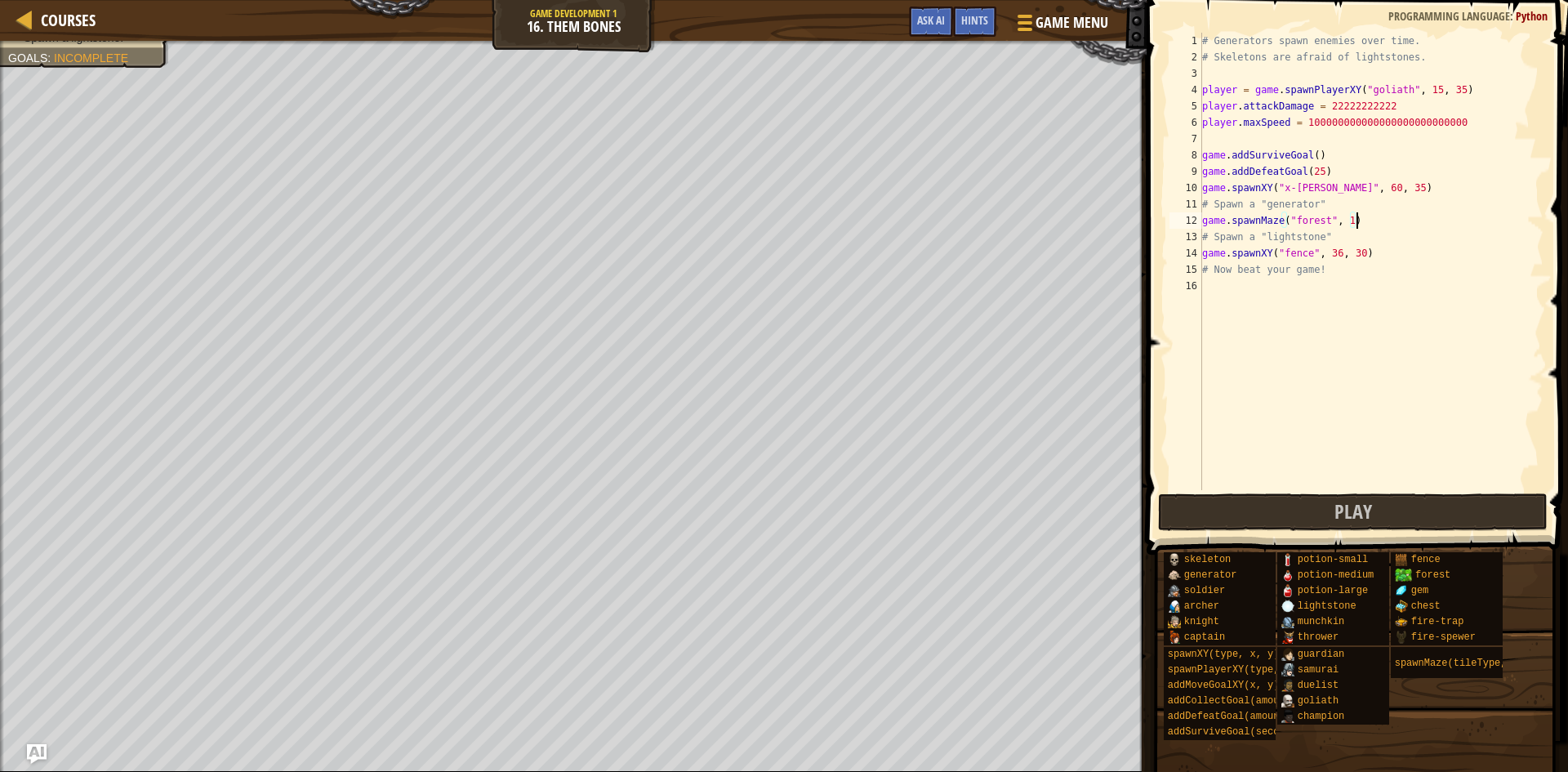
click at [1353, 222] on div "# Generators spawn enemies over time. # Skeletons are afraid of lightstones. pl…" at bounding box center [1372, 278] width 345 height 490
type textarea "game.spawnMaze("forest", 9)"
click at [1217, 290] on div "# Generators spawn enemies over time. # Skeletons are afraid of lightstones. pl…" at bounding box center [1372, 278] width 345 height 490
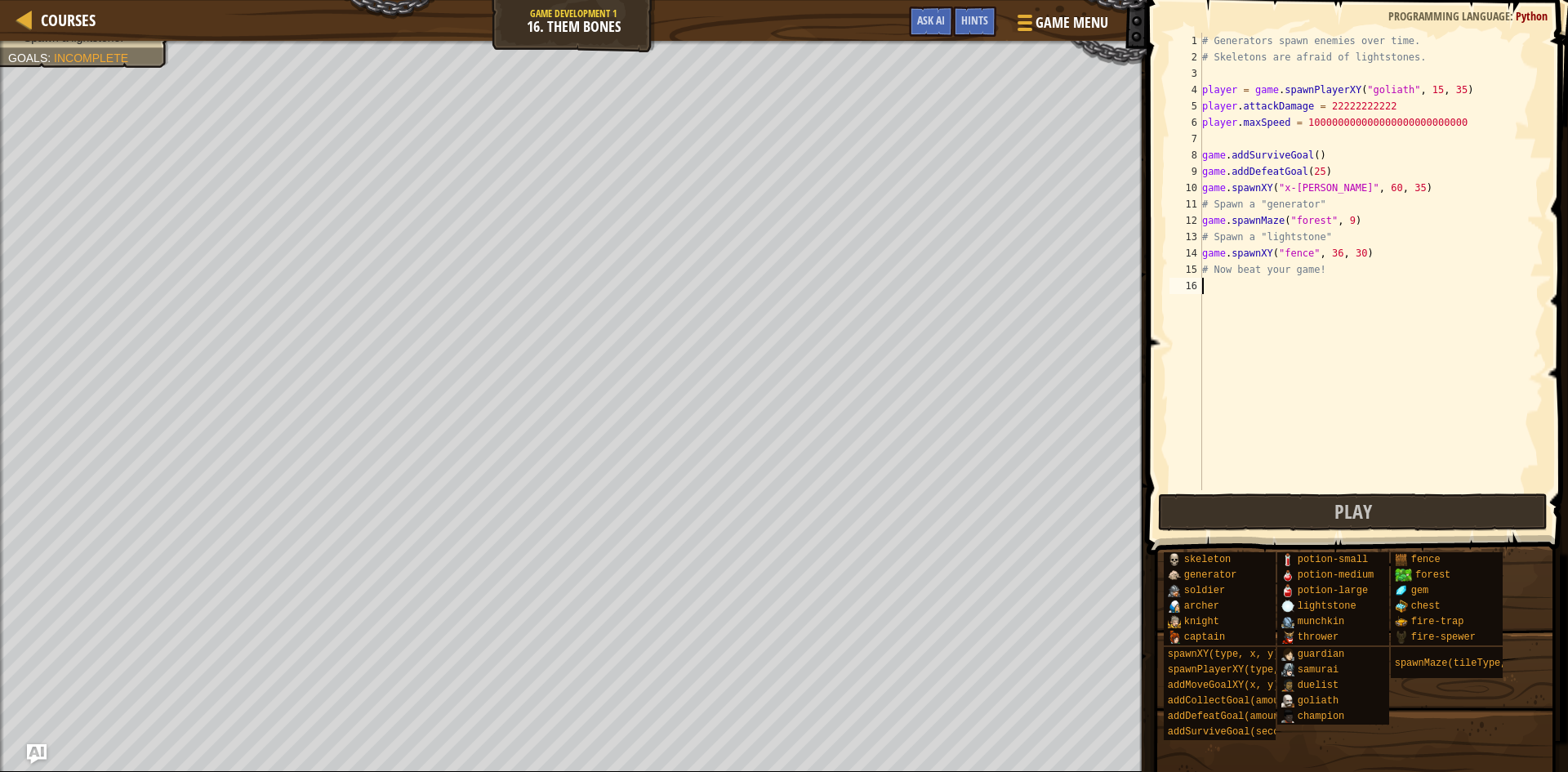
scroll to position [7, 0]
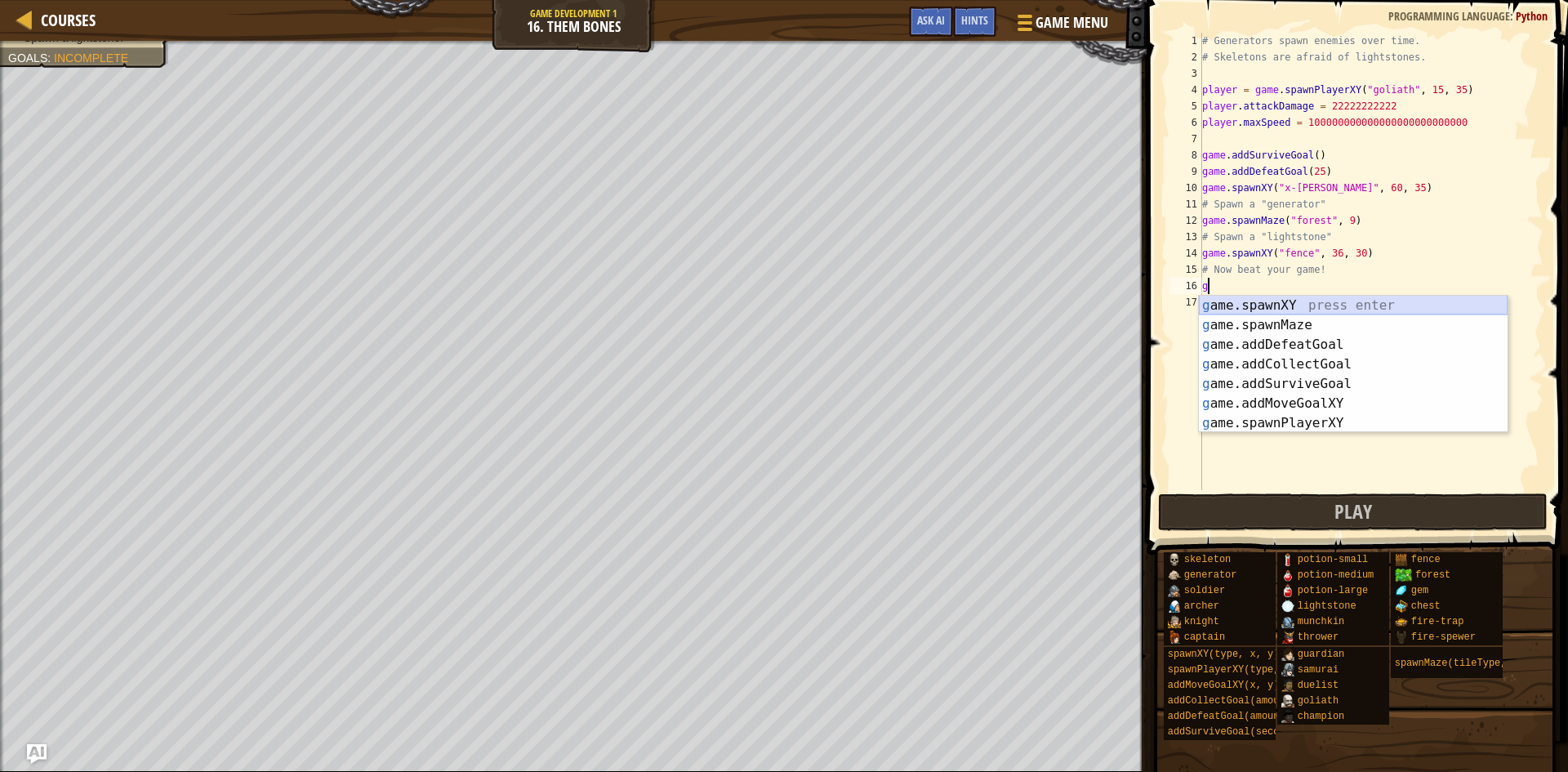
click at [1265, 298] on div "g ame.spawnXY press enter g ame.spawnMaze press enter g ame.addDefeatGoal press…" at bounding box center [1354, 384] width 309 height 177
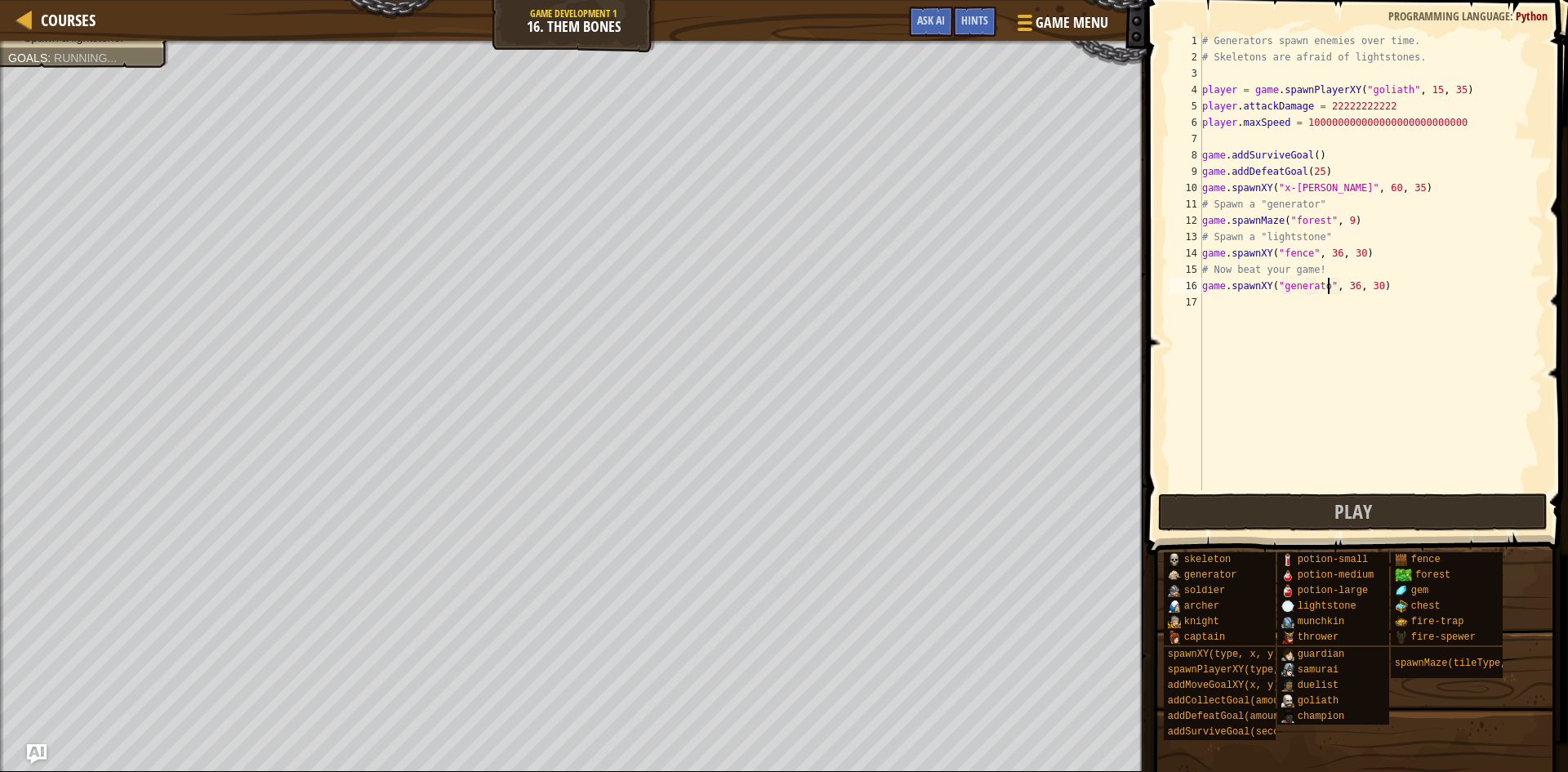
scroll to position [7, 20]
type textarea "game.spawnXY("generator", 36, 30)"
click at [1335, 510] on span "Play" at bounding box center [1353, 511] width 37 height 26
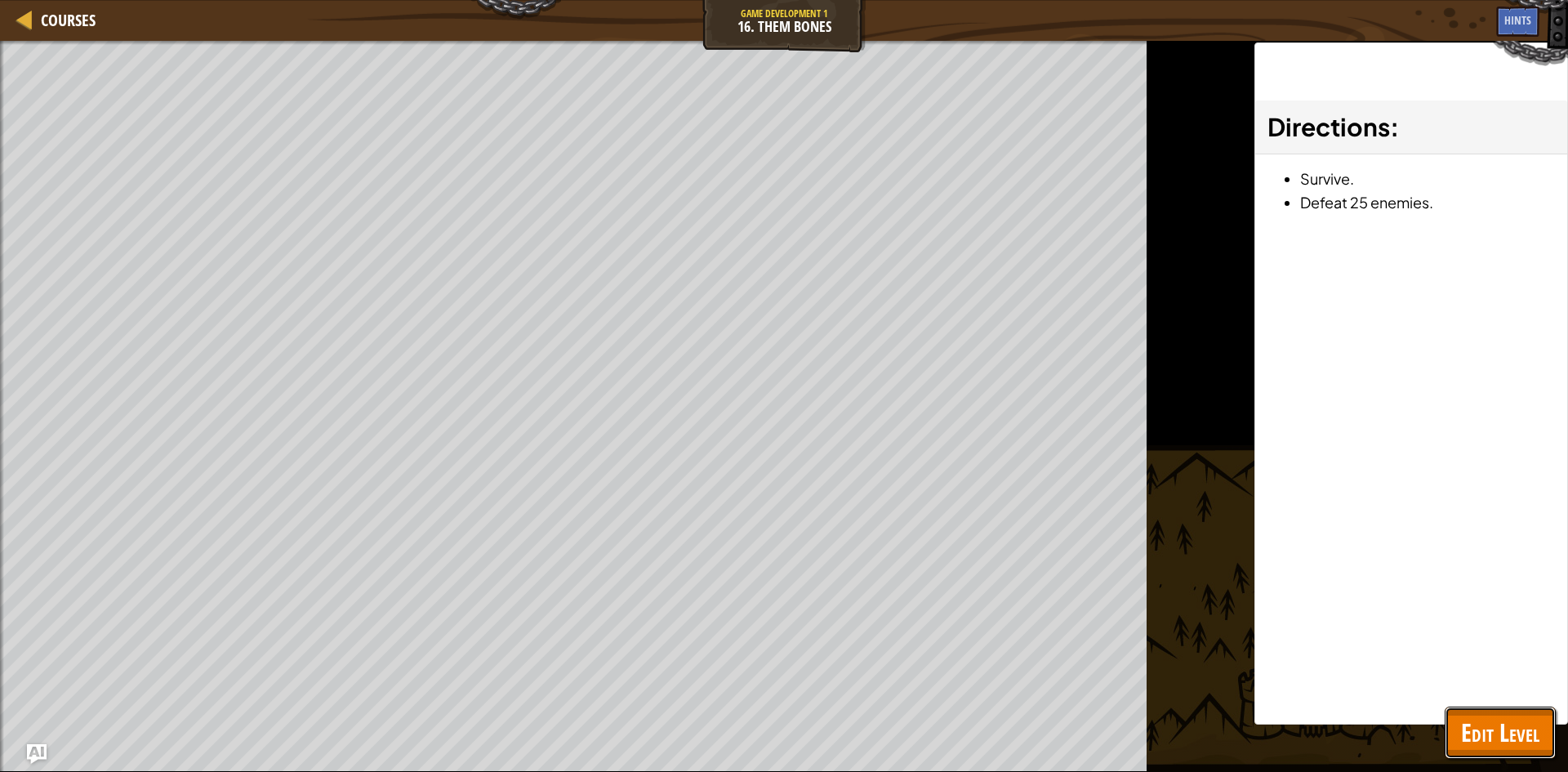
click at [1503, 723] on span "Edit Level" at bounding box center [1500, 732] width 78 height 34
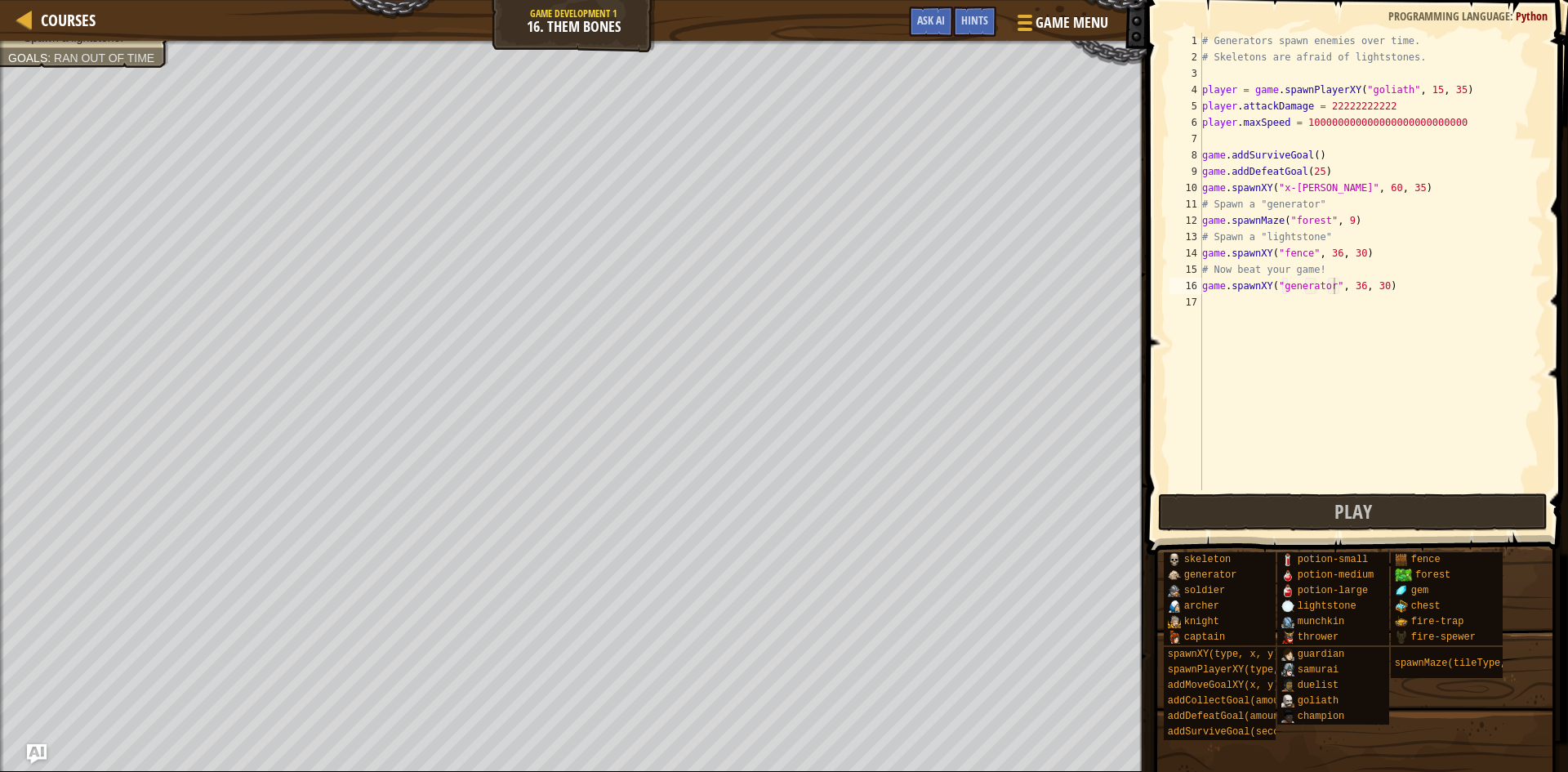
scroll to position [7, 0]
click at [1218, 305] on div "# Generators spawn enemies over time. # Skeletons are afraid of lightstones. pl…" at bounding box center [1372, 278] width 345 height 490
type textarea "p"
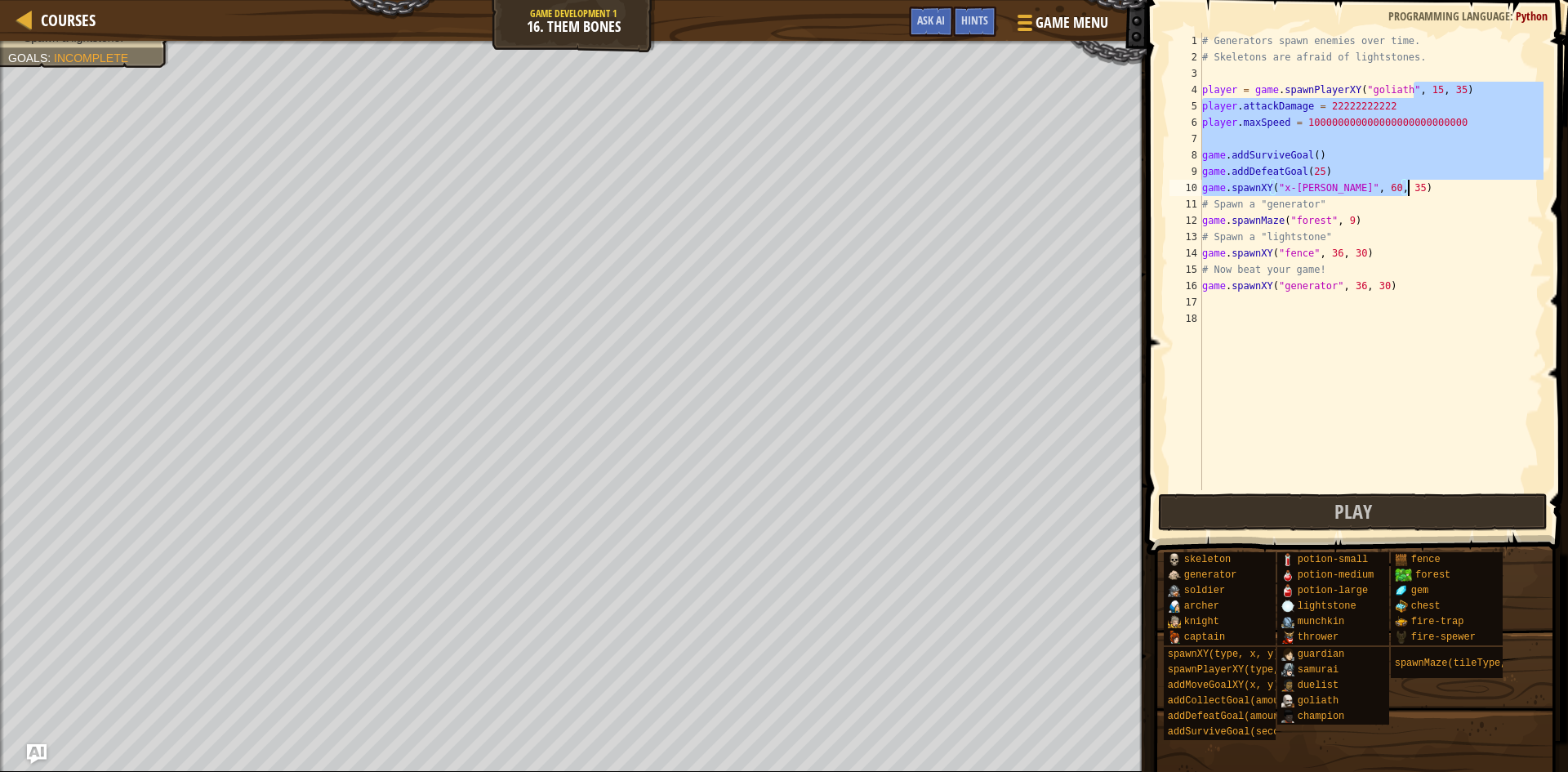
drag, startPoint x: 1415, startPoint y: 95, endPoint x: 1450, endPoint y: 289, distance: 197.1
click at [1450, 289] on div "# Generators spawn enemies over time. # Skeletons are afraid of lightstones. pl…" at bounding box center [1372, 278] width 345 height 490
type textarea "# Now beat your game! game.spawnXY("generator", 36, 30)"
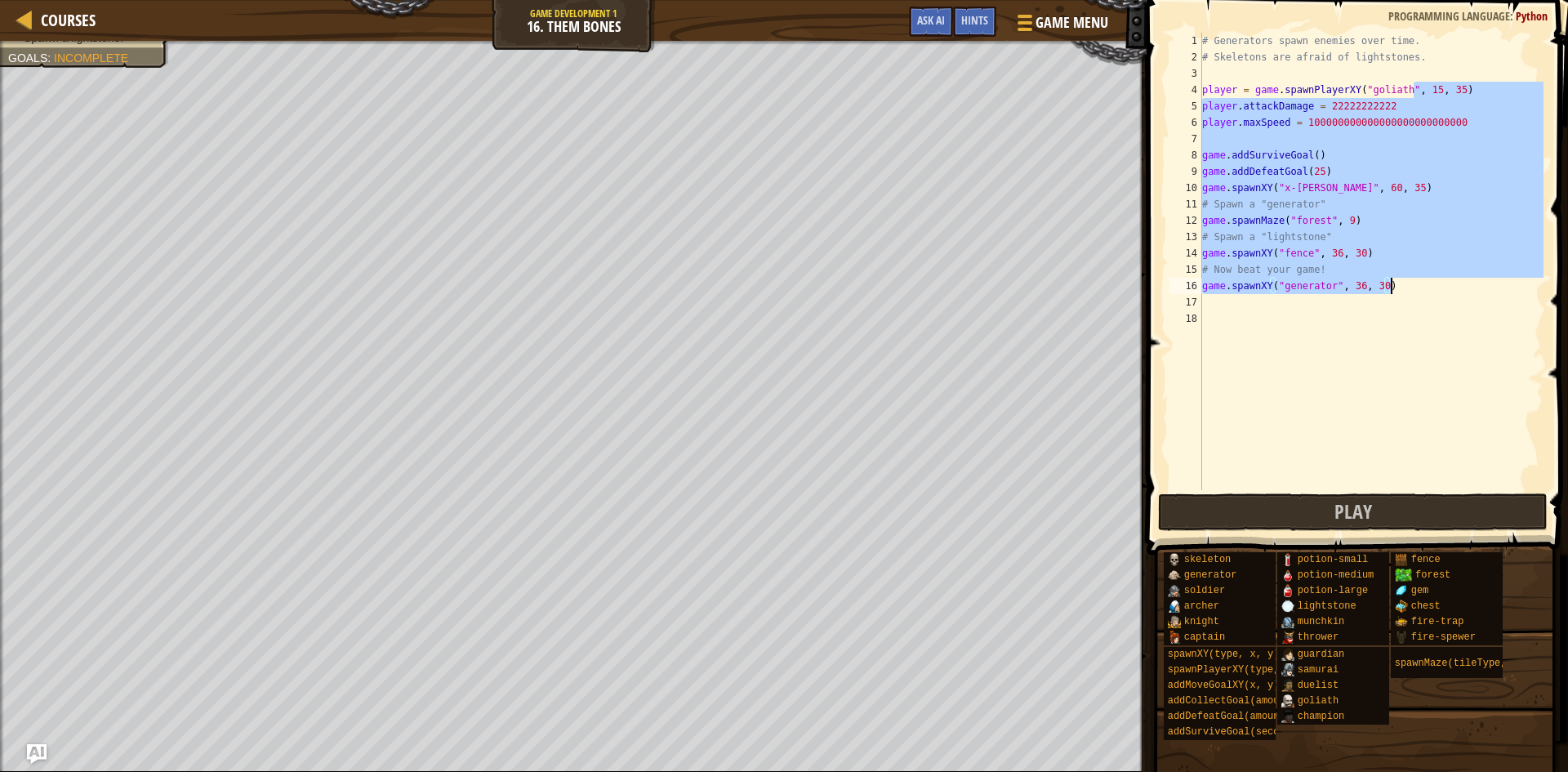
click at [1454, 403] on div "# Generators spawn enemies over time. # Skeletons are afraid of lightstones. pl…" at bounding box center [1372, 278] width 345 height 490
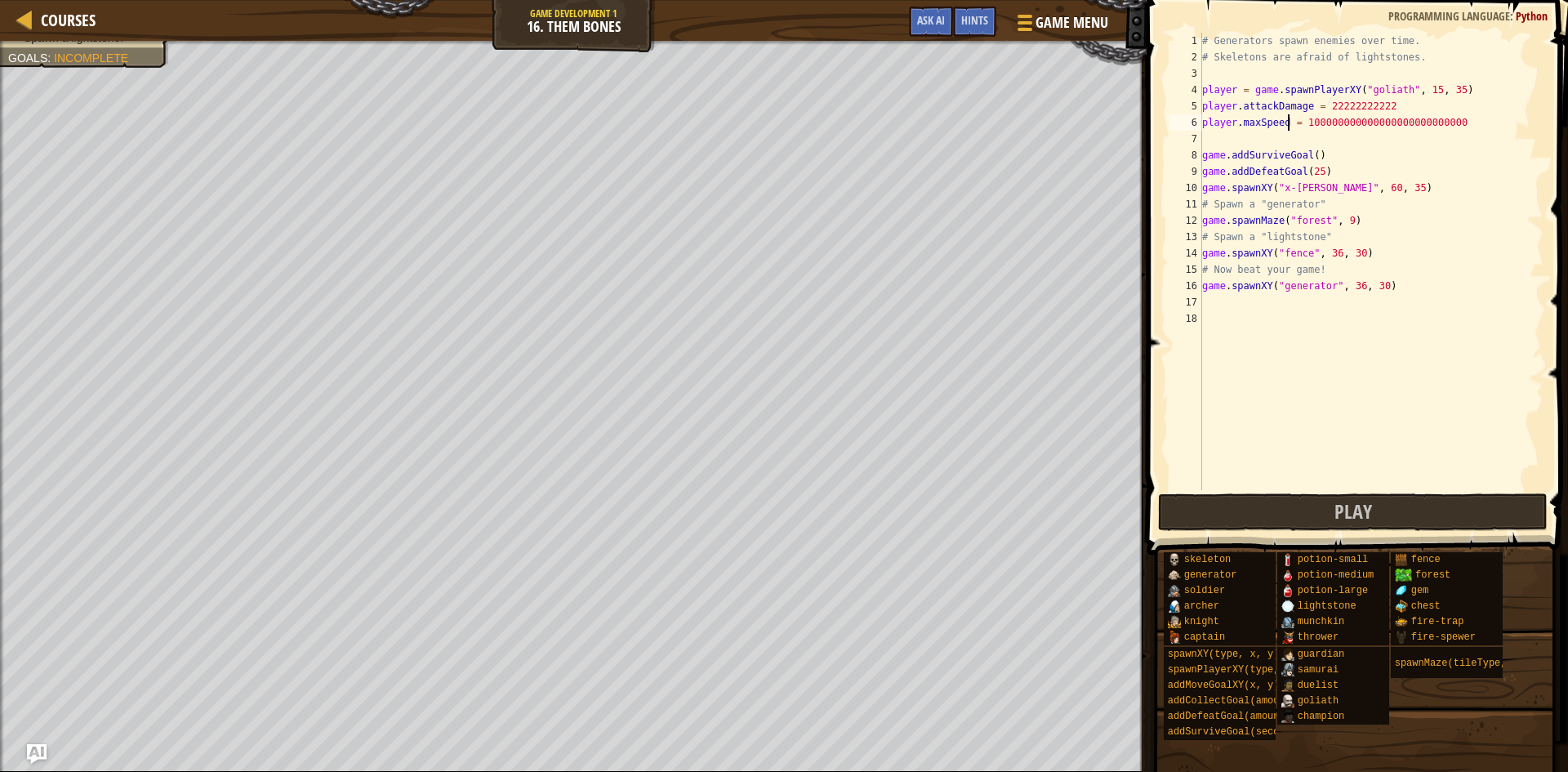
click at [1288, 125] on div "# Generators spawn enemies over time. # Skeletons are afraid of lightstones. pl…" at bounding box center [1372, 278] width 345 height 490
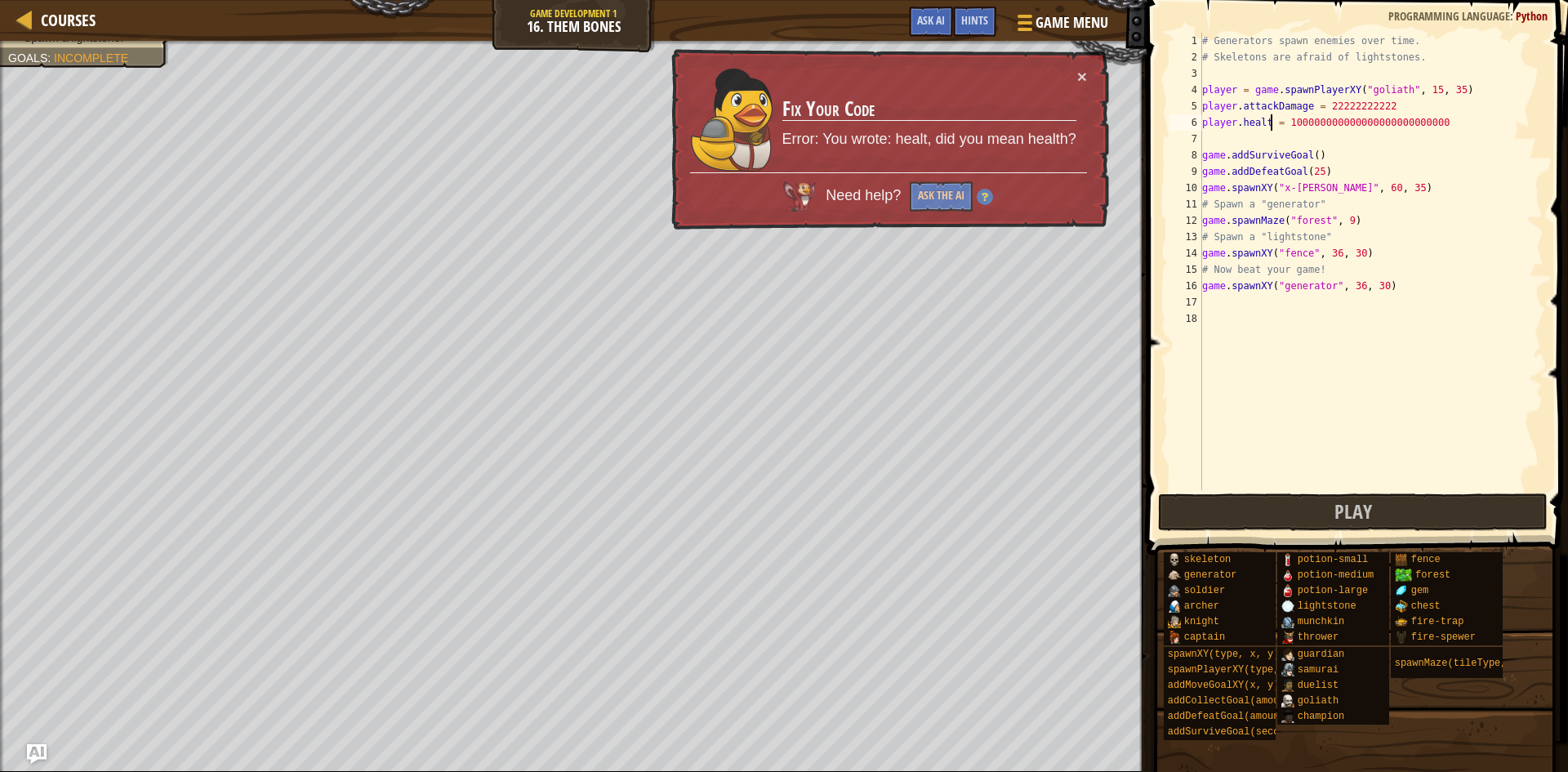
scroll to position [7, 12]
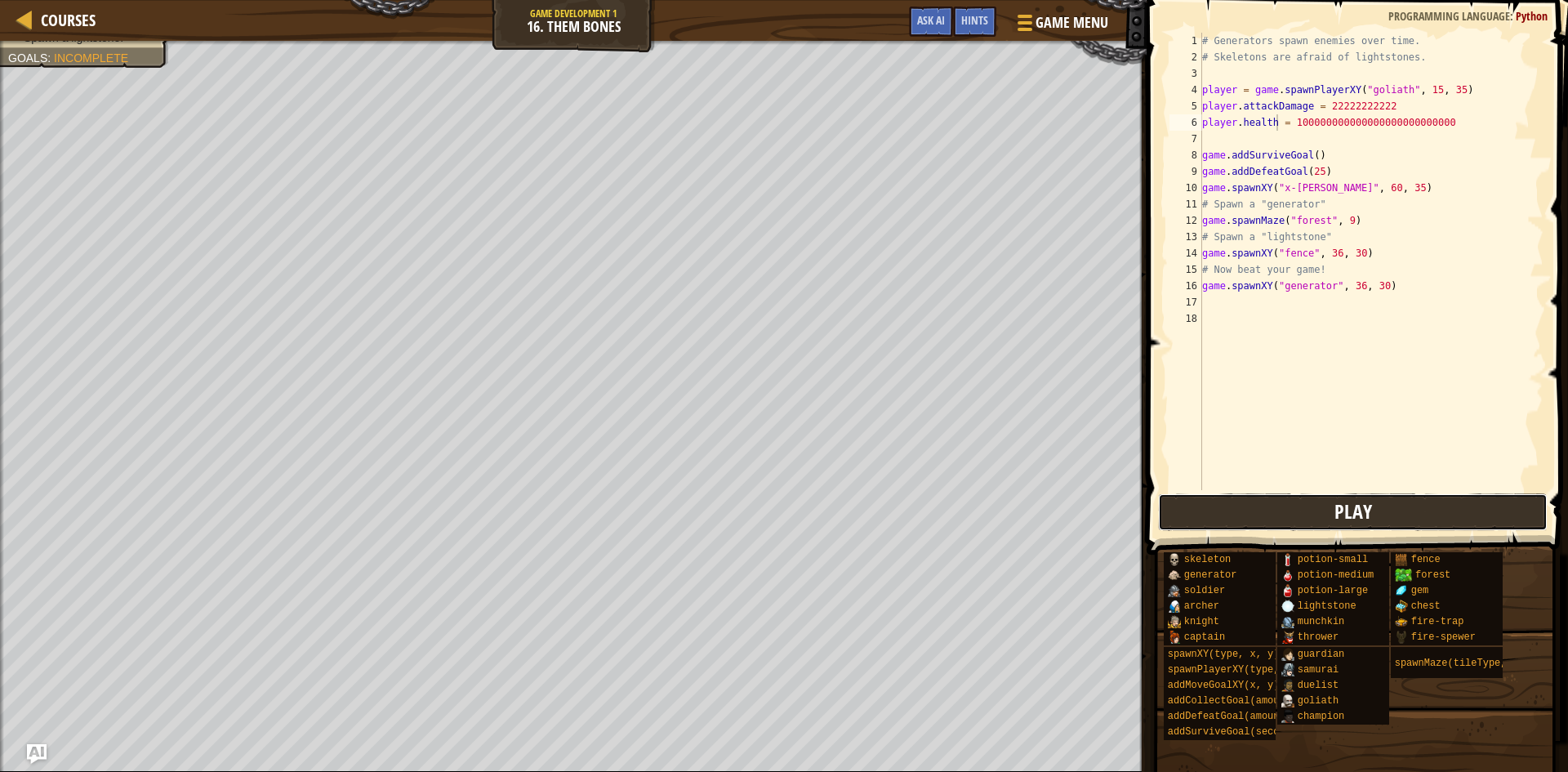
click at [1325, 500] on button "Play" at bounding box center [1353, 512] width 390 height 37
click at [1228, 507] on button "Play" at bounding box center [1353, 512] width 390 height 37
click at [1198, 503] on button "Play" at bounding box center [1353, 512] width 390 height 37
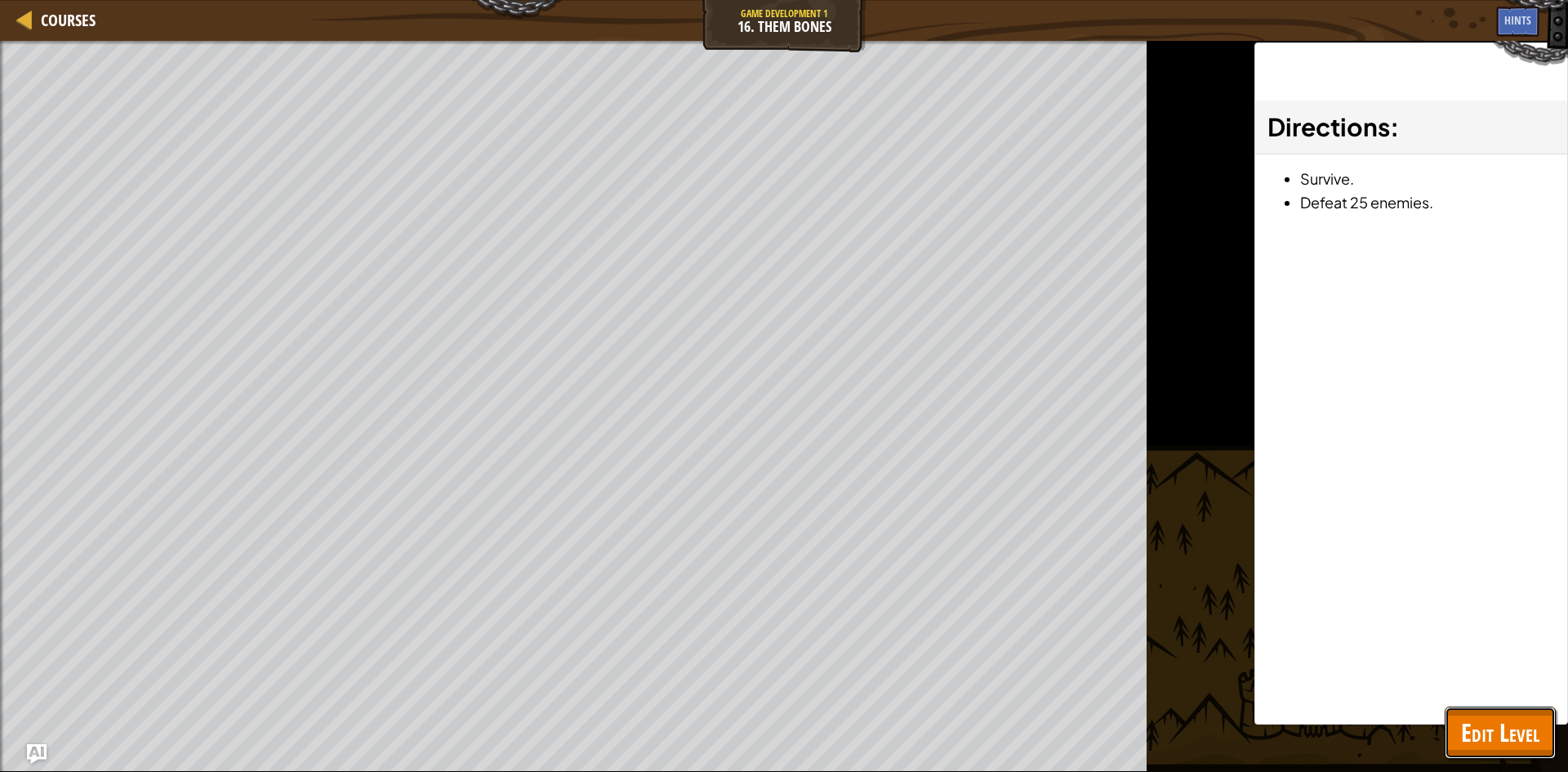
click at [1512, 729] on span "Edit Level" at bounding box center [1500, 732] width 78 height 34
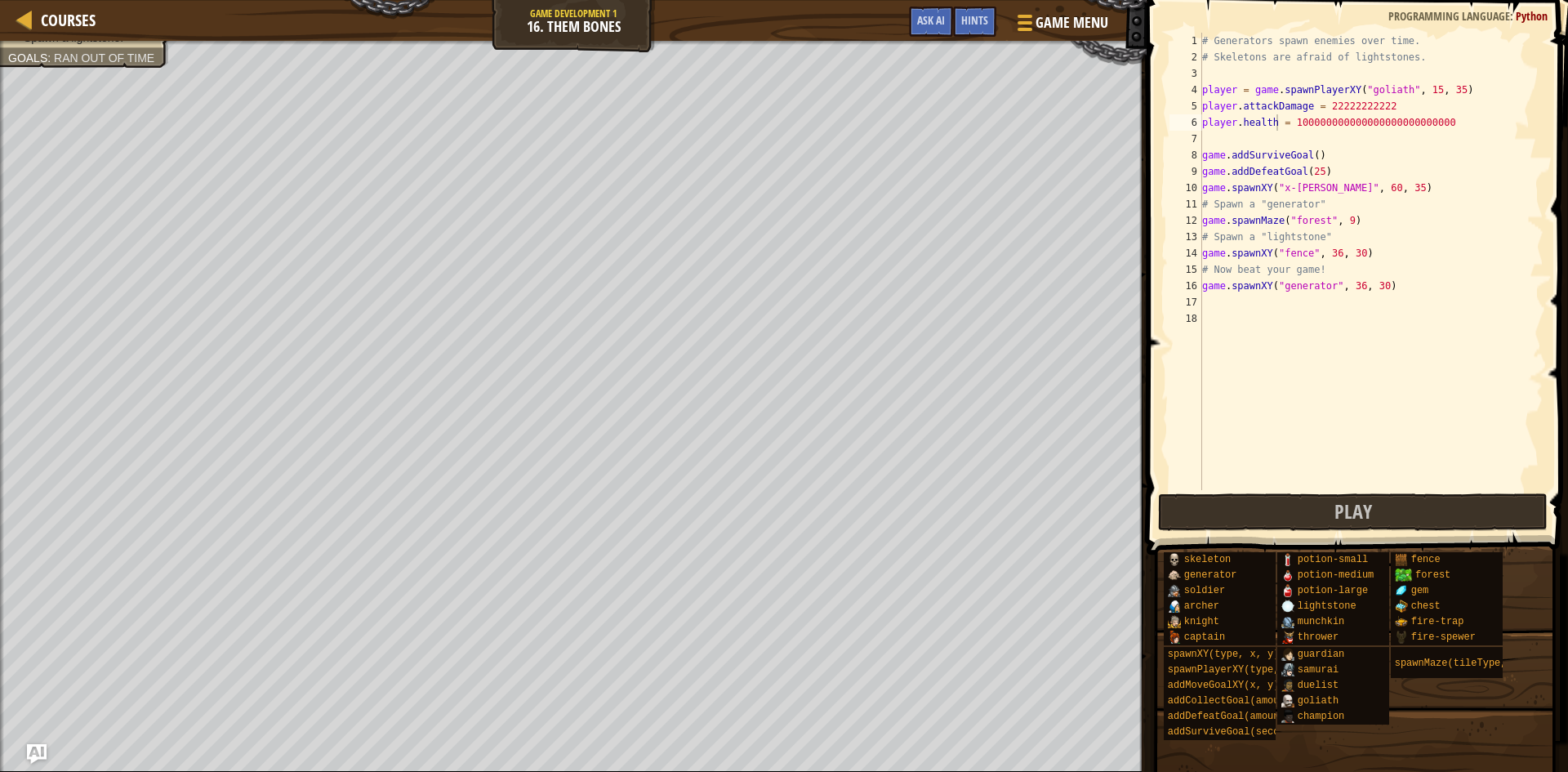
click at [1461, 124] on div "# Generators spawn enemies over time. # Skeletons are afraid of lightstones. pl…" at bounding box center [1372, 278] width 345 height 490
click at [1240, 122] on div "# Generators spawn enemies over time. # Skeletons are afraid of lightstones. pl…" at bounding box center [1372, 278] width 345 height 490
click at [1247, 126] on div "# Generators spawn enemies over time. # Skeletons are afraid of lightstones. pl…" at bounding box center [1372, 278] width 345 height 490
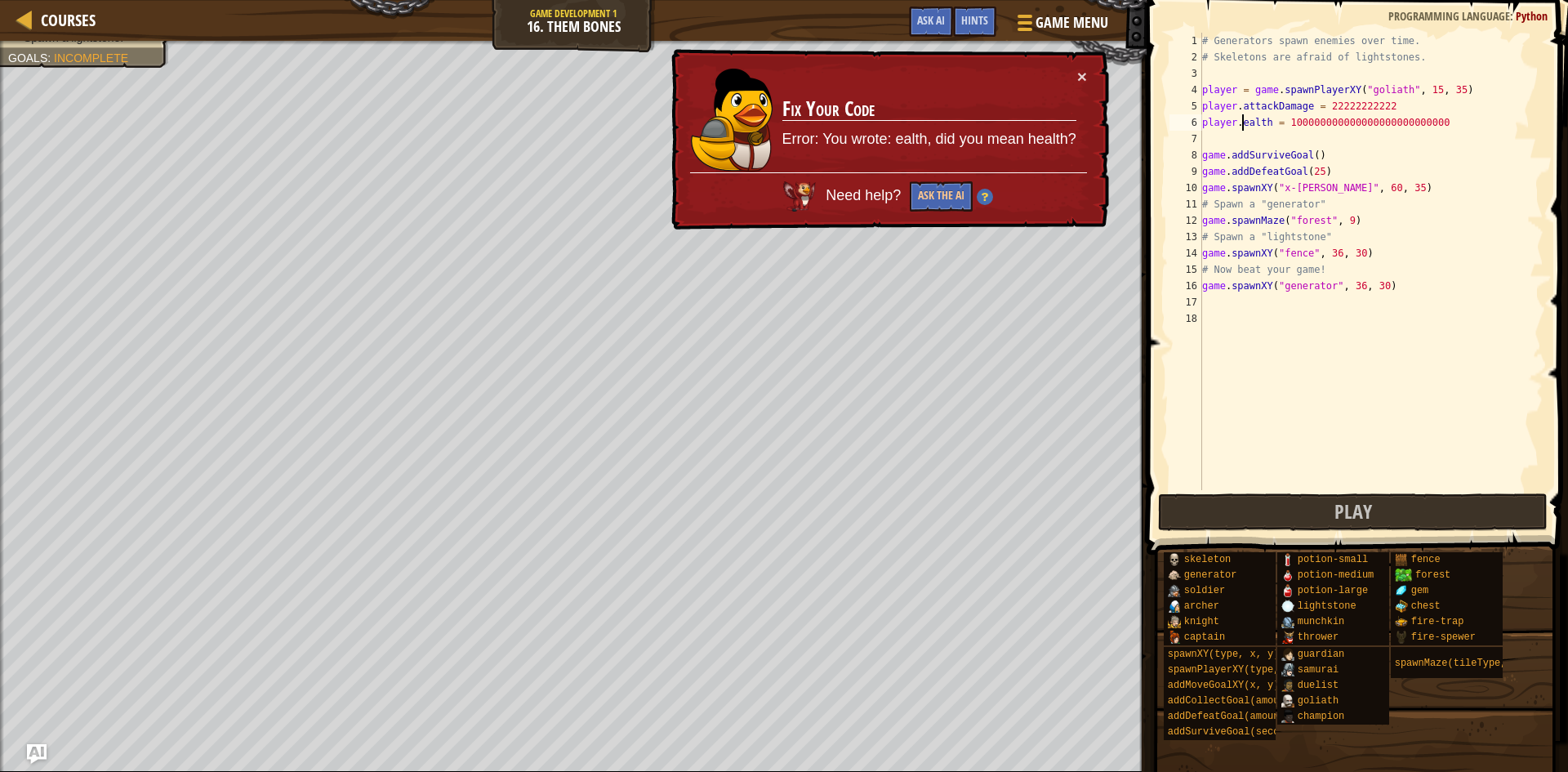
scroll to position [7, 7]
click at [1241, 123] on div "# Generators spawn enemies over time. # Skeletons are afraid of lightstones. pl…" at bounding box center [1372, 278] width 345 height 490
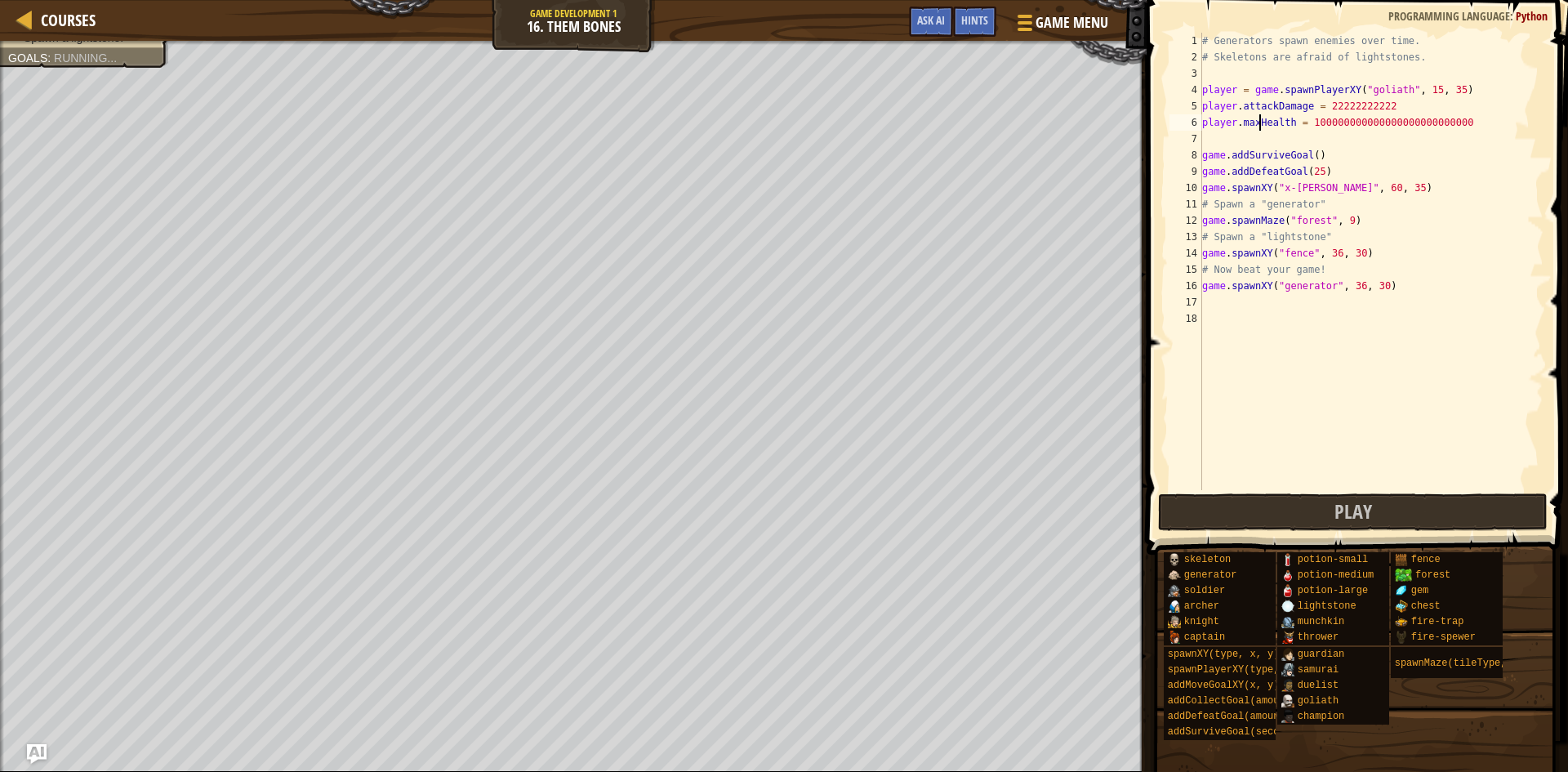
scroll to position [7, 9]
click at [1438, 501] on button "Play" at bounding box center [1353, 512] width 390 height 37
click at [1351, 515] on span "Play" at bounding box center [1353, 511] width 37 height 26
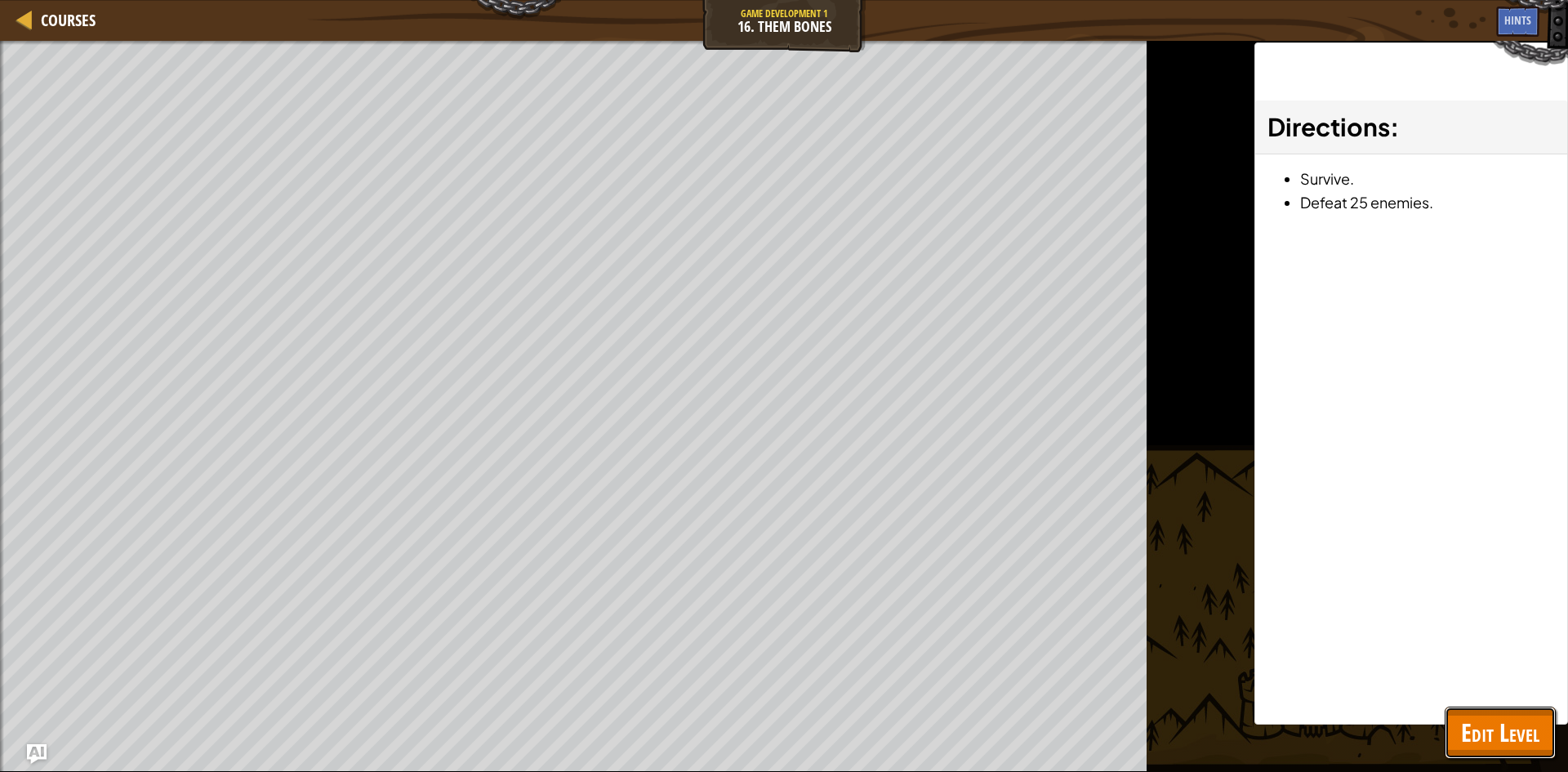
click at [1486, 723] on span "Edit Level" at bounding box center [1500, 732] width 78 height 34
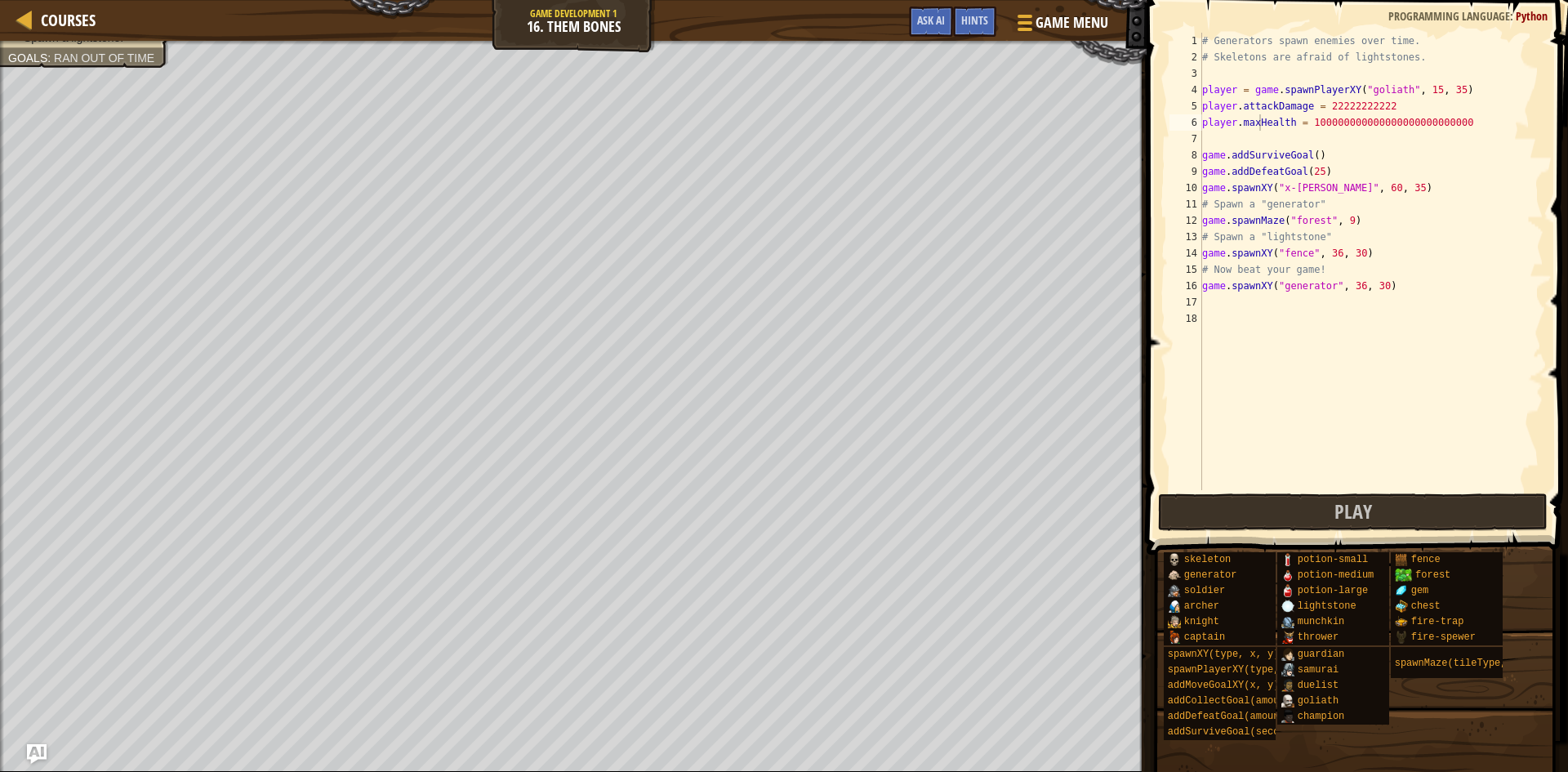
click at [1202, 289] on div "# Generators spawn enemies over time. # Skeletons are afraid of lightstones. pl…" at bounding box center [1372, 278] width 345 height 490
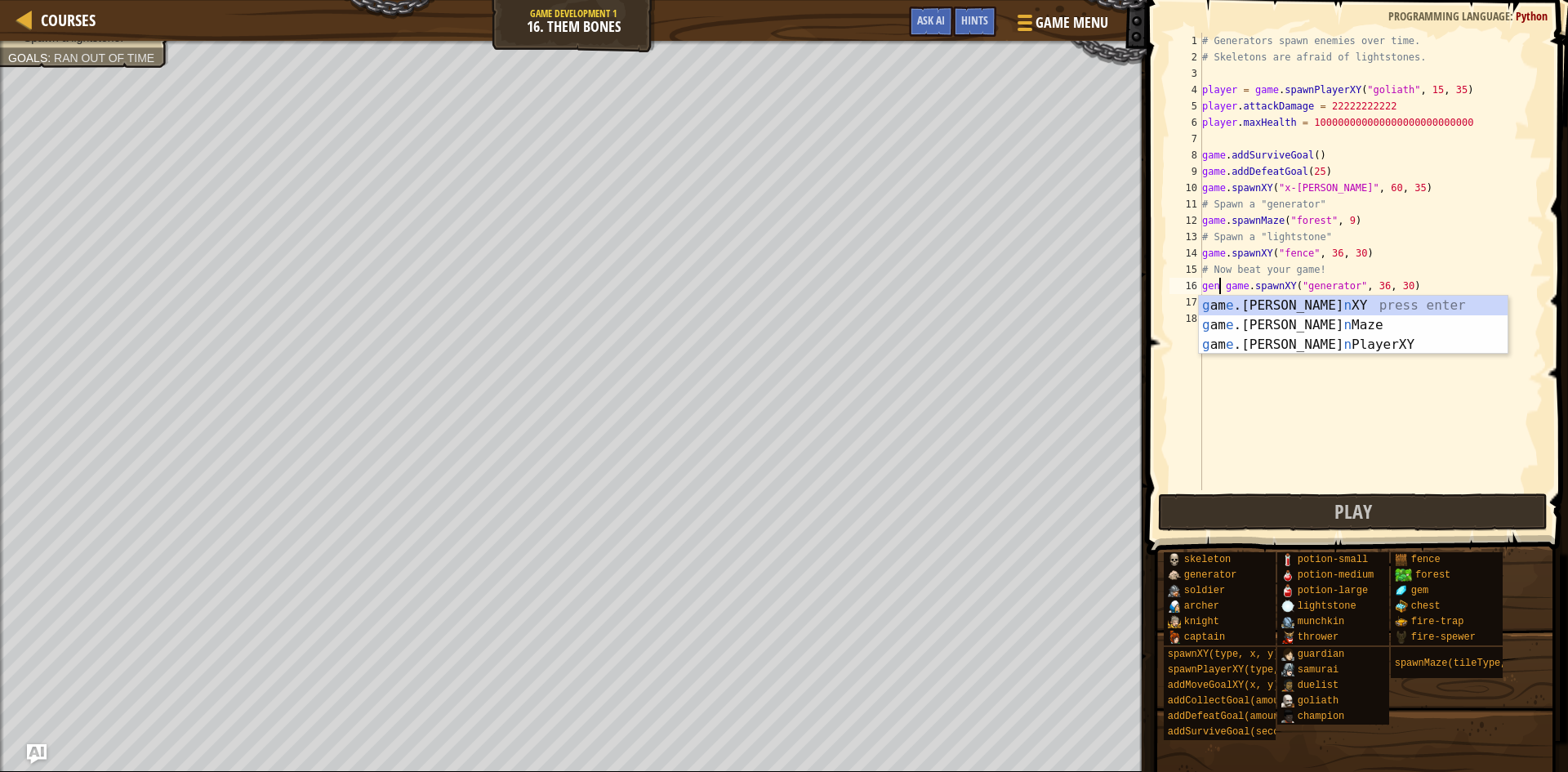
scroll to position [7, 4]
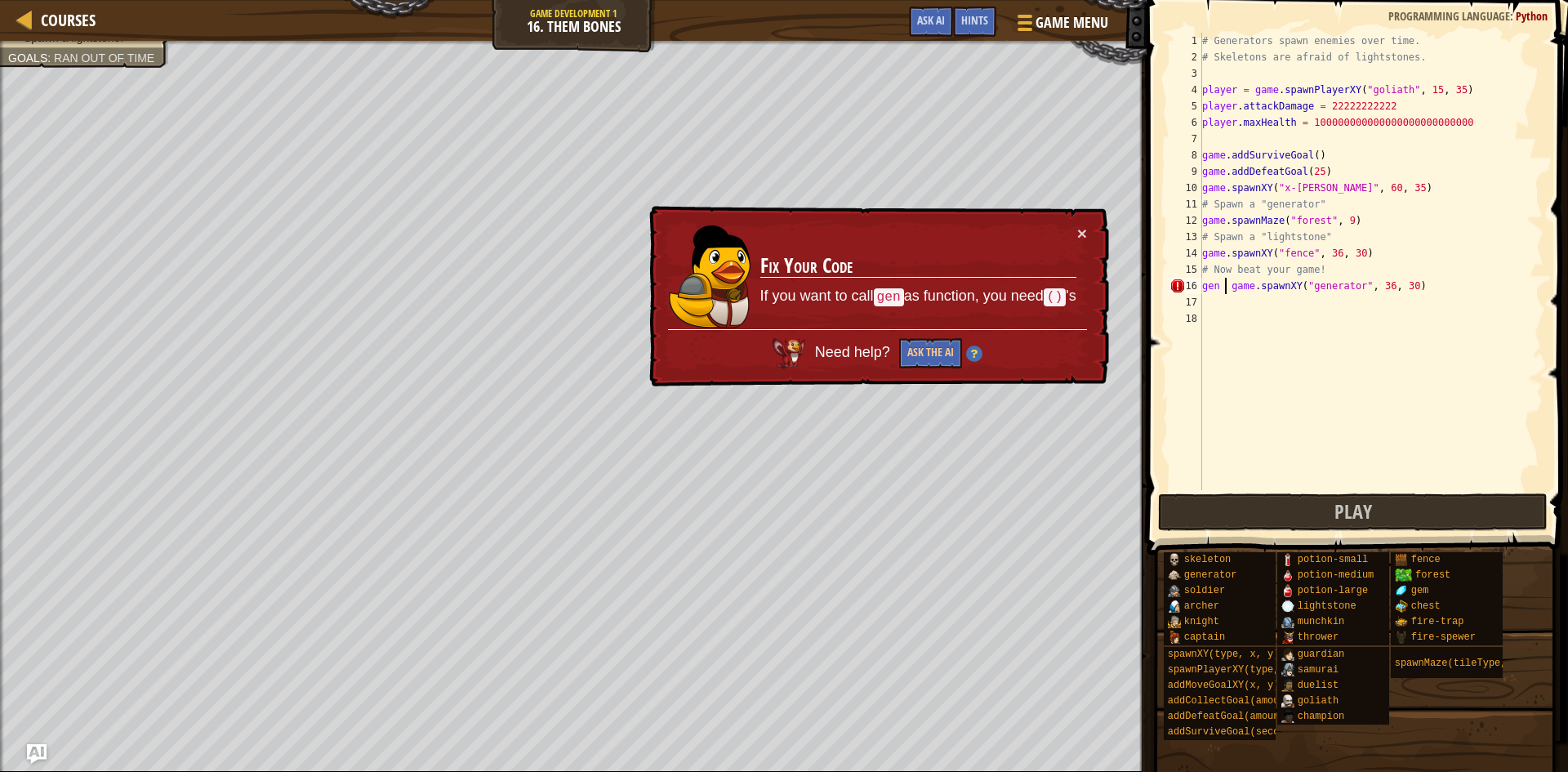
type textarea "gen = game.spawnXY("generator", 36, 30)"
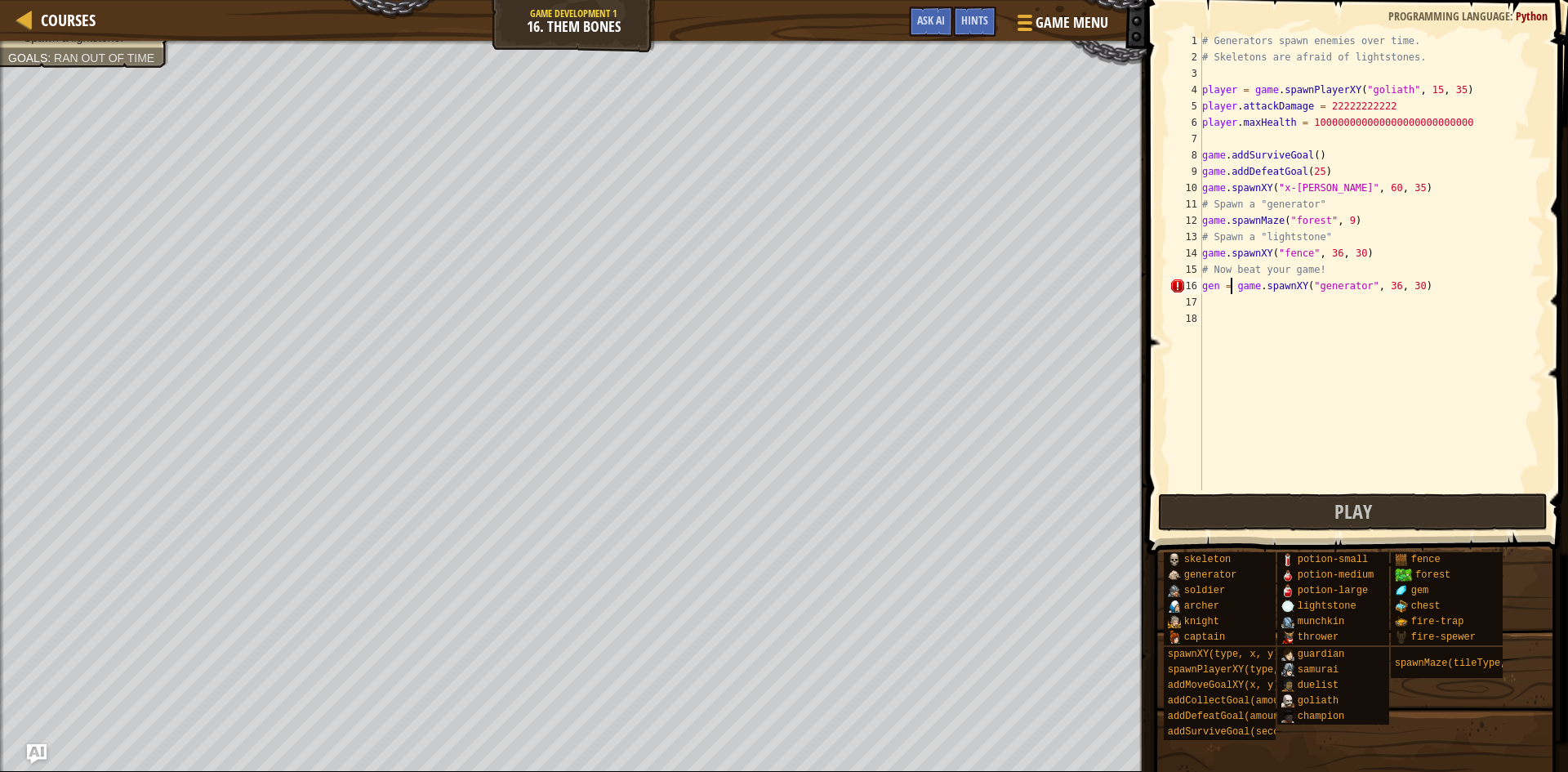
scroll to position [7, 5]
click at [1214, 306] on div "# Generators spawn enemies over time. # Skeletons are afraid of lightstones. pl…" at bounding box center [1372, 278] width 345 height 490
type textarea "gen.spawnDelay = 0"
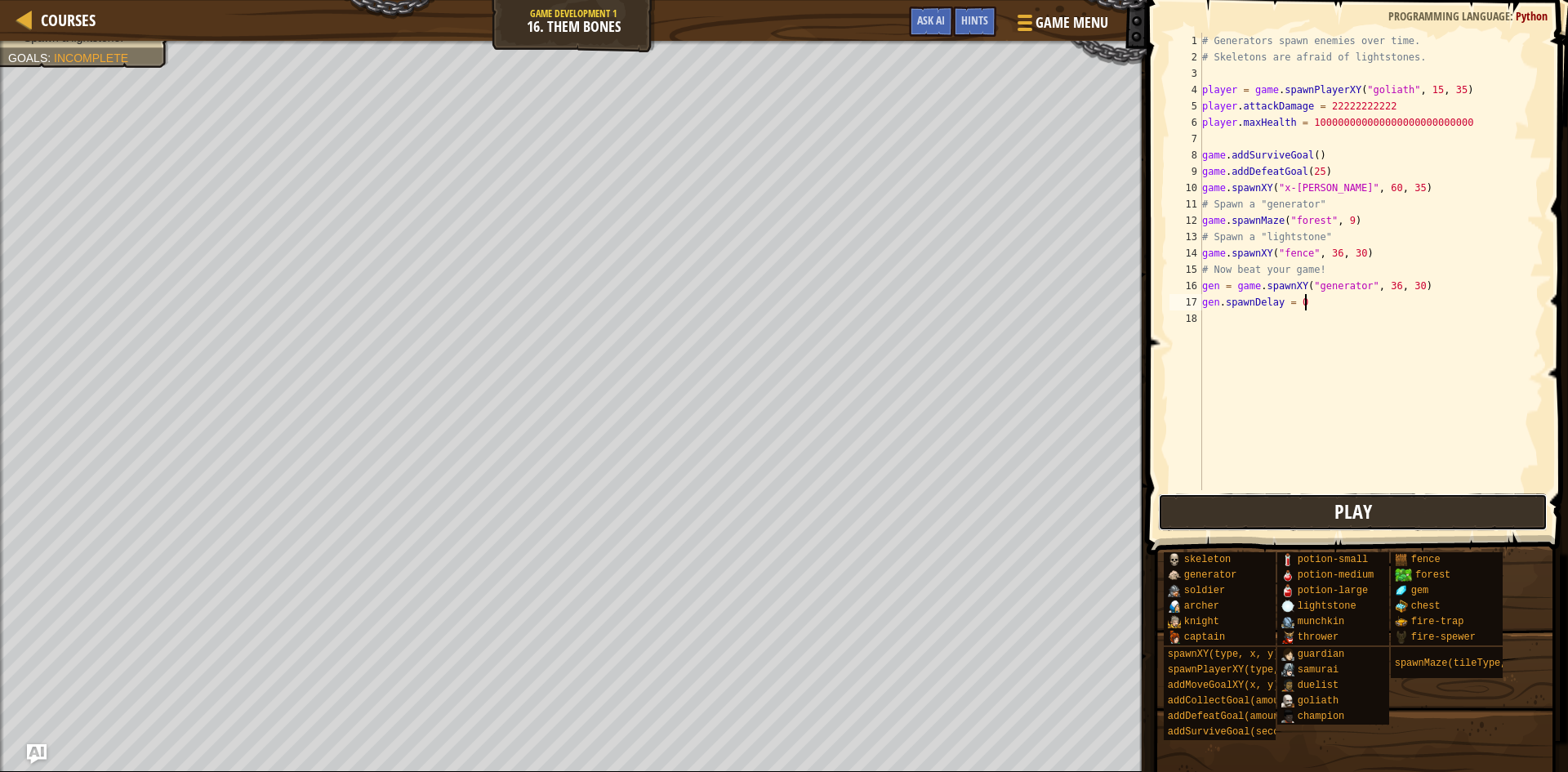
click at [1341, 516] on span "Play" at bounding box center [1353, 511] width 37 height 26
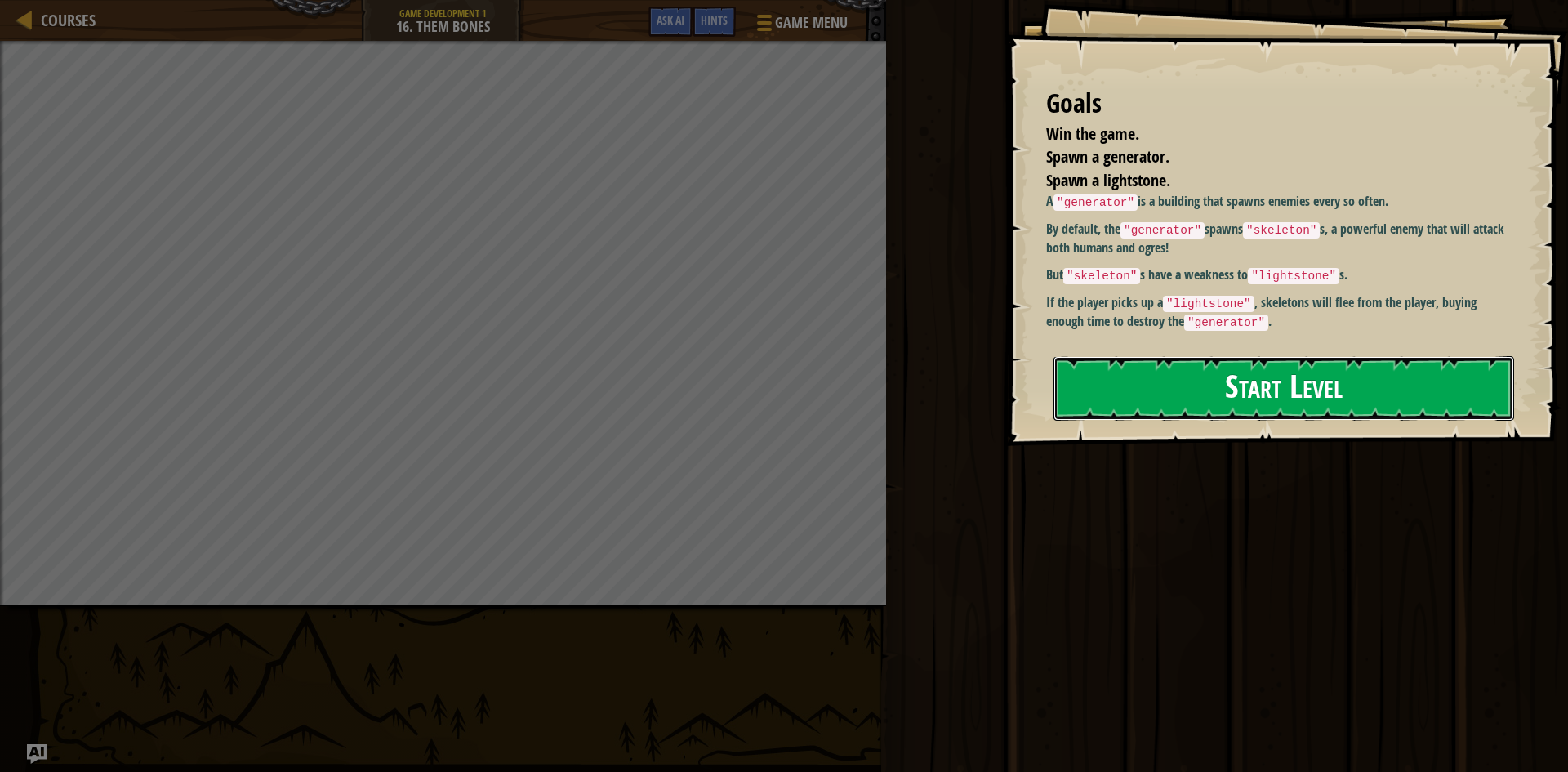
click at [1138, 380] on button "Start Level" at bounding box center [1284, 388] width 460 height 65
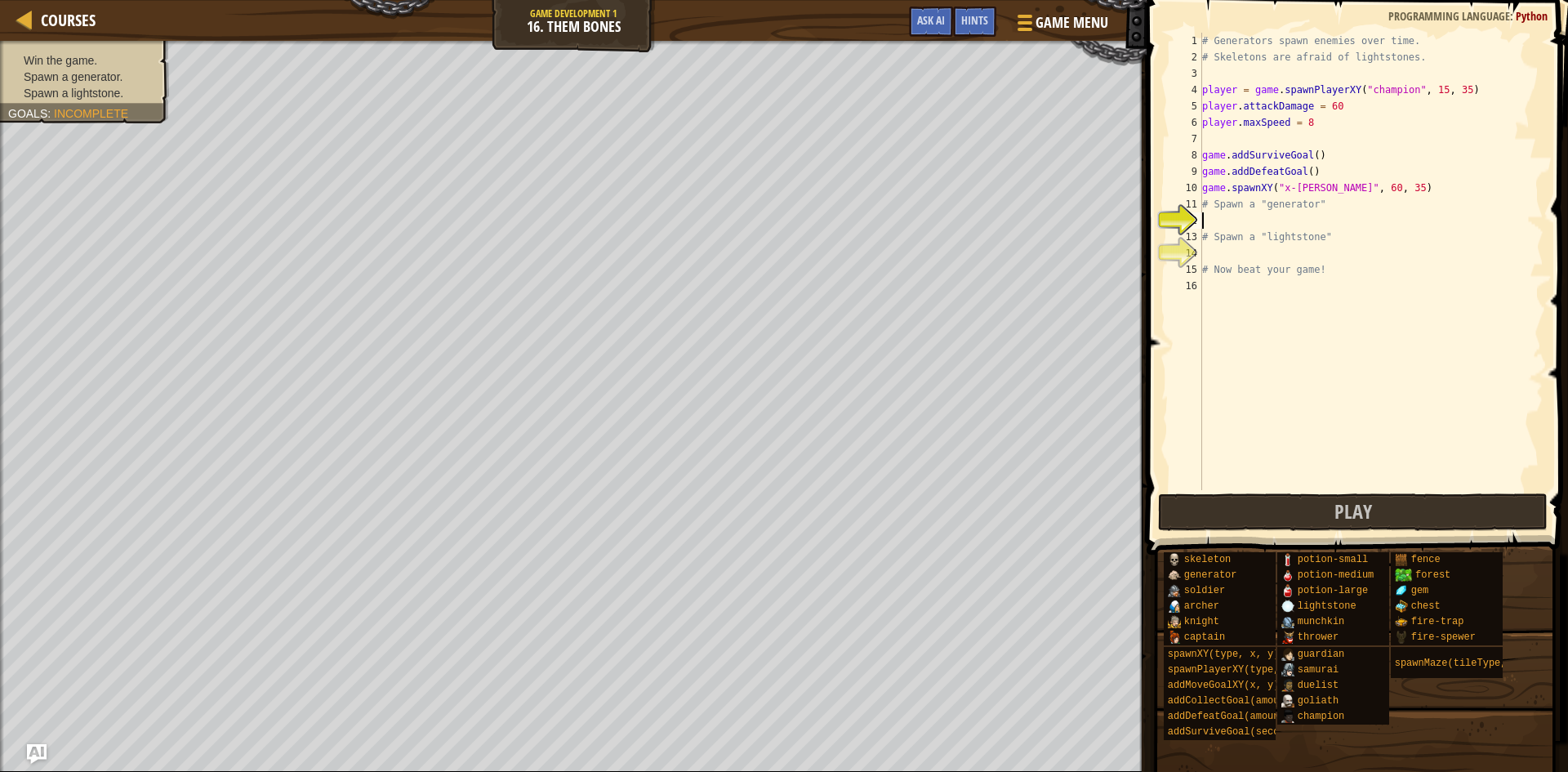
scroll to position [7, 0]
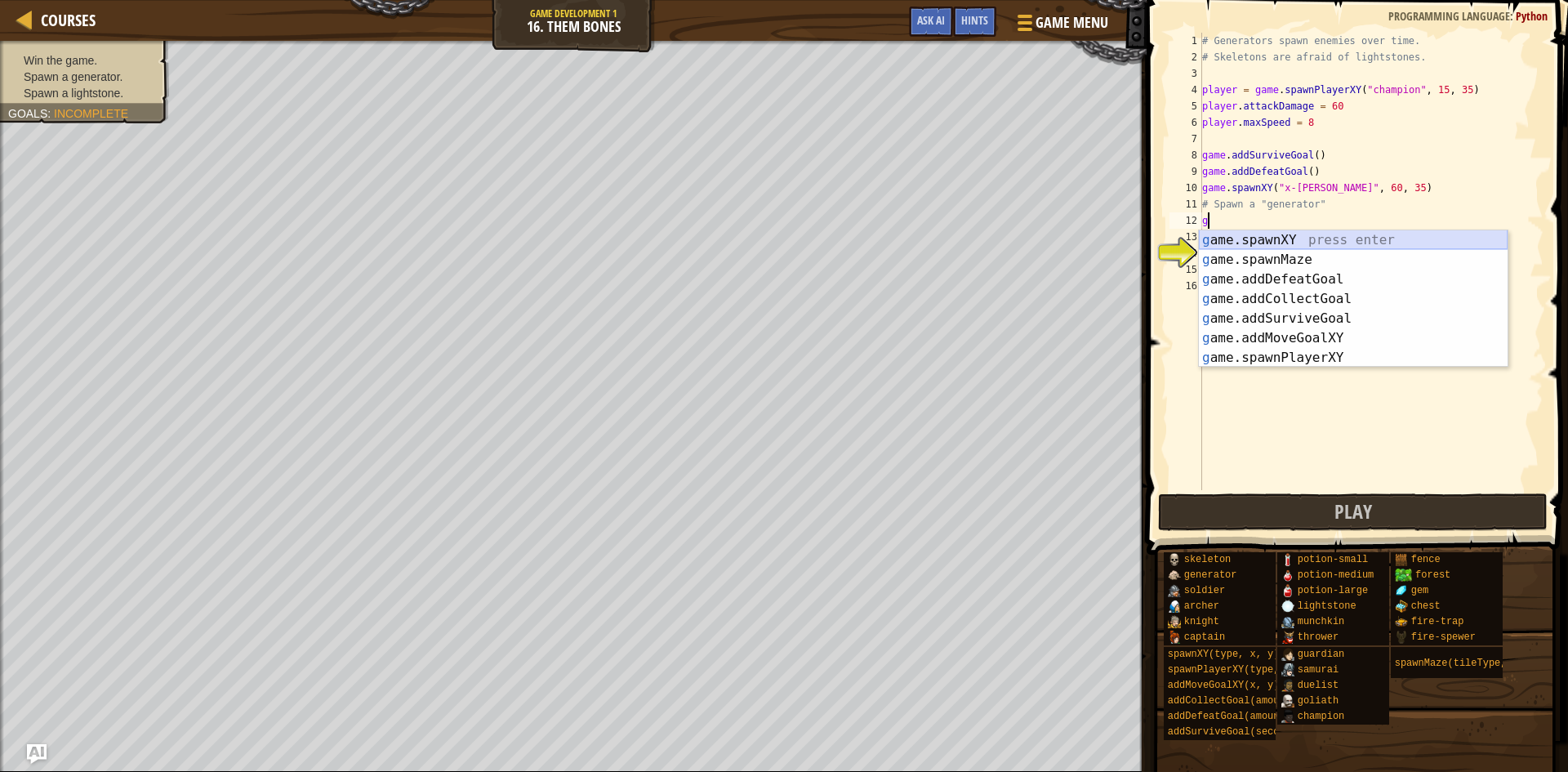
click at [1266, 238] on div "g ame.spawnXY press enter g ame.spawnMaze press enter g ame.addDefeatGoal press…" at bounding box center [1354, 318] width 309 height 177
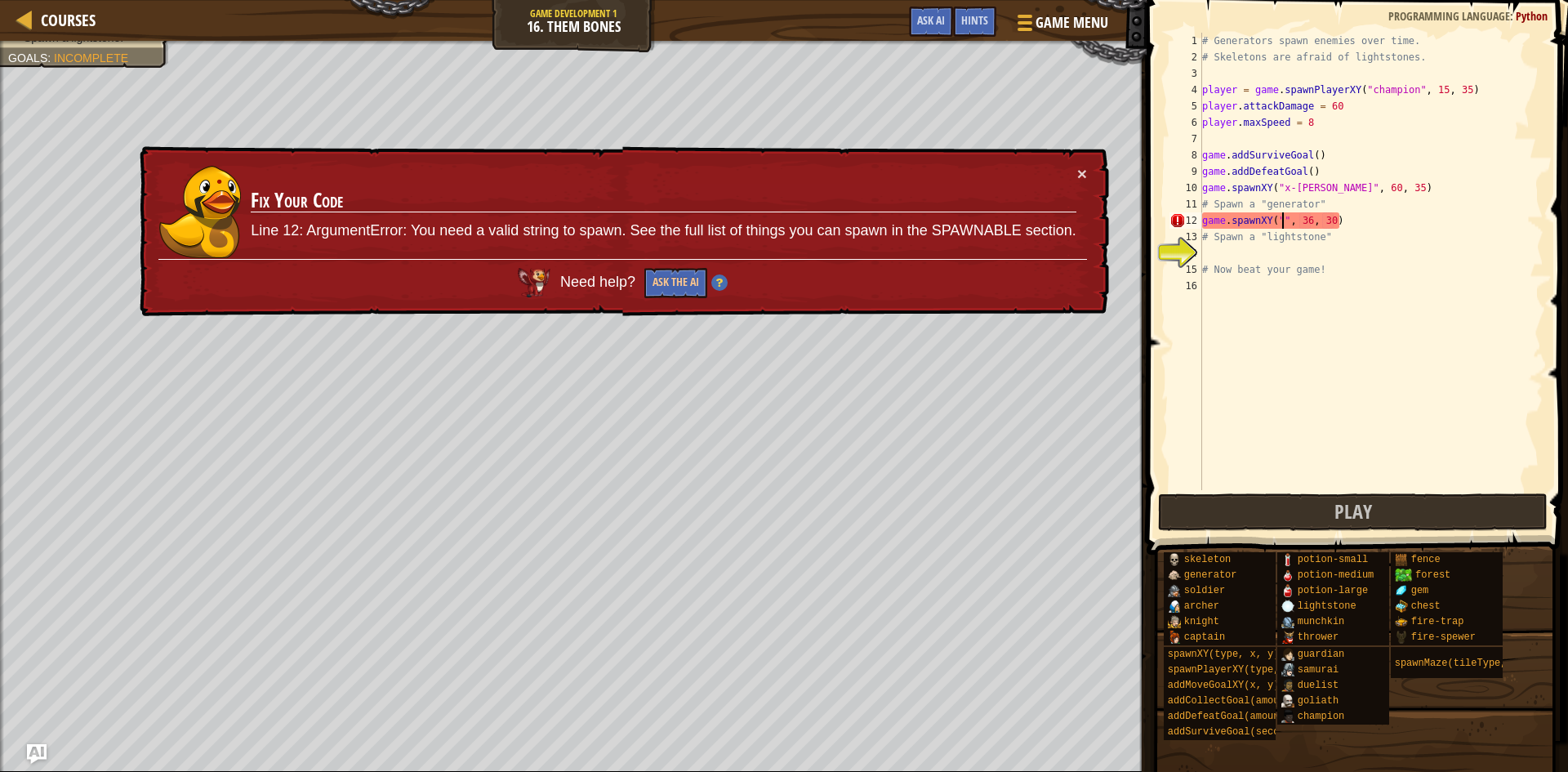
scroll to position [7, 13]
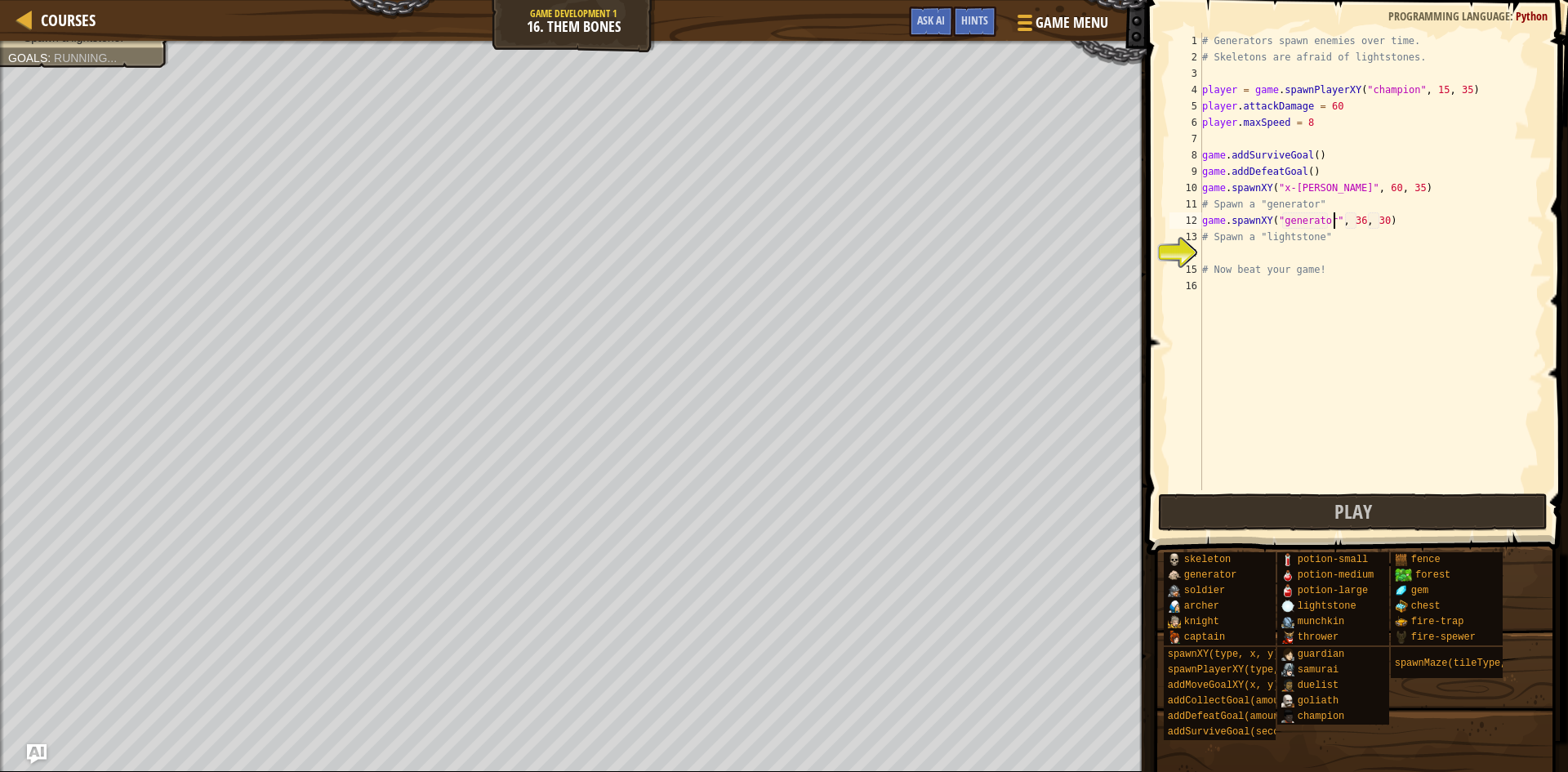
type textarea "game.spawnXY("generator", 36, 30)"
click at [1222, 257] on div "# Generators spawn enemies over time. # Skeletons are afraid of lightstones. pl…" at bounding box center [1372, 278] width 345 height 490
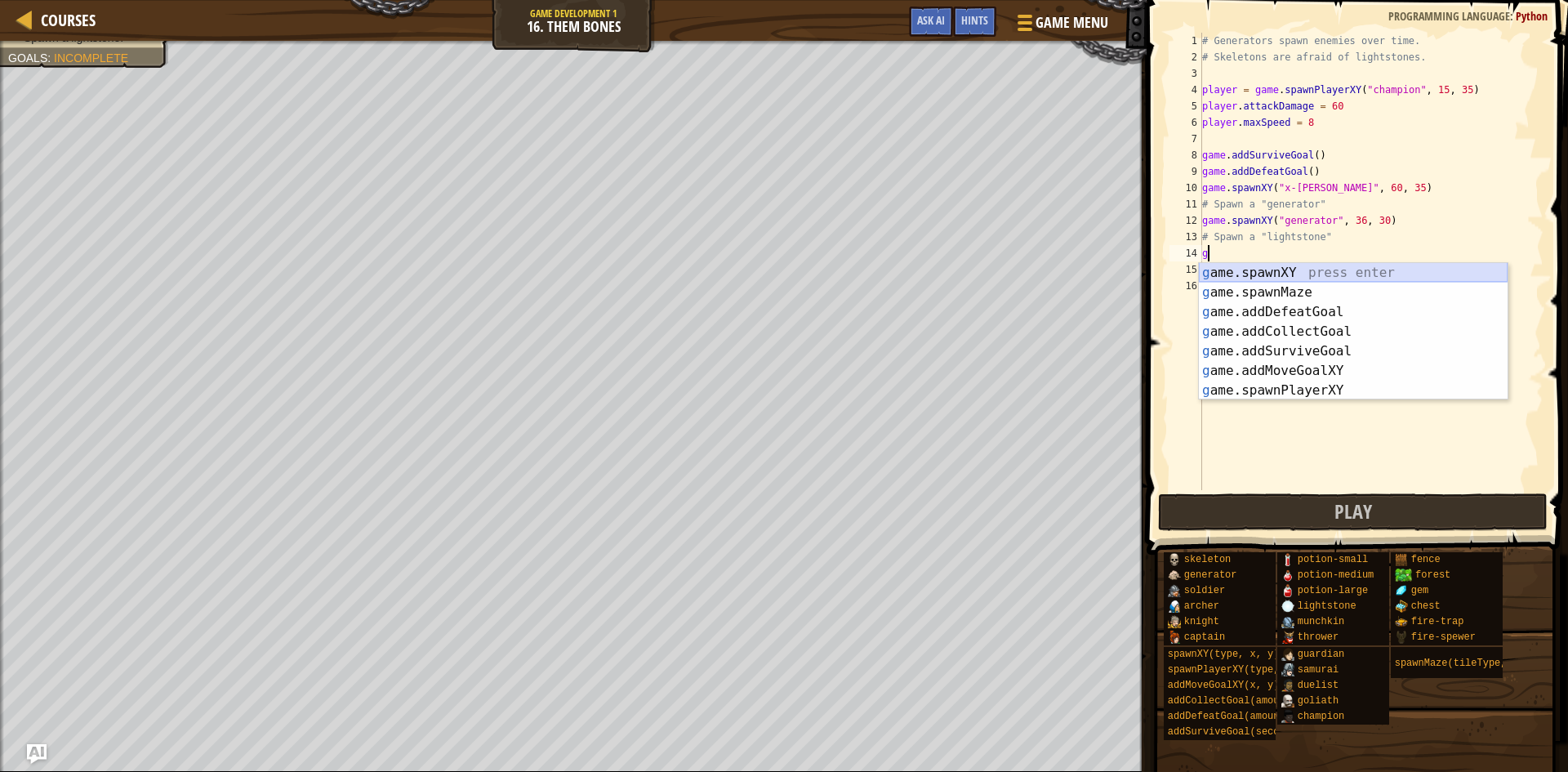
click at [1349, 272] on div "g ame.spawnXY press enter g ame.spawnMaze press enter g ame.addDefeatGoal press…" at bounding box center [1354, 351] width 309 height 177
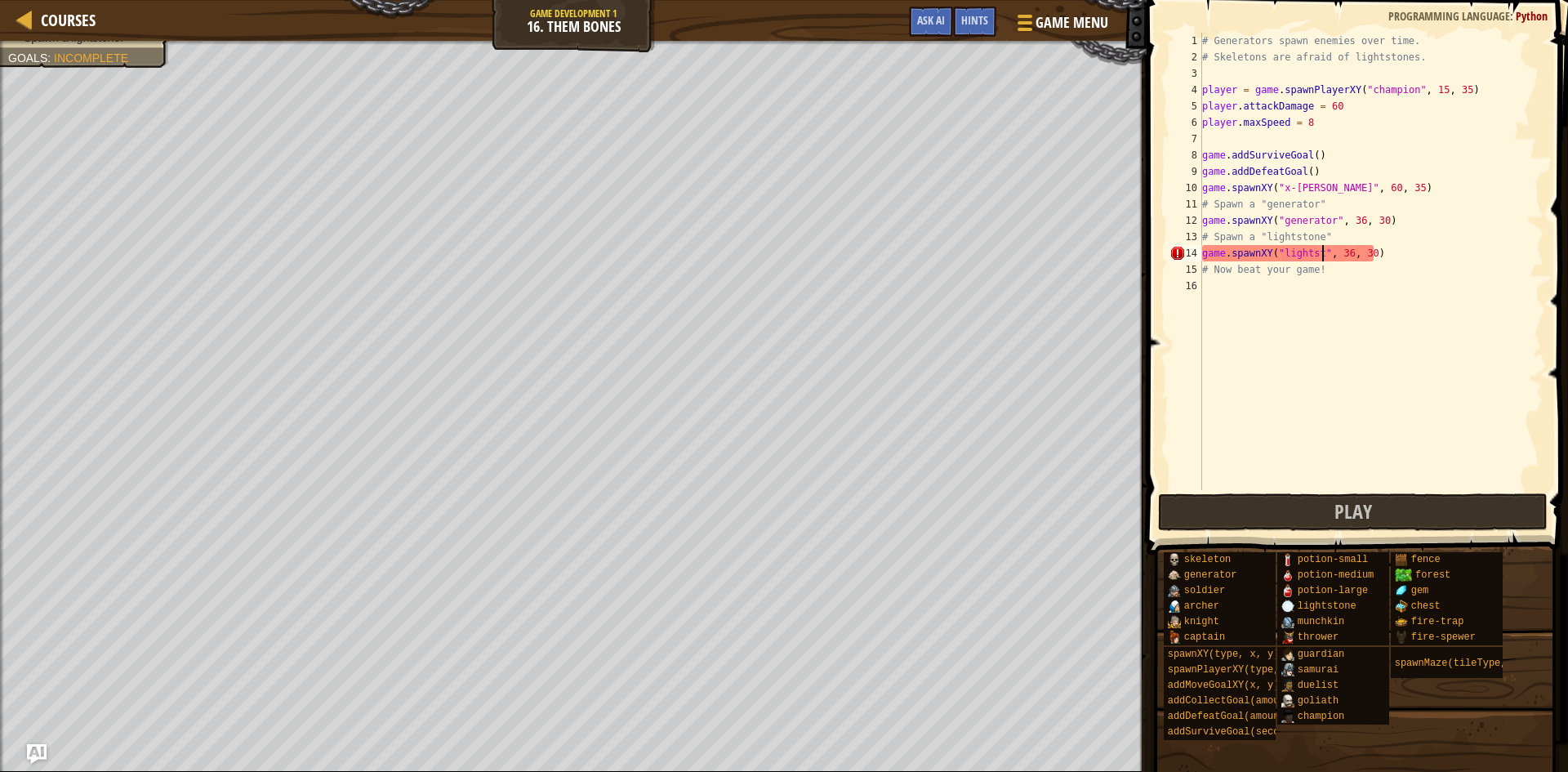
scroll to position [7, 18]
type textarea "game.spawnXY("lightstone", 36, 30)"
click at [1222, 289] on div "# Generators spawn enemies over time. # Skeletons are afraid of lightstones. pl…" at bounding box center [1372, 278] width 345 height 490
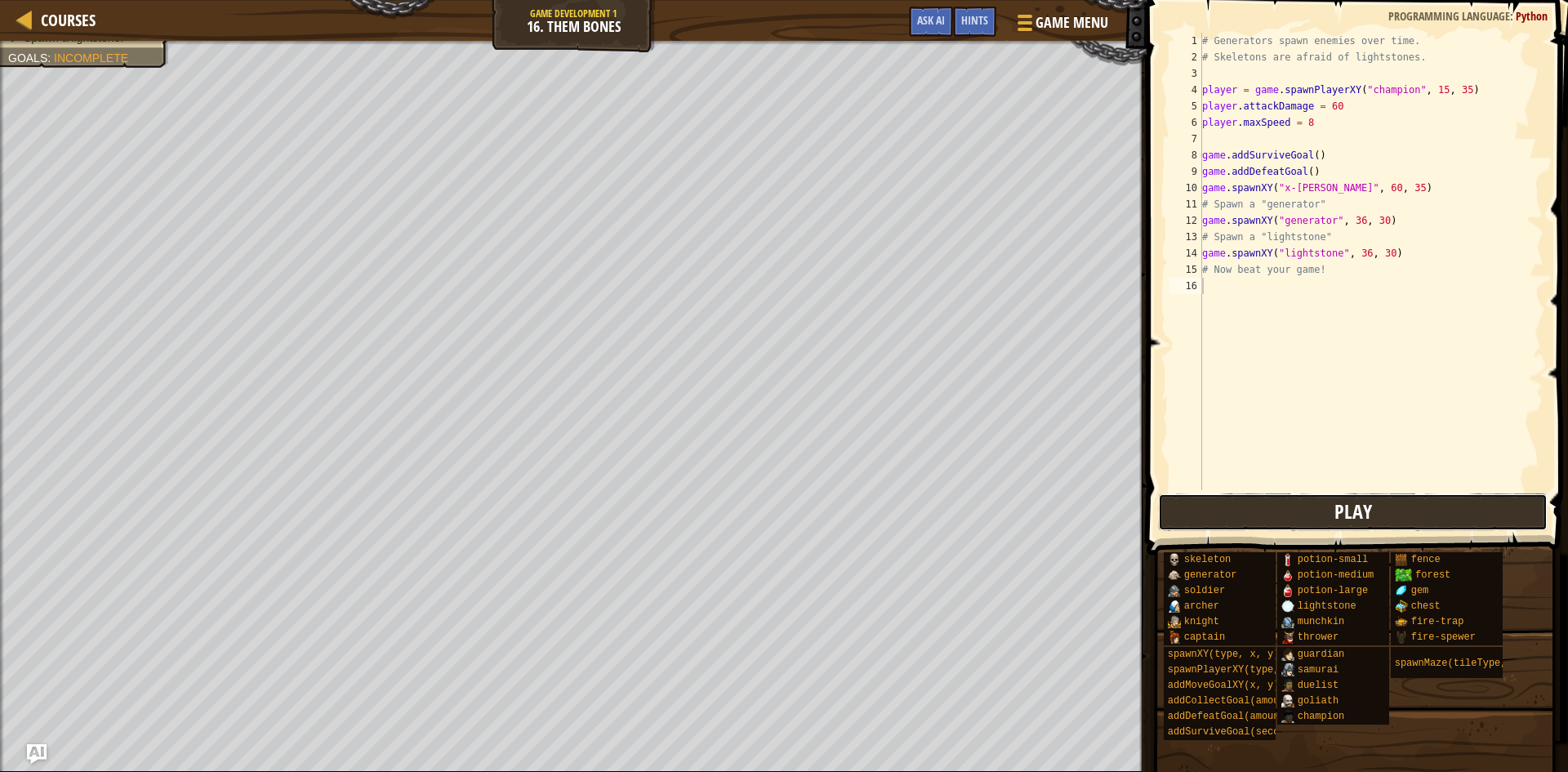
click at [1354, 519] on span "Play" at bounding box center [1353, 511] width 37 height 26
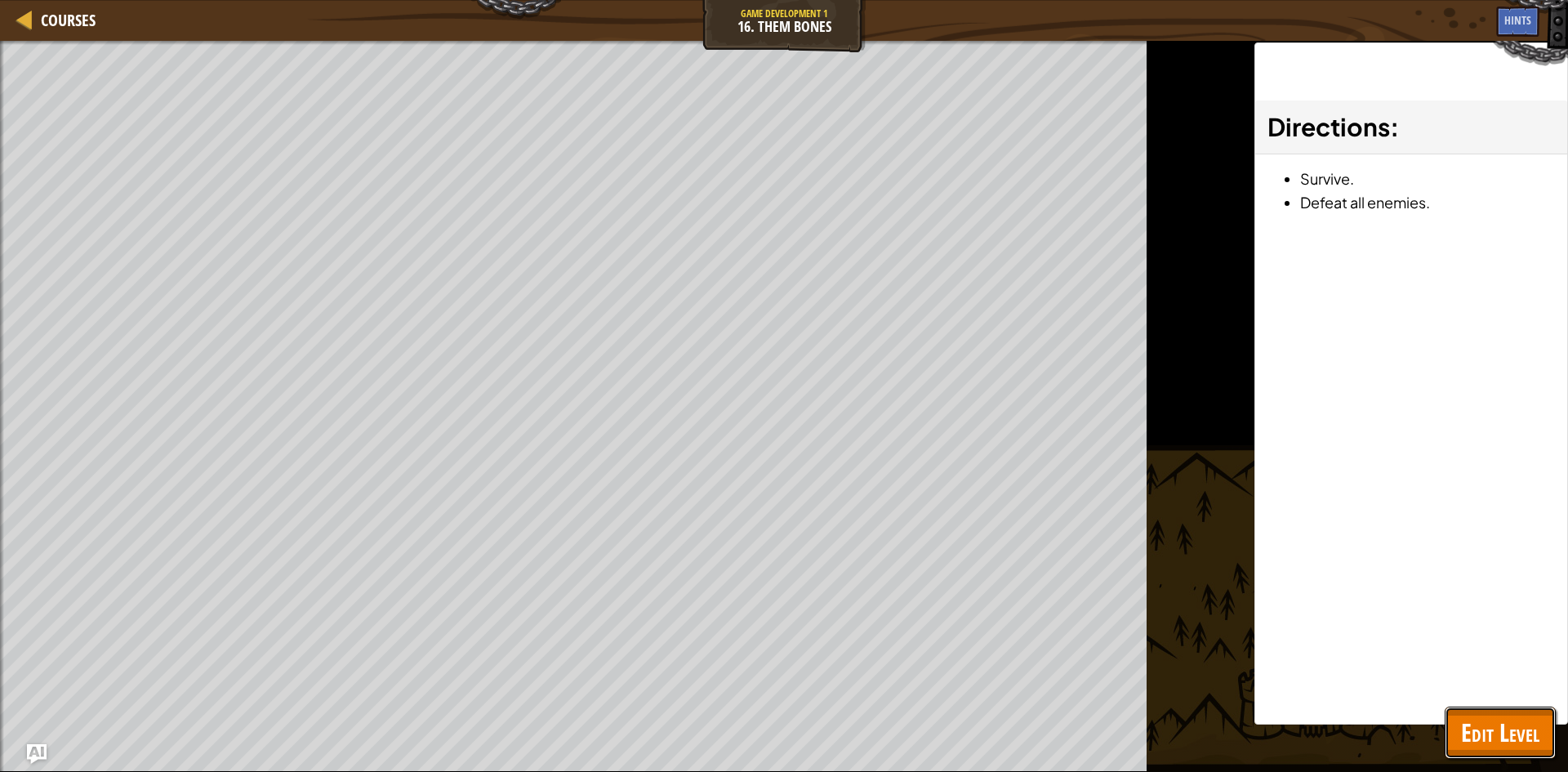
click at [1509, 736] on span "Edit Level" at bounding box center [1500, 732] width 78 height 34
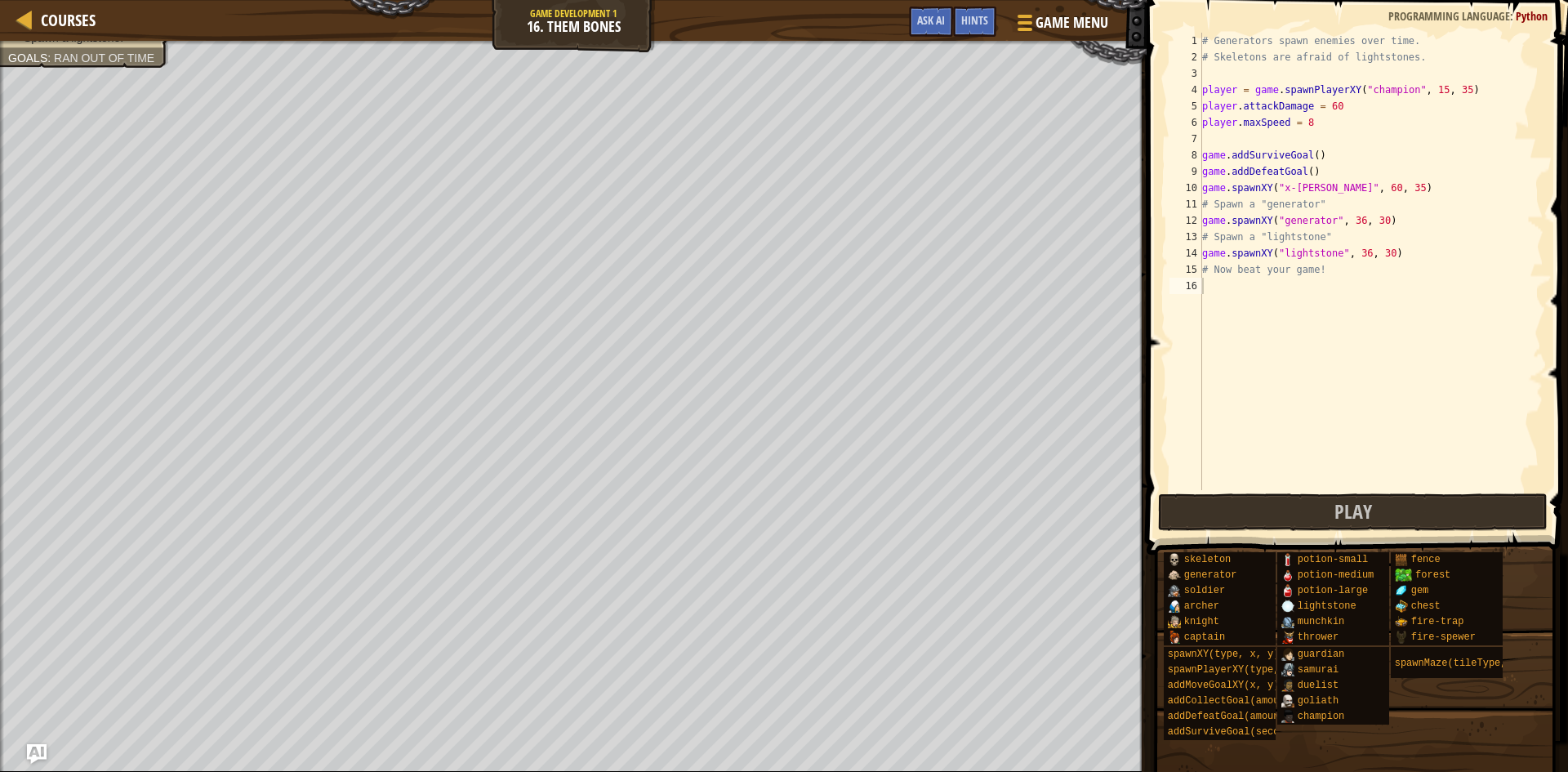
type textarea "game.spawnXY("generator", 36, 30)"
drag, startPoint x: 1405, startPoint y: 224, endPoint x: 1196, endPoint y: 224, distance: 209.0
click at [1196, 224] on div "game.spawnXY("generator", 36, 30) 1 2 3 4 5 6 7 8 9 10 11 12 13 14 15 16 # Gene…" at bounding box center [1355, 261] width 378 height 458
click at [1214, 283] on div "# Generators spawn enemies over time. # Skeletons are afraid of lightstones. pl…" at bounding box center [1372, 278] width 345 height 490
paste textarea "game.spawnXY("generator", 36, 30)"
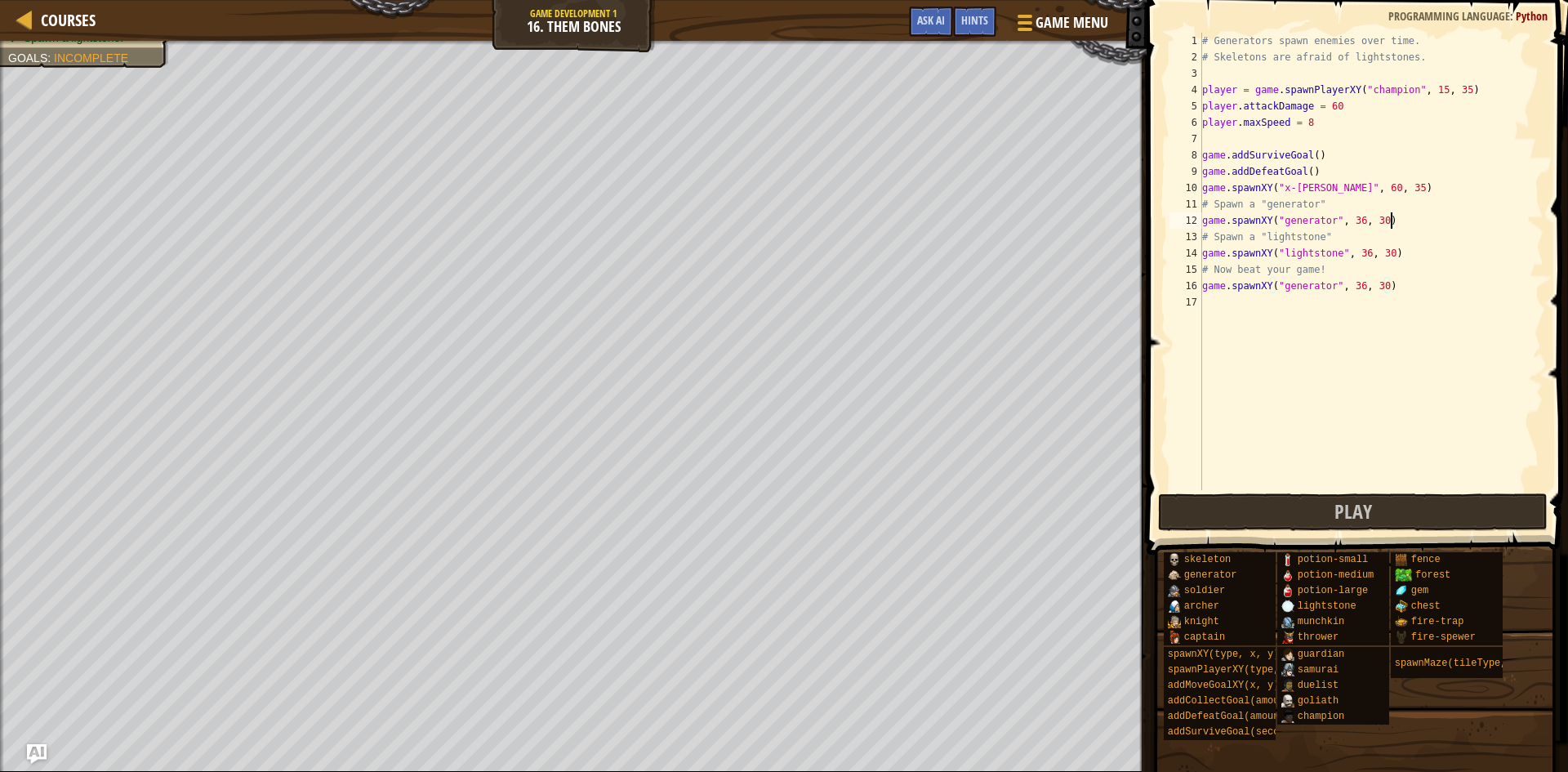
click at [1399, 215] on div "# Generators spawn enemies over time. # Skeletons are afraid of lightstones. pl…" at bounding box center [1372, 278] width 345 height 490
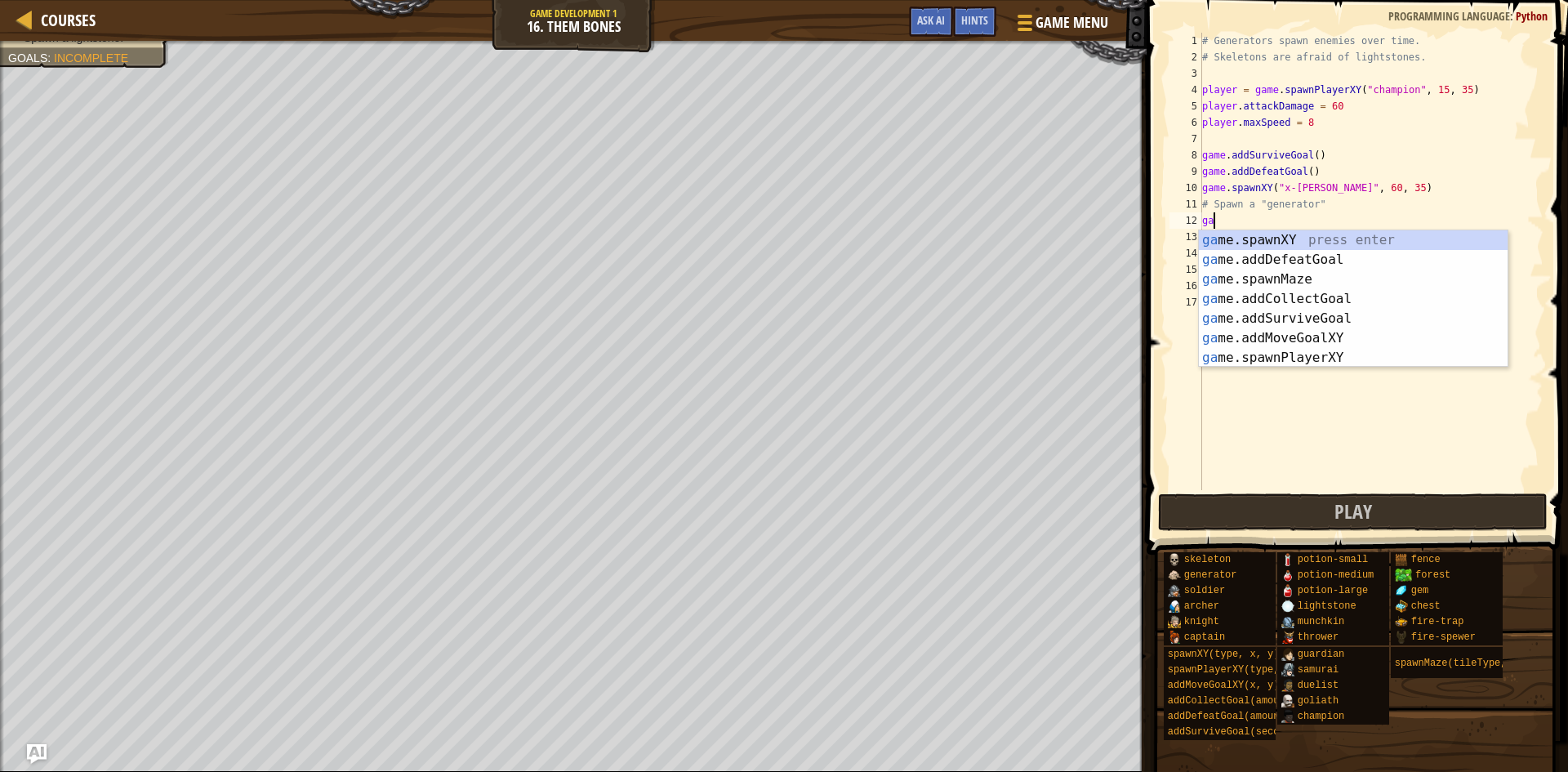
type textarea "g"
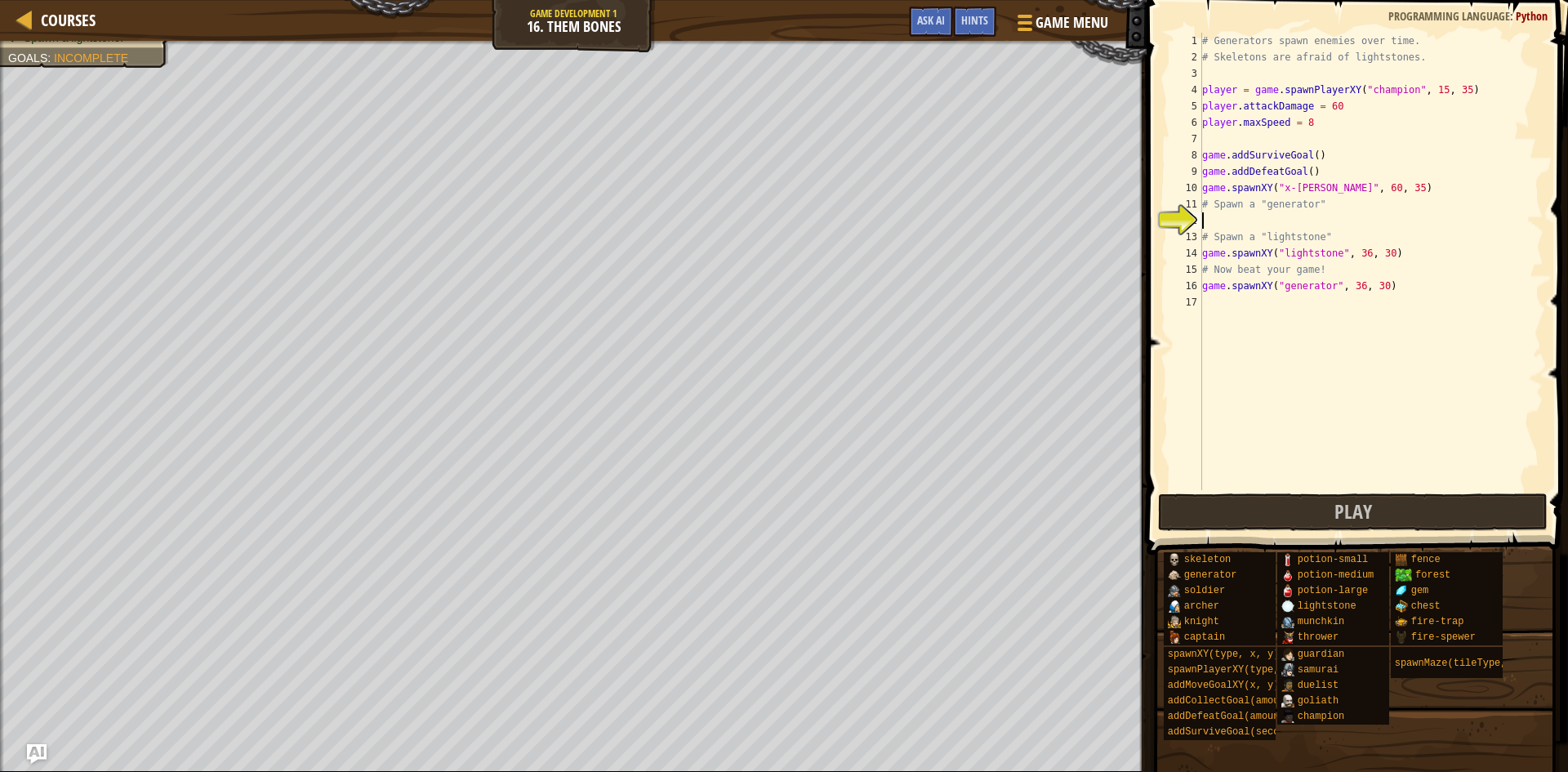
click at [1199, 289] on div "16" at bounding box center [1185, 286] width 33 height 16
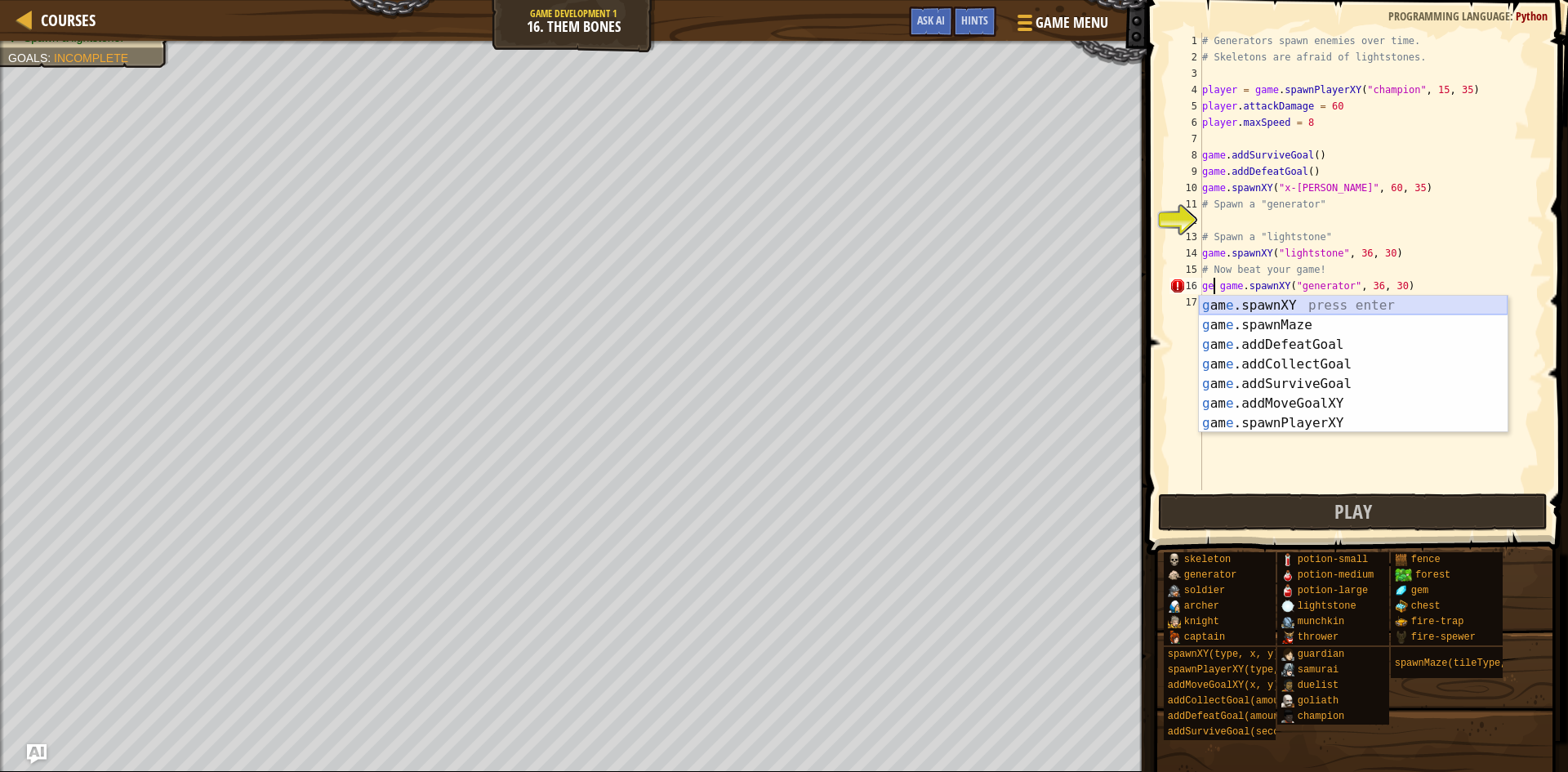
scroll to position [7, 4]
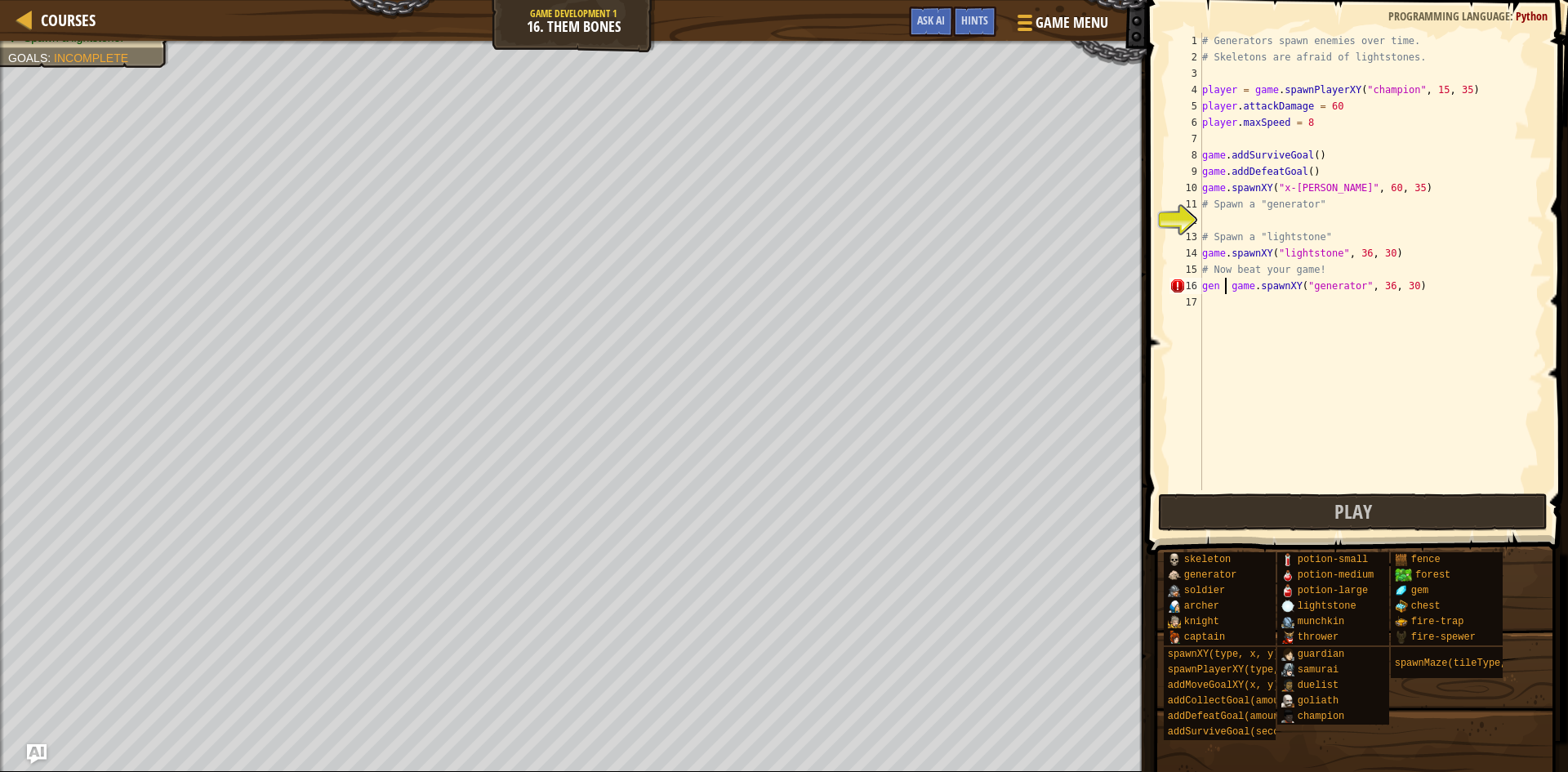
type textarea "gen = game.spawnXY("generator", 36, 30)"
click at [1208, 306] on div "# Generators spawn enemies over time. # Skeletons are afraid of lightstones. pl…" at bounding box center [1372, 278] width 345 height 490
type textarea "gen.spawnDelay = 1"
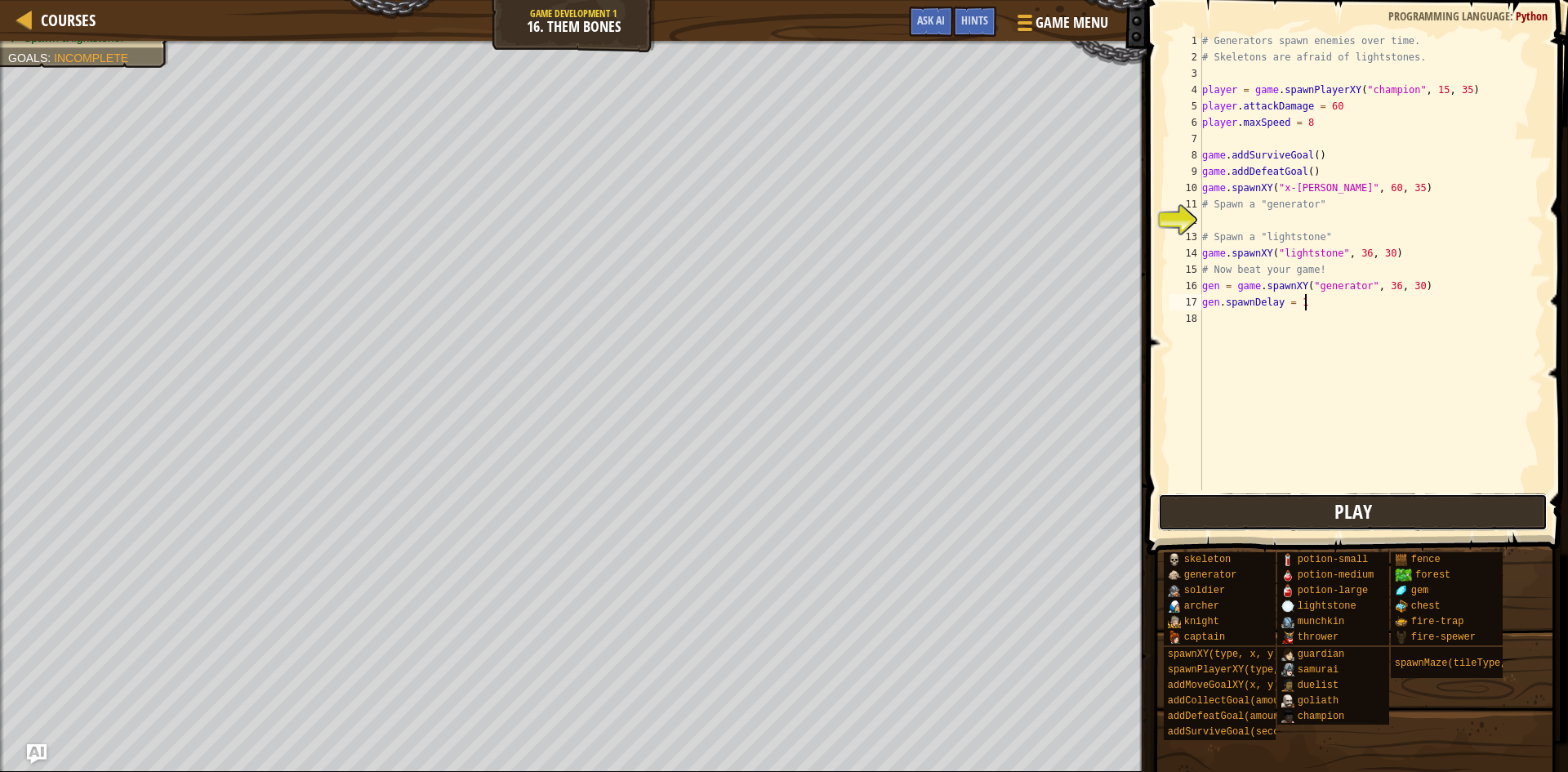
click at [1299, 509] on button "Play" at bounding box center [1353, 512] width 390 height 37
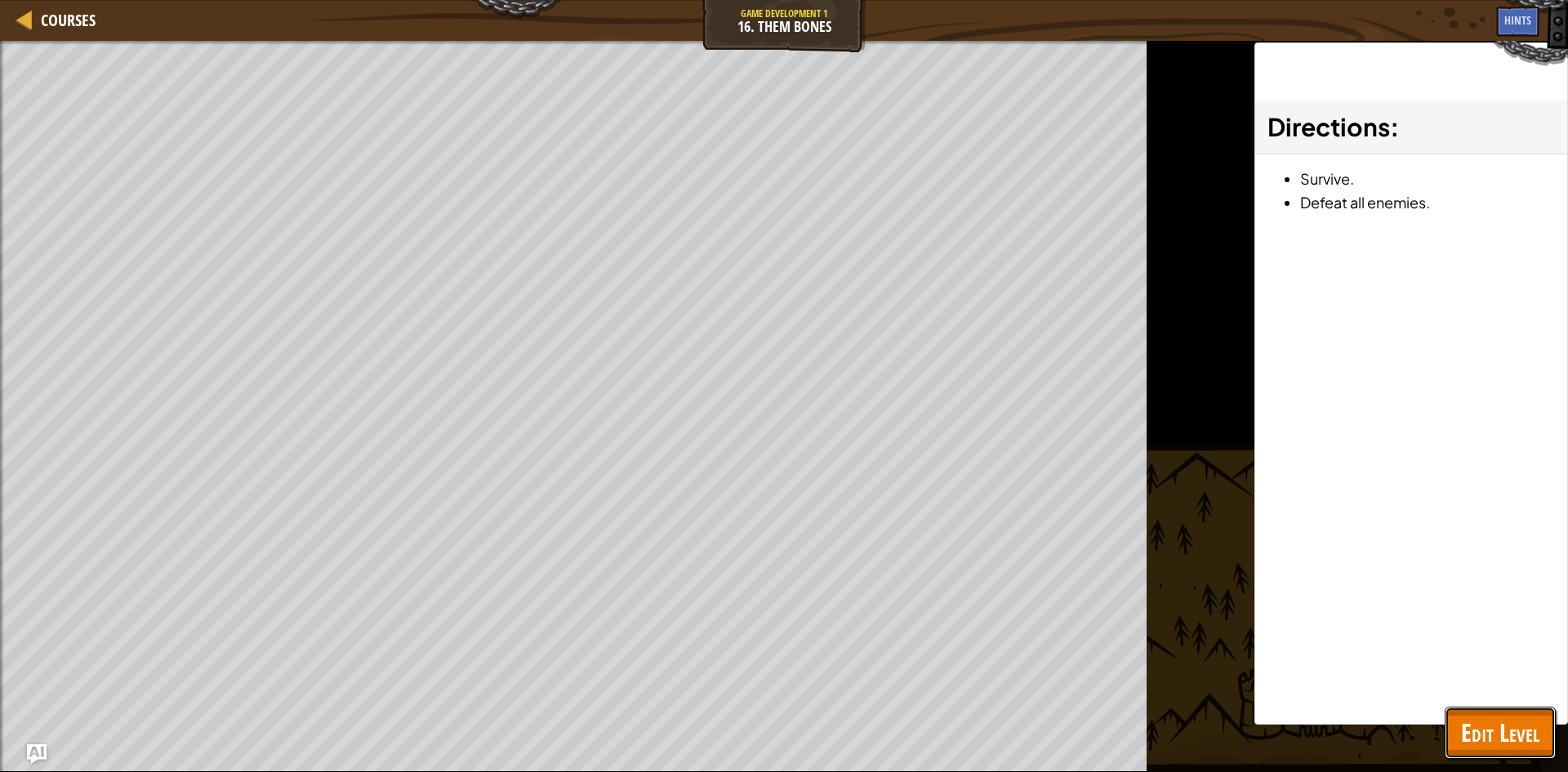
click at [1477, 717] on span "Edit Level" at bounding box center [1500, 732] width 78 height 34
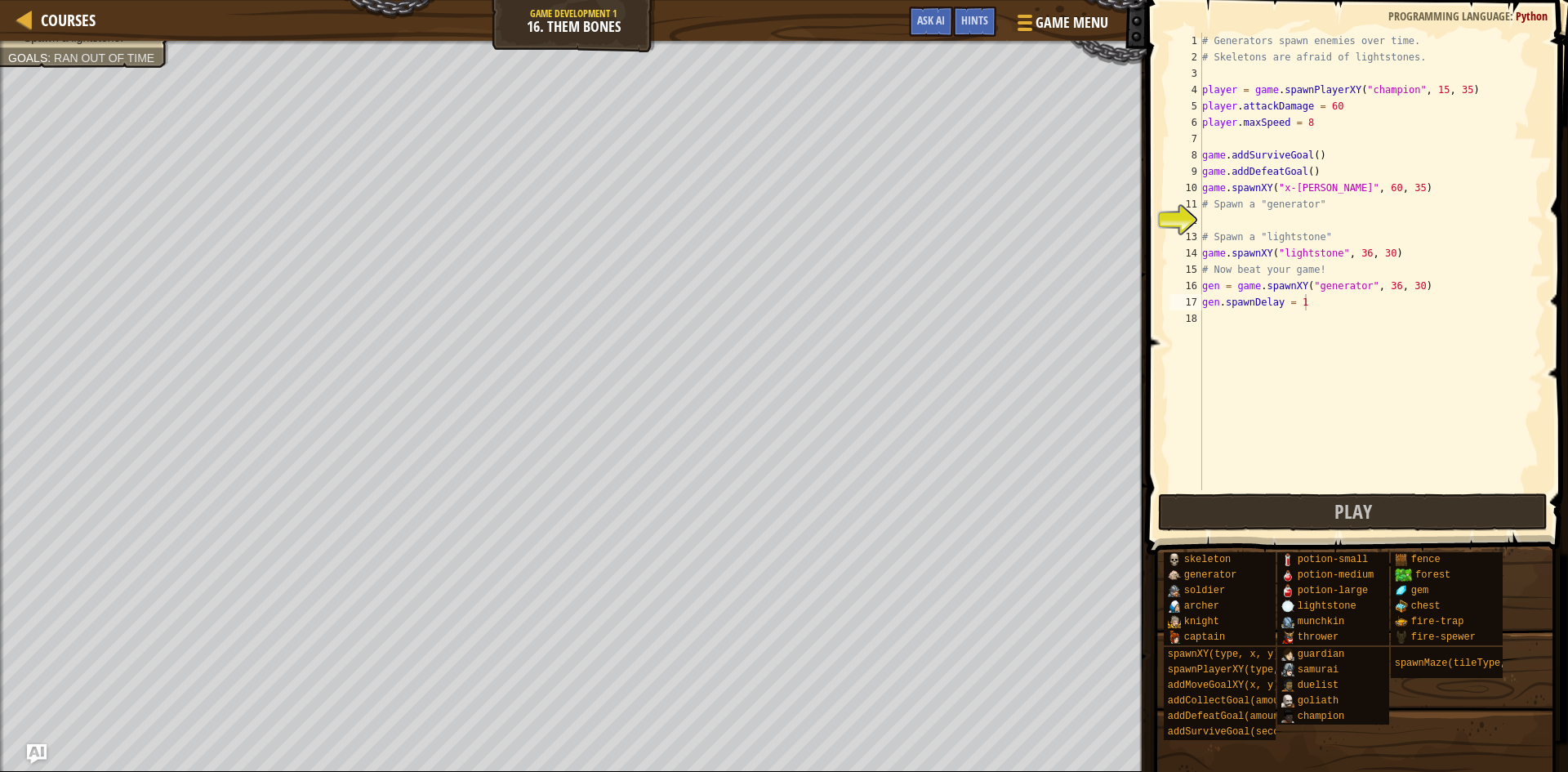
click at [1321, 310] on div "# Generators spawn enemies over time. # Skeletons are afraid of lightstones. pl…" at bounding box center [1372, 278] width 345 height 490
click at [1311, 305] on div "# Generators spawn enemies over time. # Skeletons are afraid of lightstones. pl…" at bounding box center [1372, 278] width 345 height 490
click at [1463, 520] on button "Play" at bounding box center [1353, 512] width 390 height 37
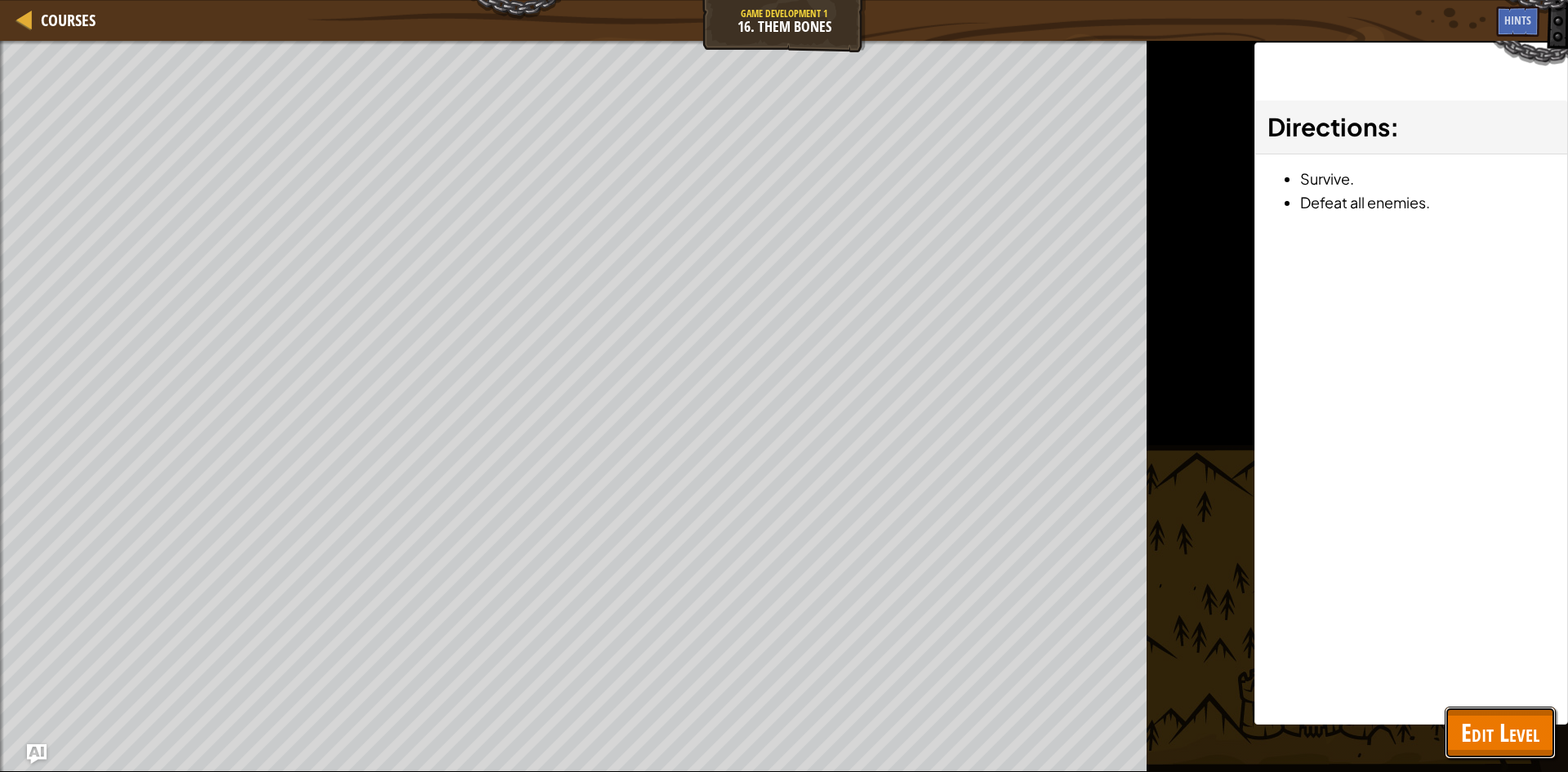
click at [1517, 713] on button "Edit Level" at bounding box center [1500, 732] width 111 height 52
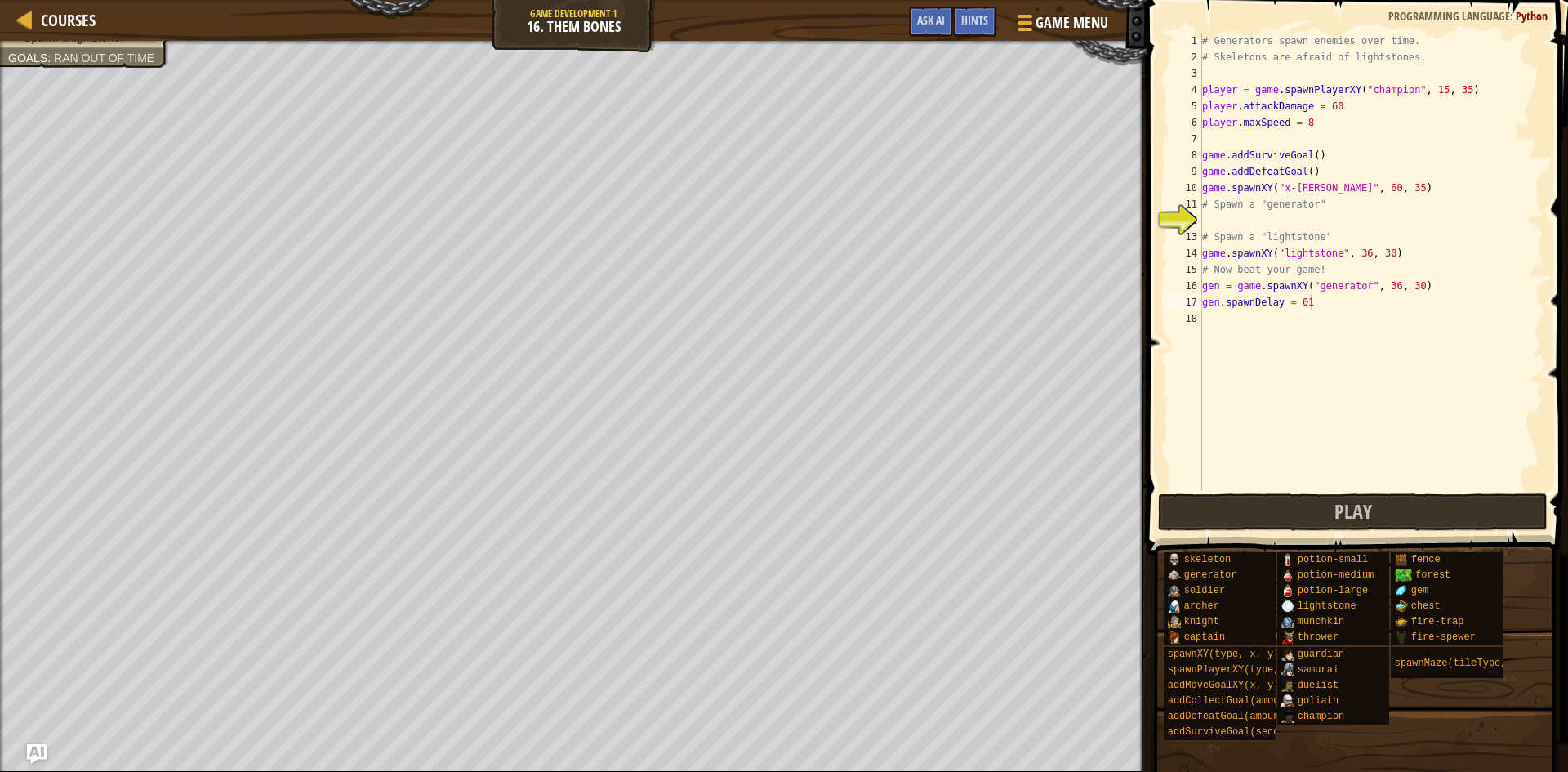
click at [1311, 309] on div "# Generators spawn enemies over time. # Skeletons are afraid of lightstones. pl…" at bounding box center [1372, 278] width 345 height 490
click at [1436, 283] on div "# Generators spawn enemies over time. # Skeletons are afraid of lightstones. pl…" at bounding box center [1372, 278] width 345 height 490
type textarea "gen = game.spawnXY("generator", 36, 30)"
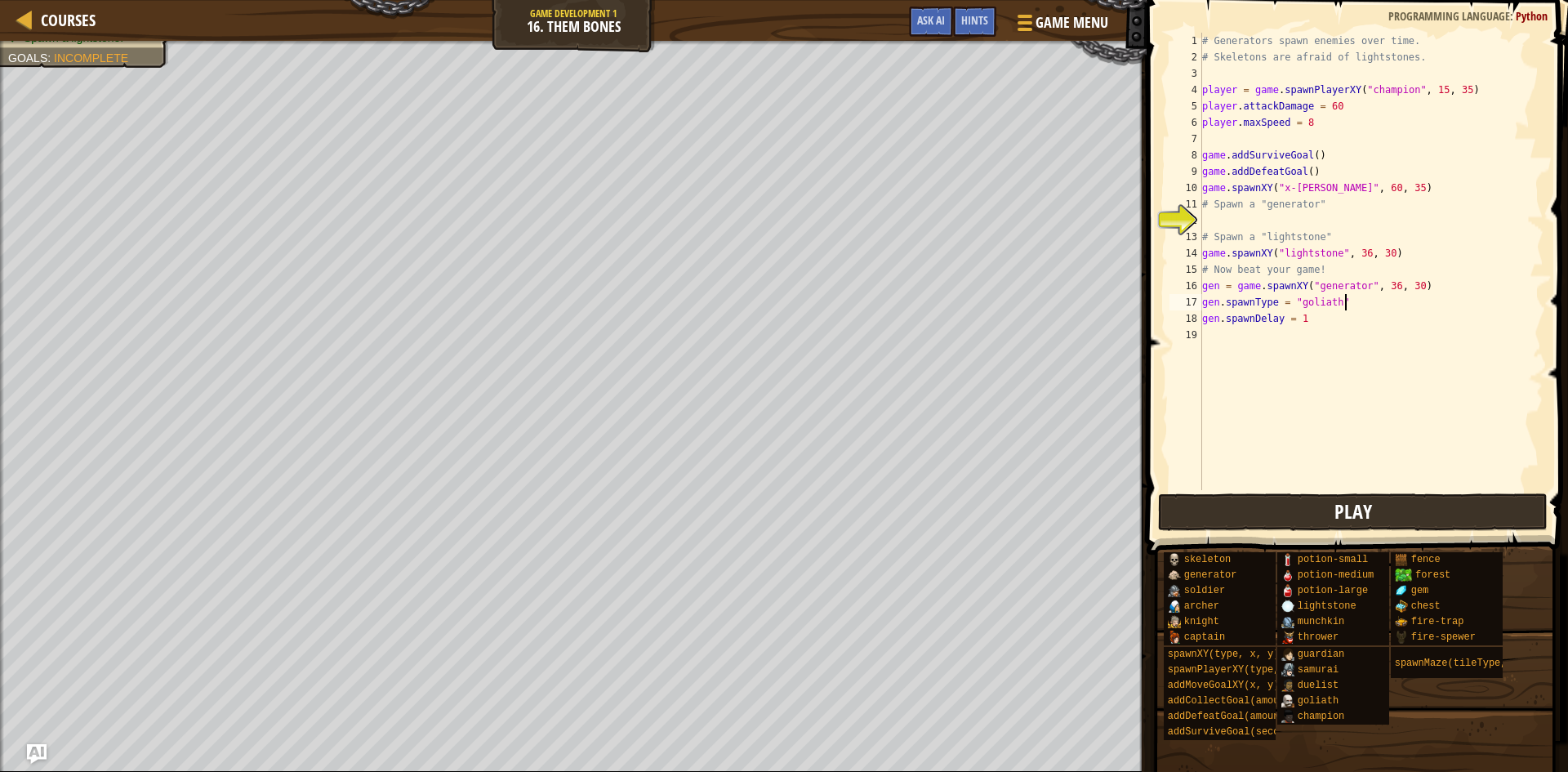
type textarea "gen.spawnType = "goliath""
click at [1420, 509] on button "Play" at bounding box center [1353, 512] width 390 height 37
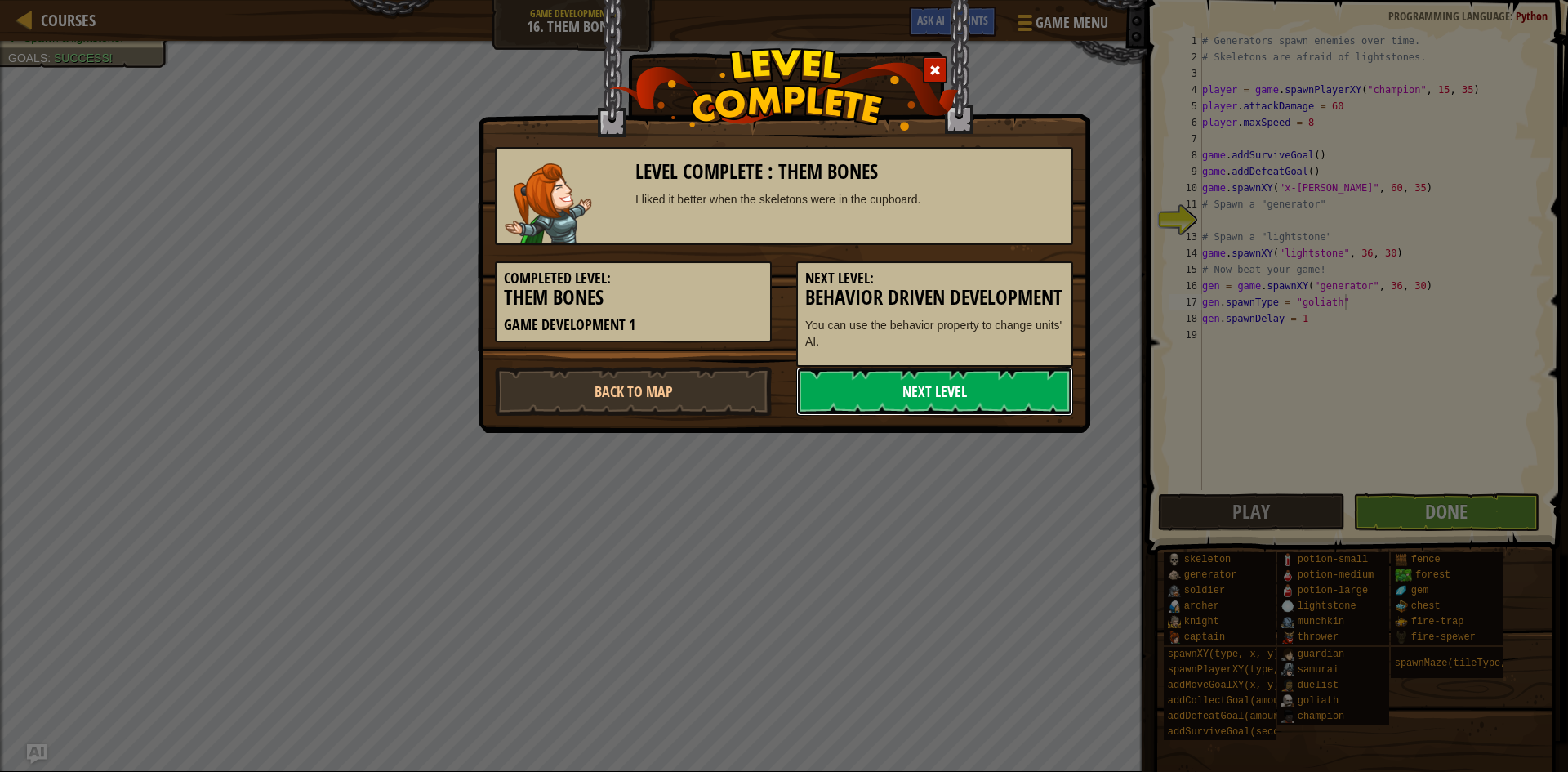
click at [919, 416] on link "Next Level" at bounding box center [935, 391] width 277 height 49
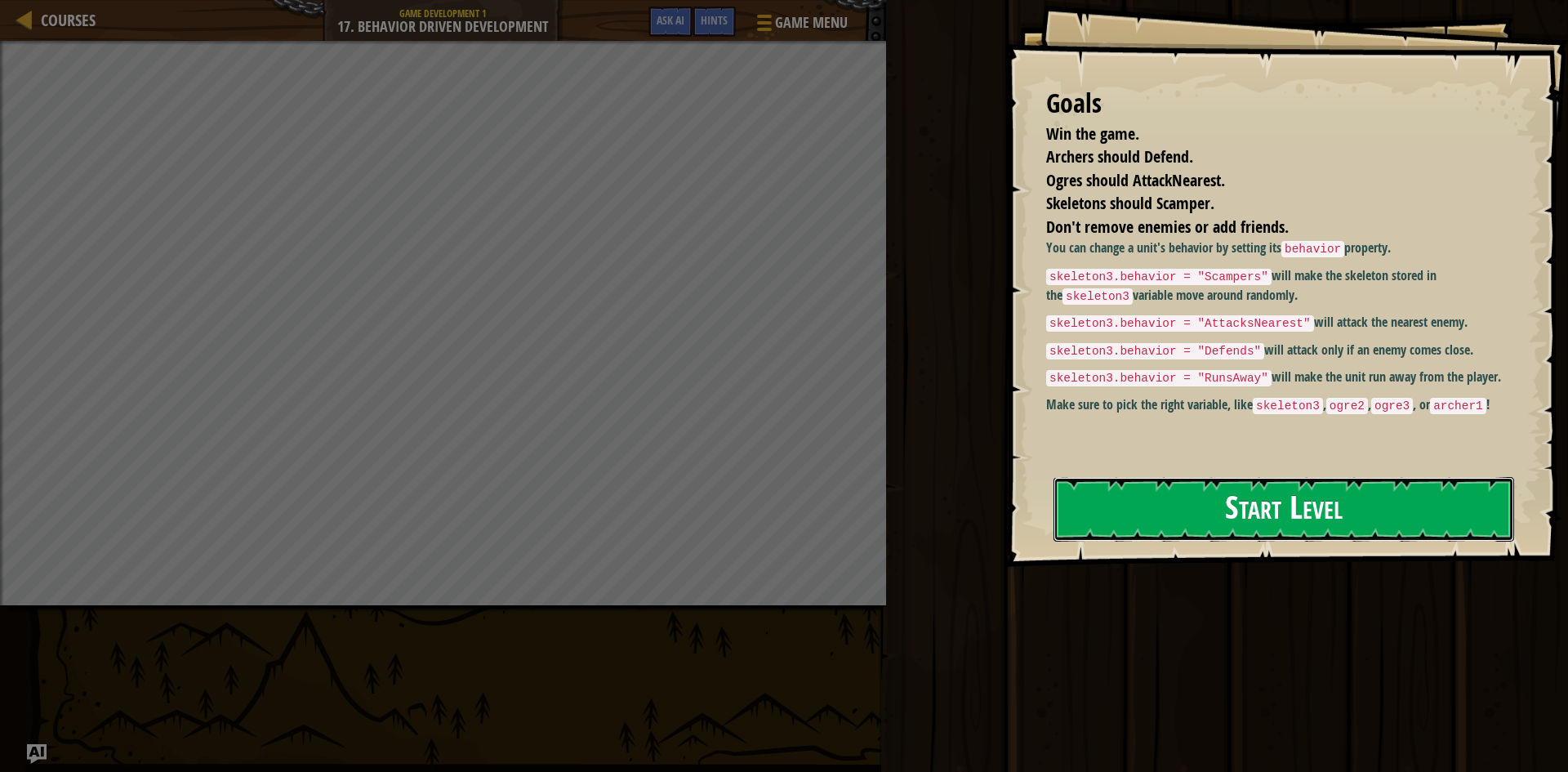
click at [1129, 487] on button "Start Level" at bounding box center [1284, 509] width 460 height 65
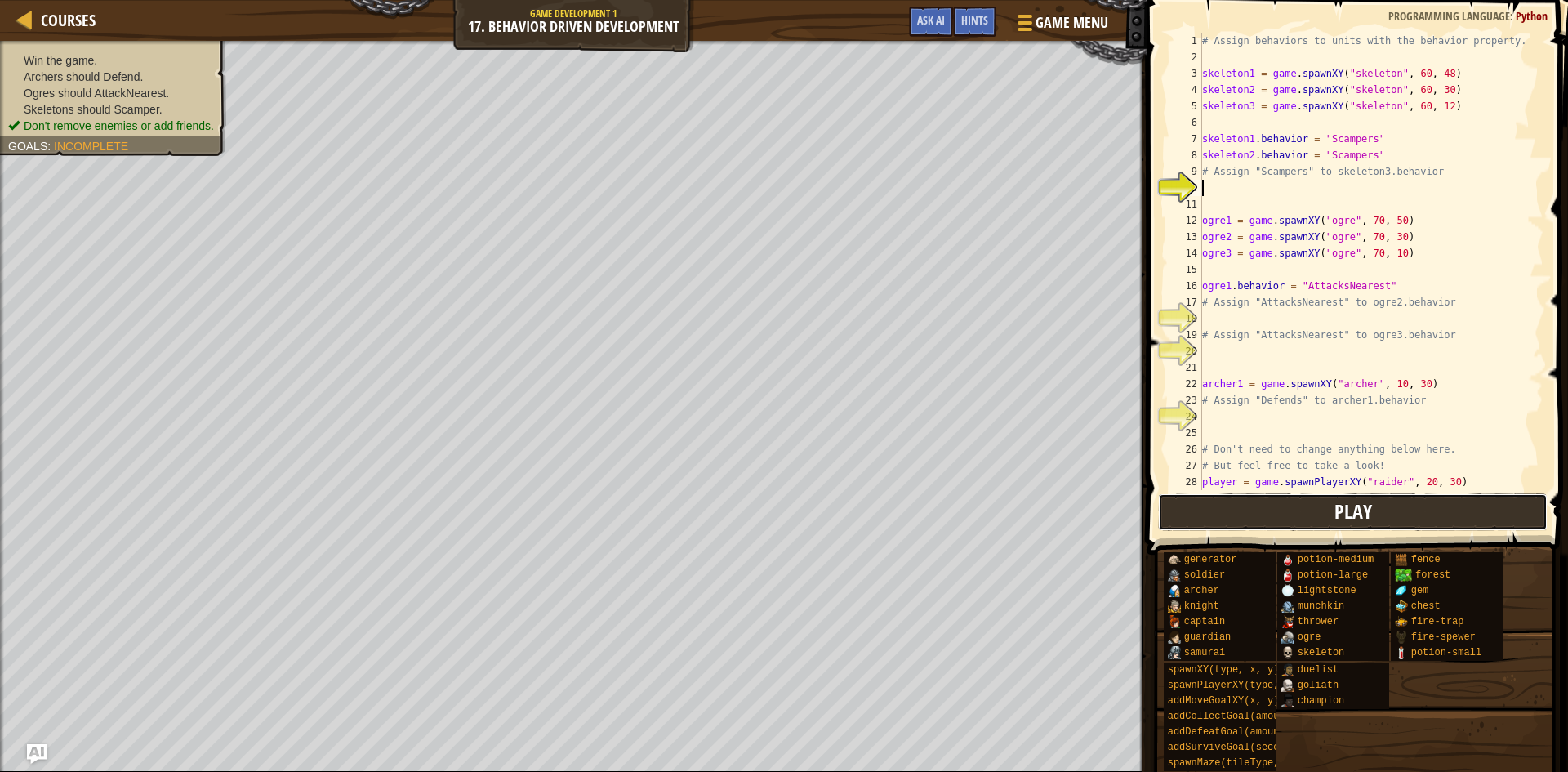
click at [1360, 515] on span "Play" at bounding box center [1353, 511] width 37 height 26
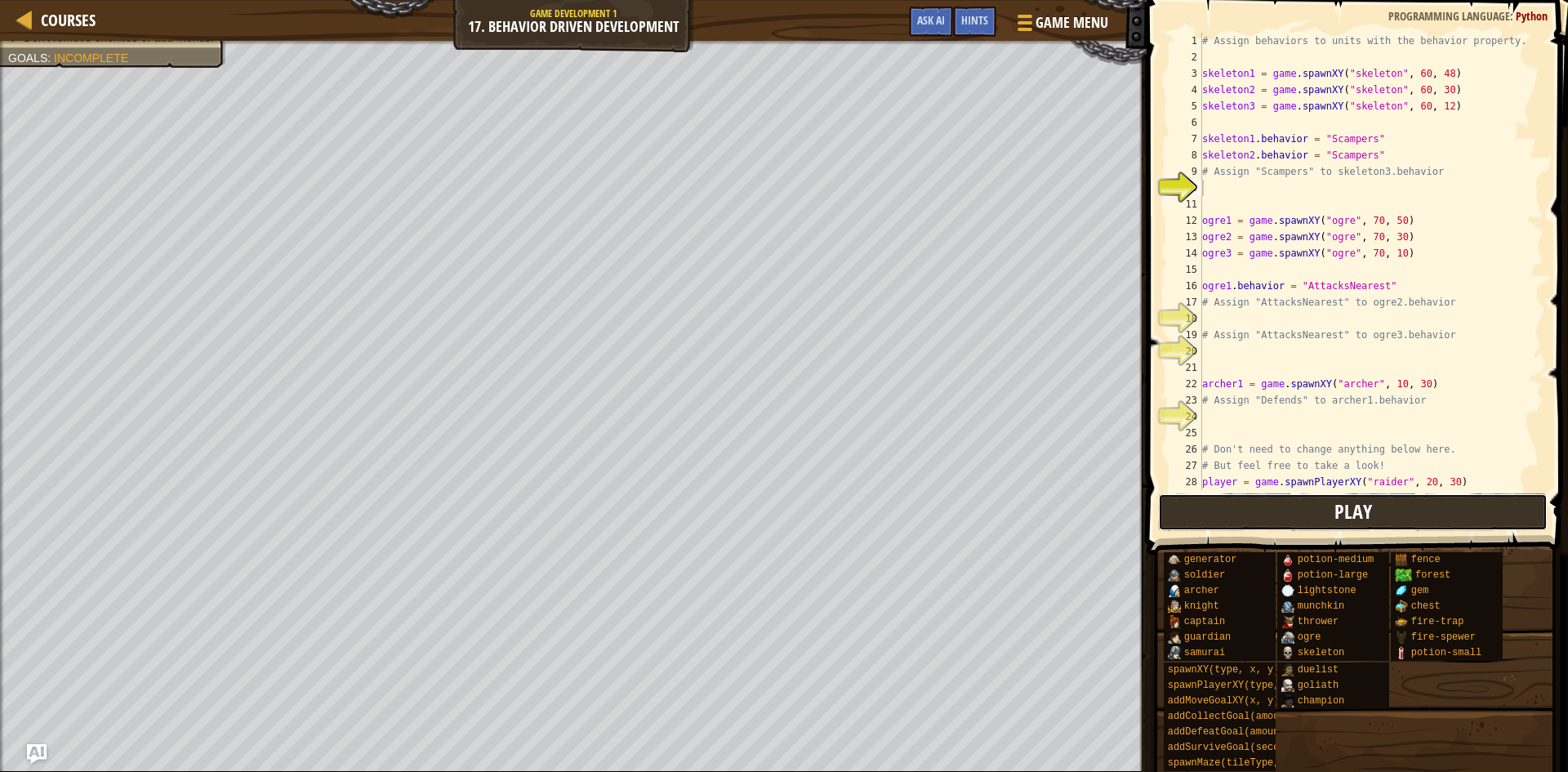
click at [1454, 504] on button "Play" at bounding box center [1353, 512] width 390 height 37
